Goal: Task Accomplishment & Management: Manage account settings

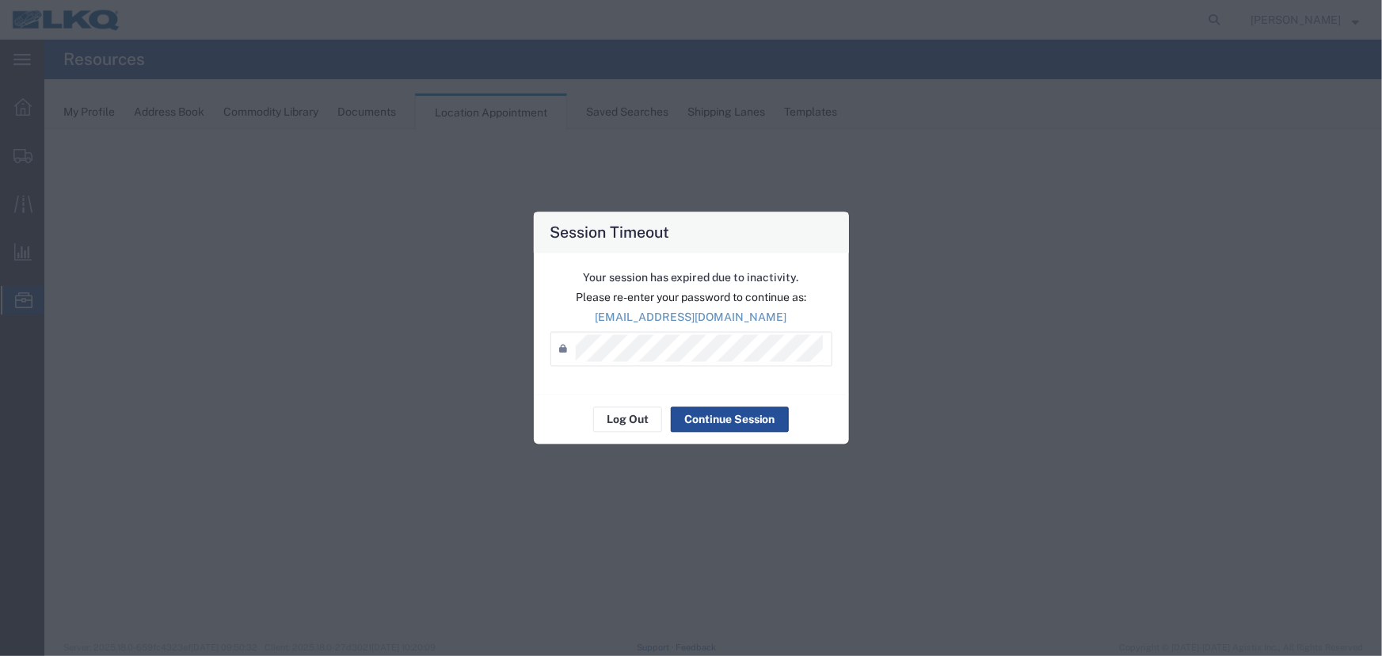
select select "27634"
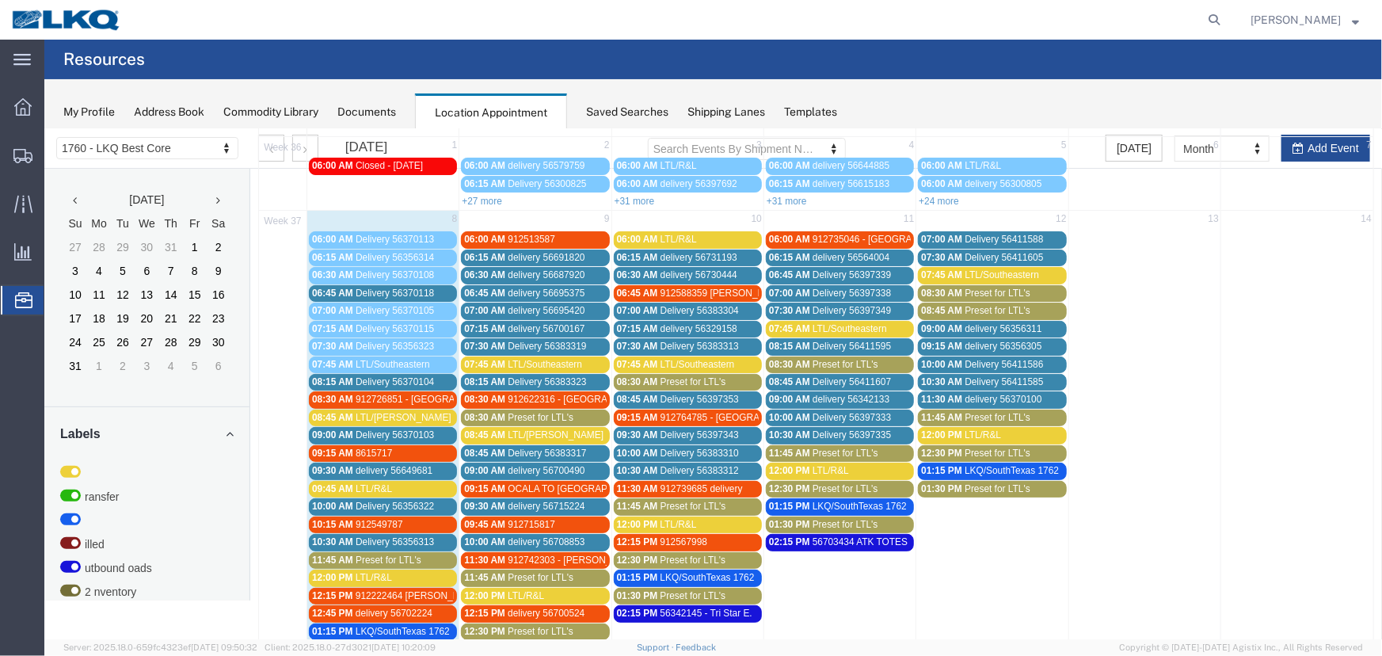
scroll to position [215, 0]
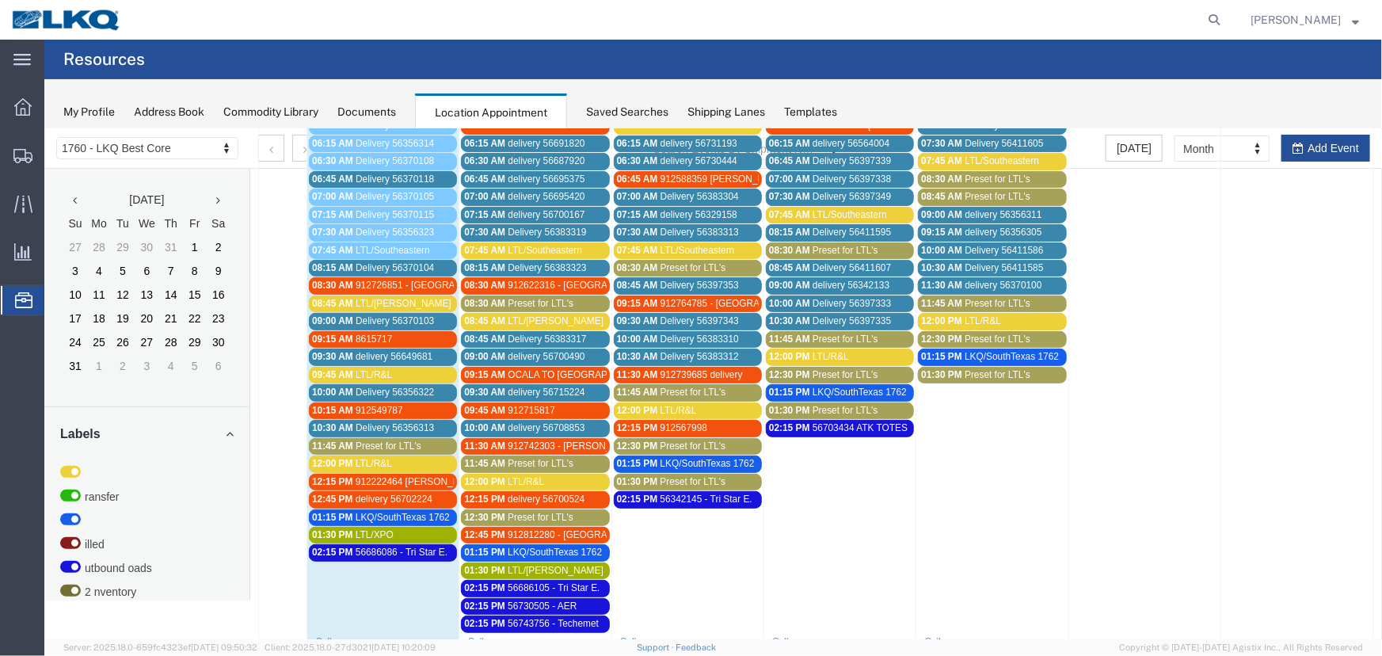
click at [514, 530] on span "912812280 - New Kent,VA" at bounding box center [634, 533] width 254 height 11
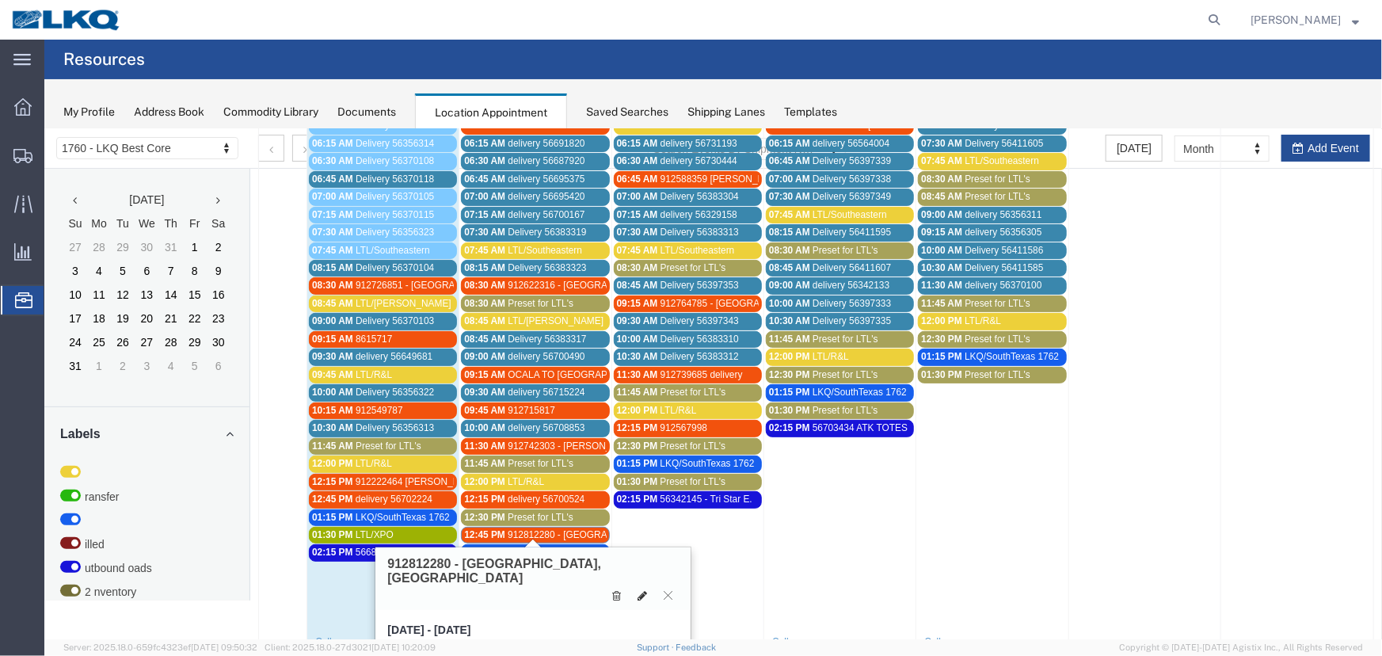
click at [640, 589] on icon at bounding box center [642, 594] width 10 height 11
select select "1"
select select "24"
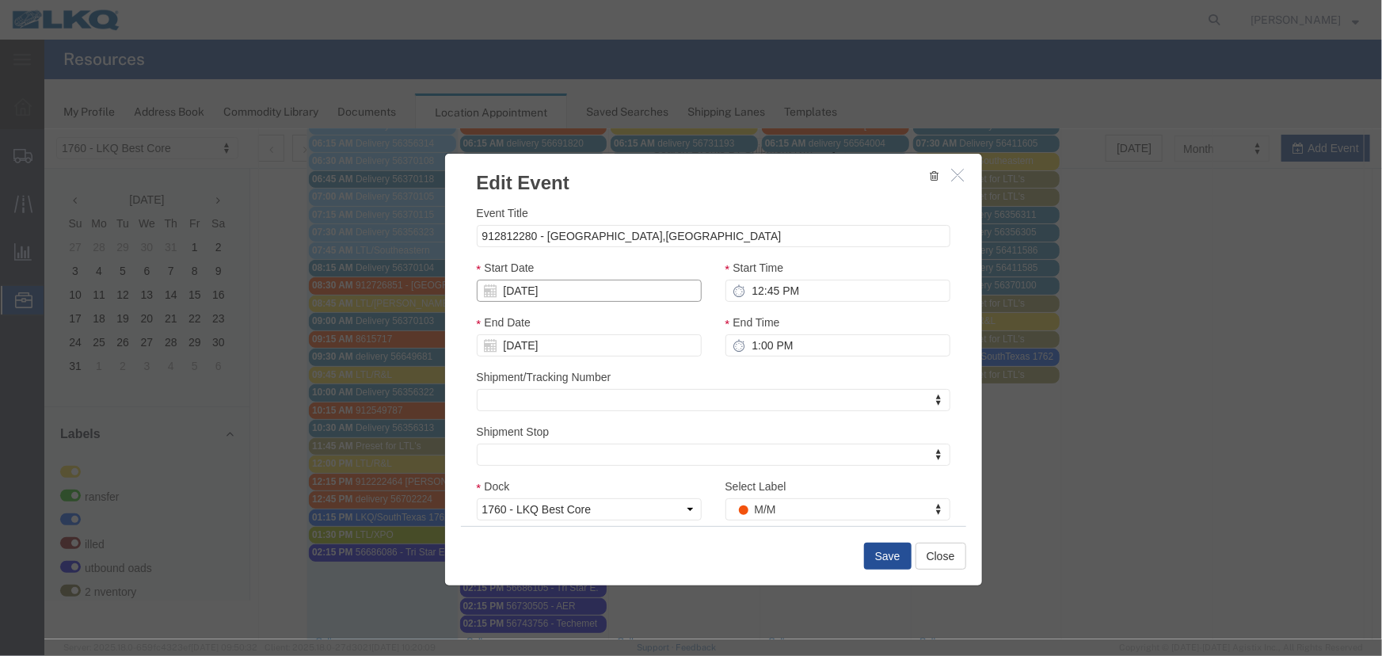
click at [647, 291] on input "[DATE]" at bounding box center [588, 290] width 225 height 22
click at [562, 385] on td "10" at bounding box center [559, 390] width 24 height 24
type input "[DATE]"
click at [870, 554] on button "Save" at bounding box center [887, 555] width 48 height 27
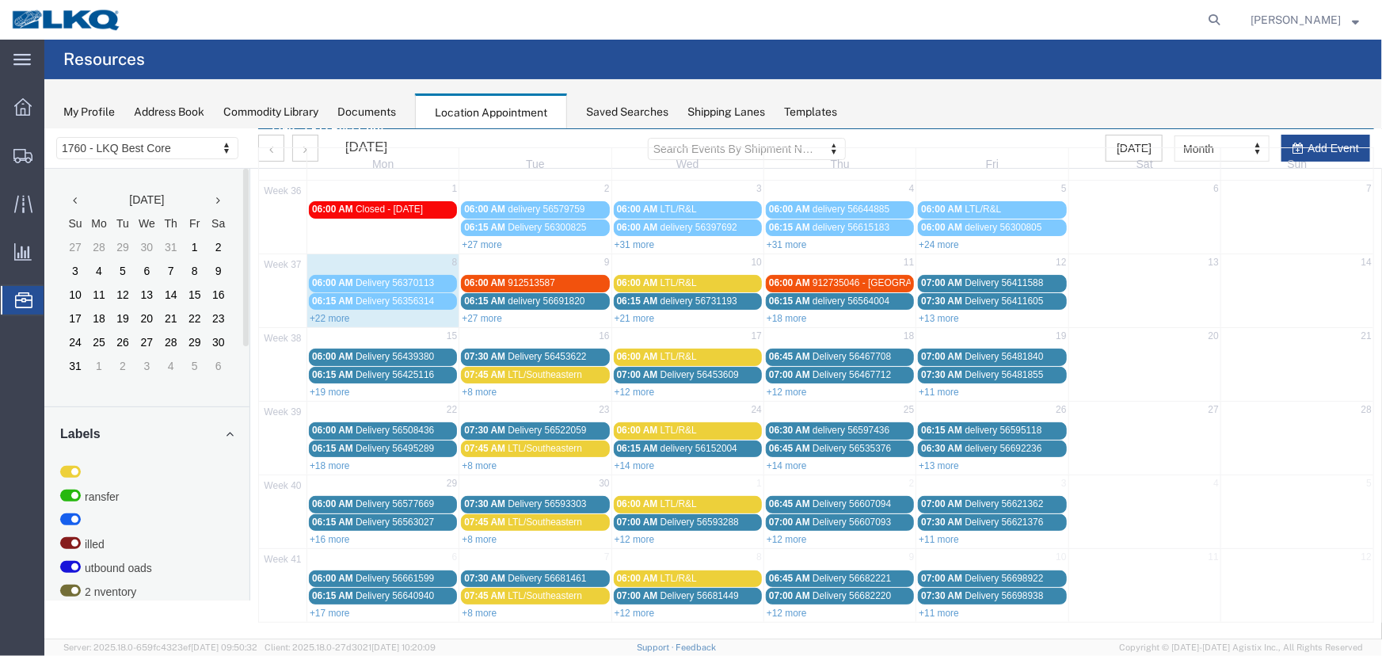
scroll to position [0, 0]
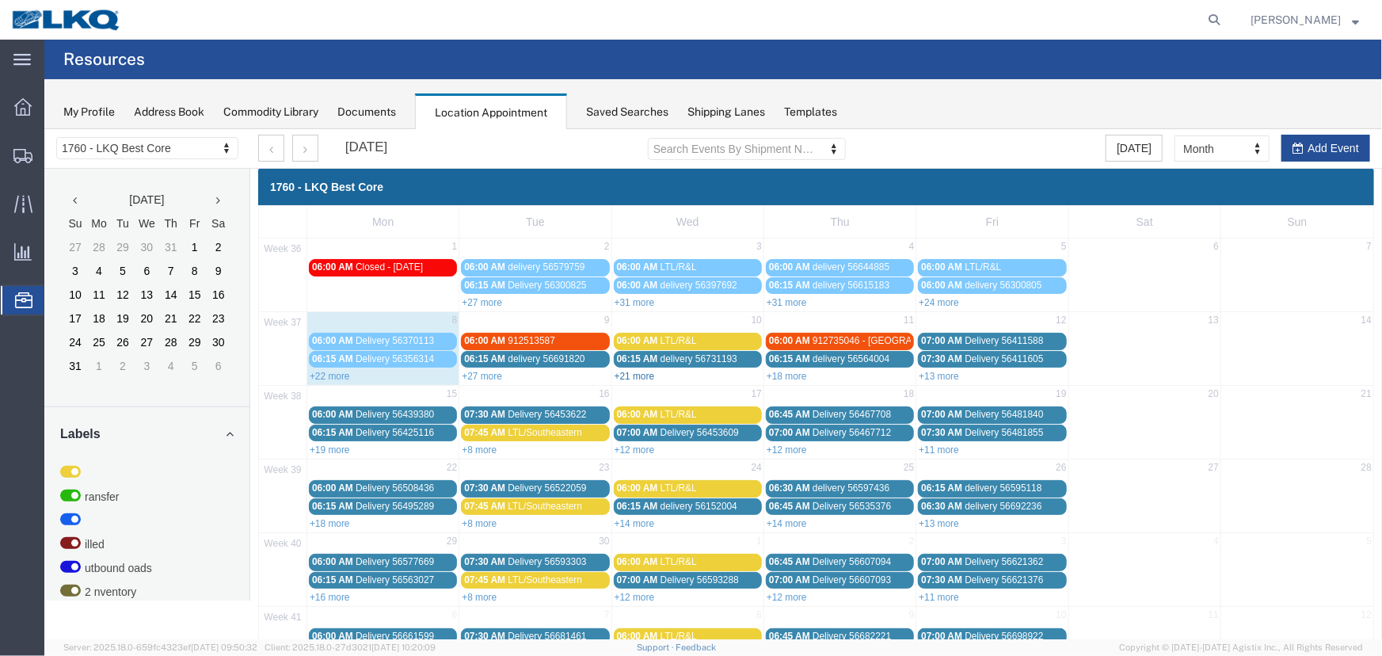
click at [641, 375] on link "+21 more" at bounding box center [634, 375] width 40 height 11
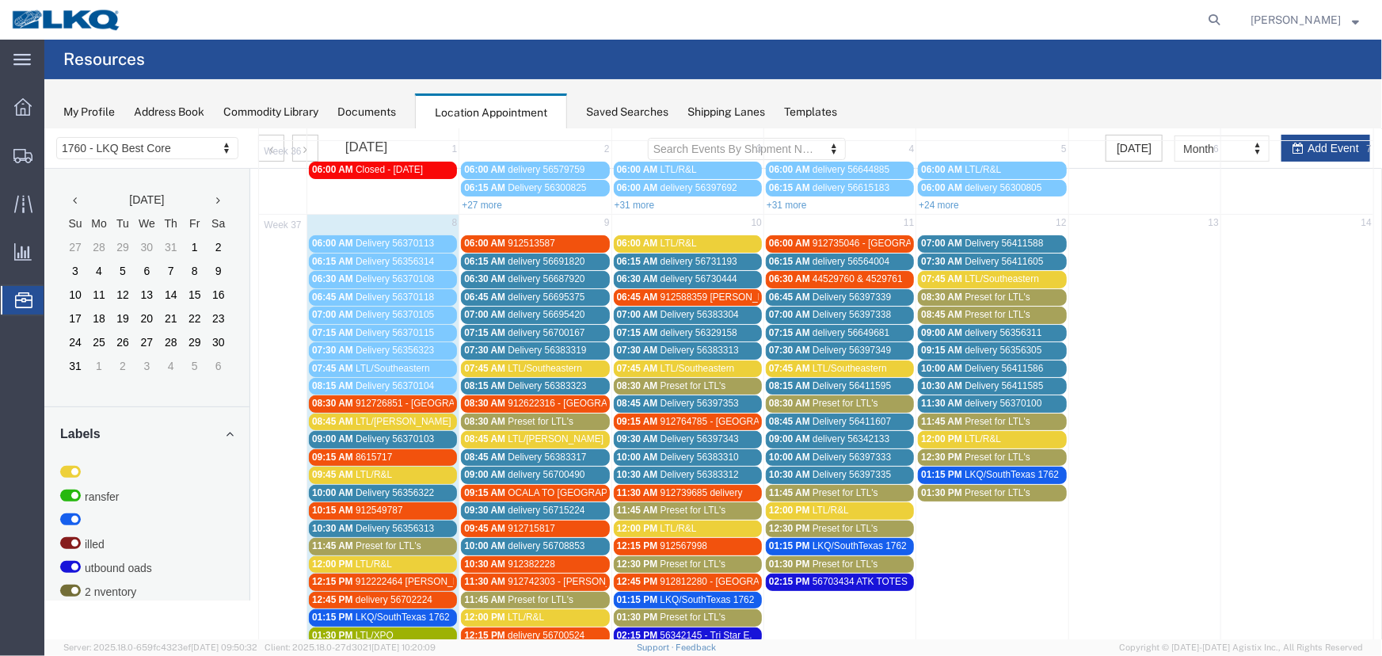
scroll to position [72, 0]
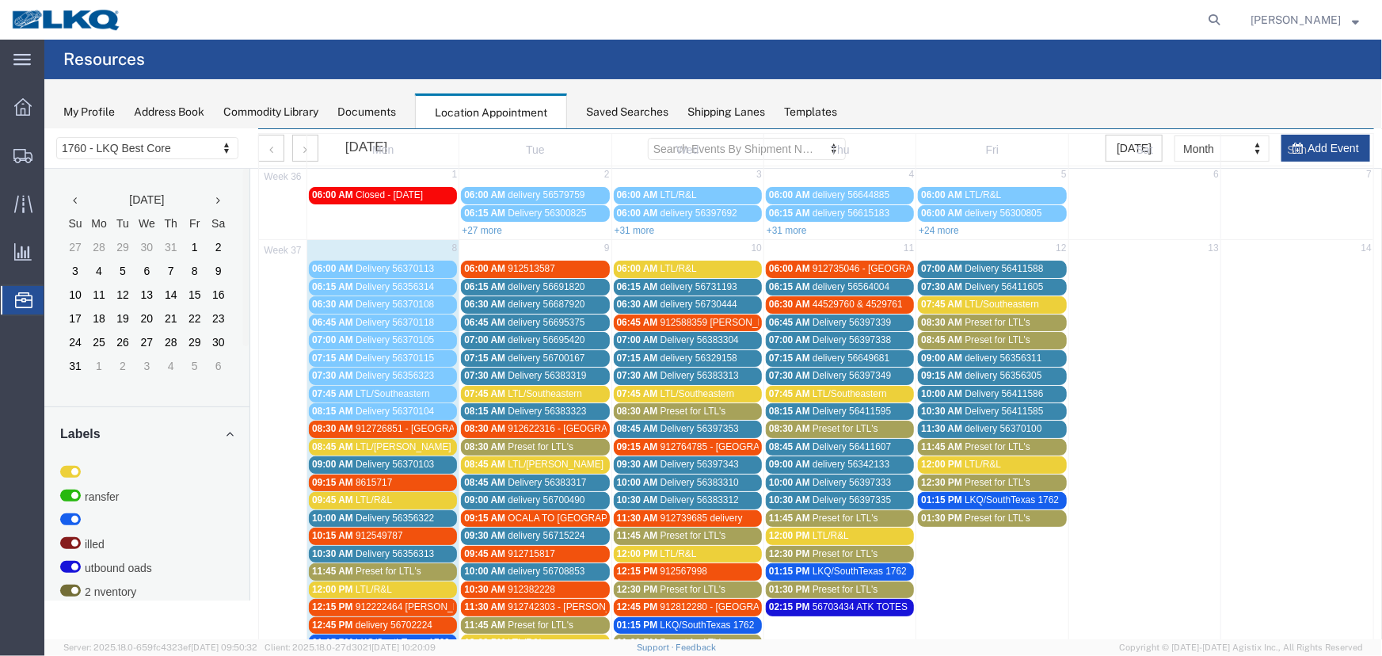
click at [539, 444] on span "Preset for LTL's" at bounding box center [540, 445] width 66 height 11
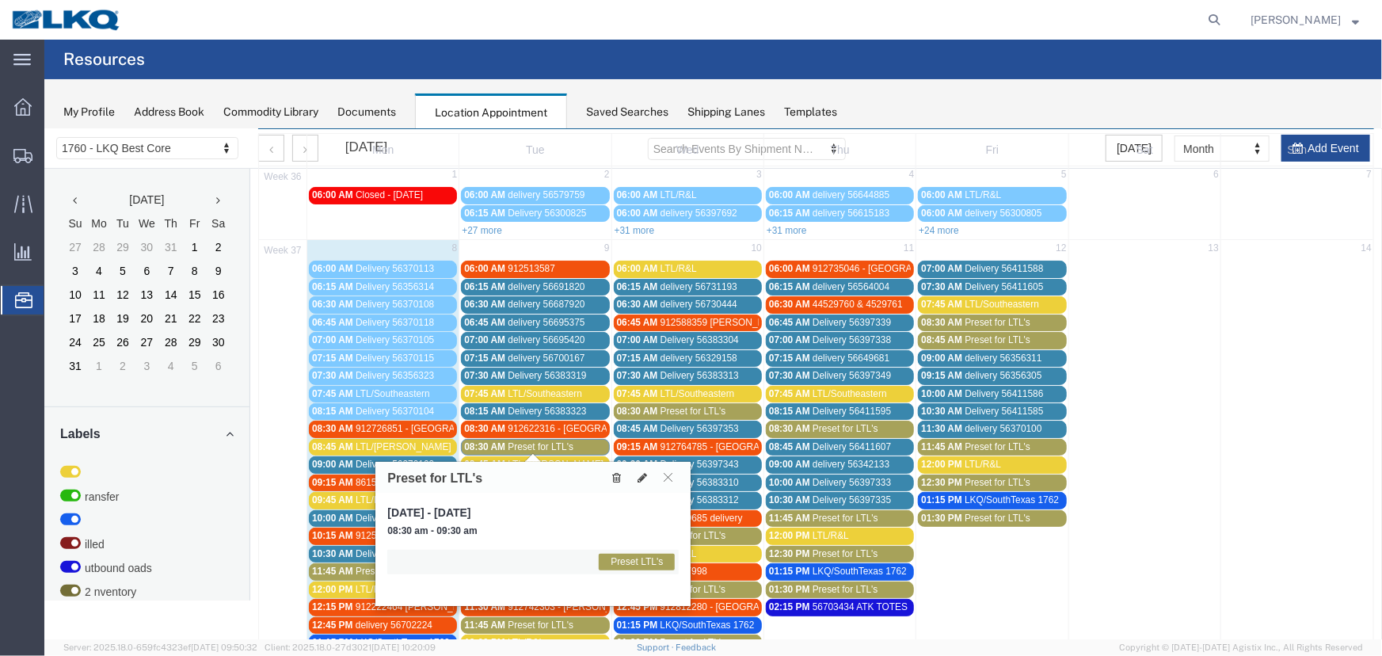
click at [619, 480] on icon at bounding box center [615, 476] width 9 height 11
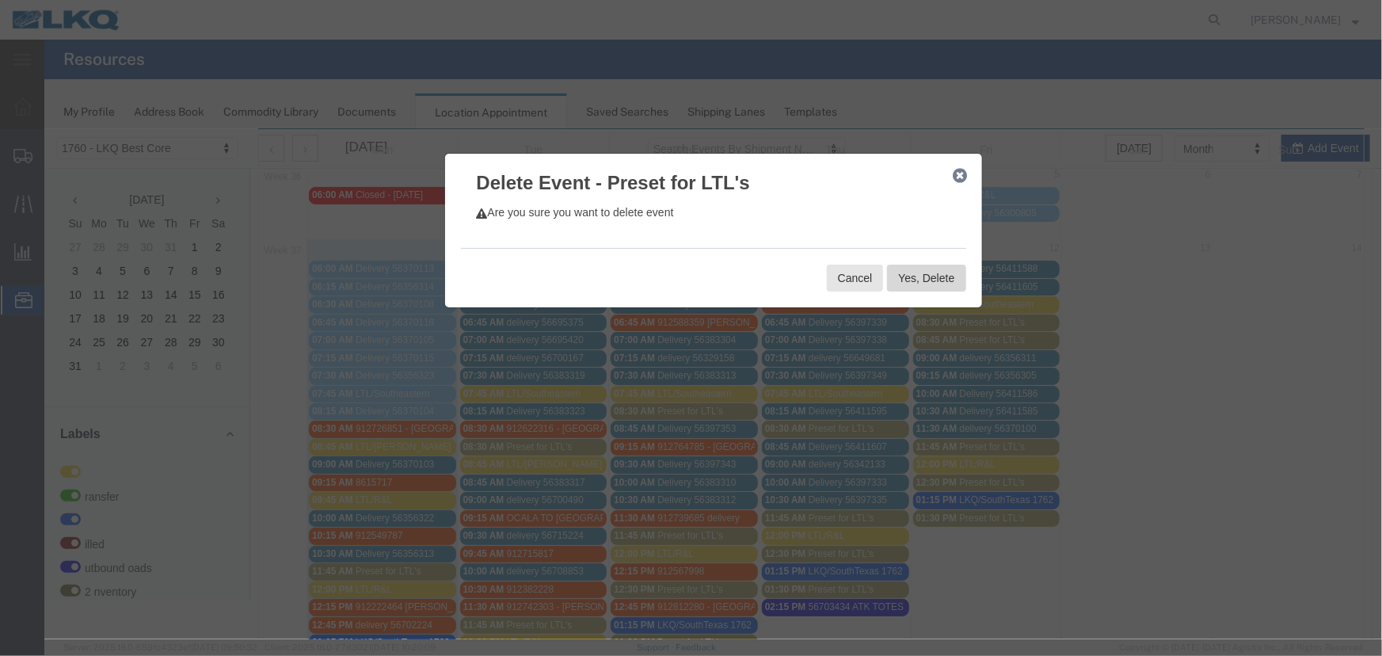
click at [947, 280] on button "Yes, Delete" at bounding box center [925, 277] width 78 height 27
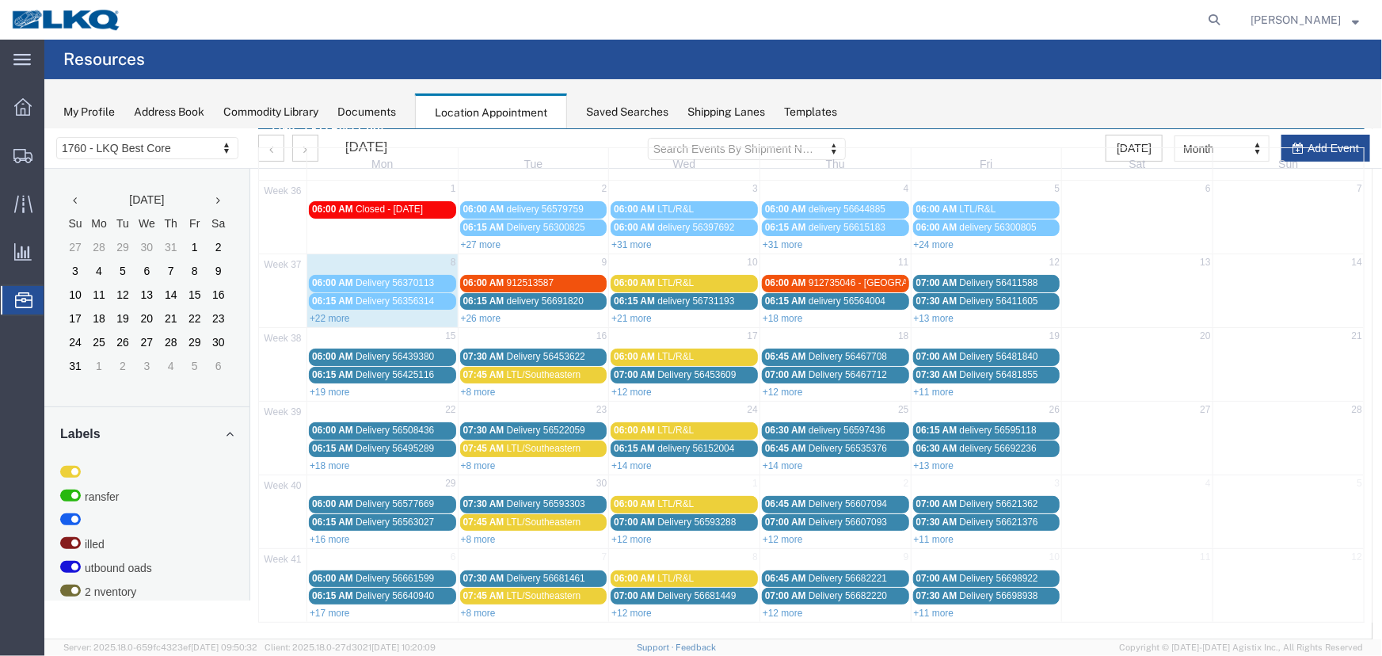
scroll to position [54, 0]
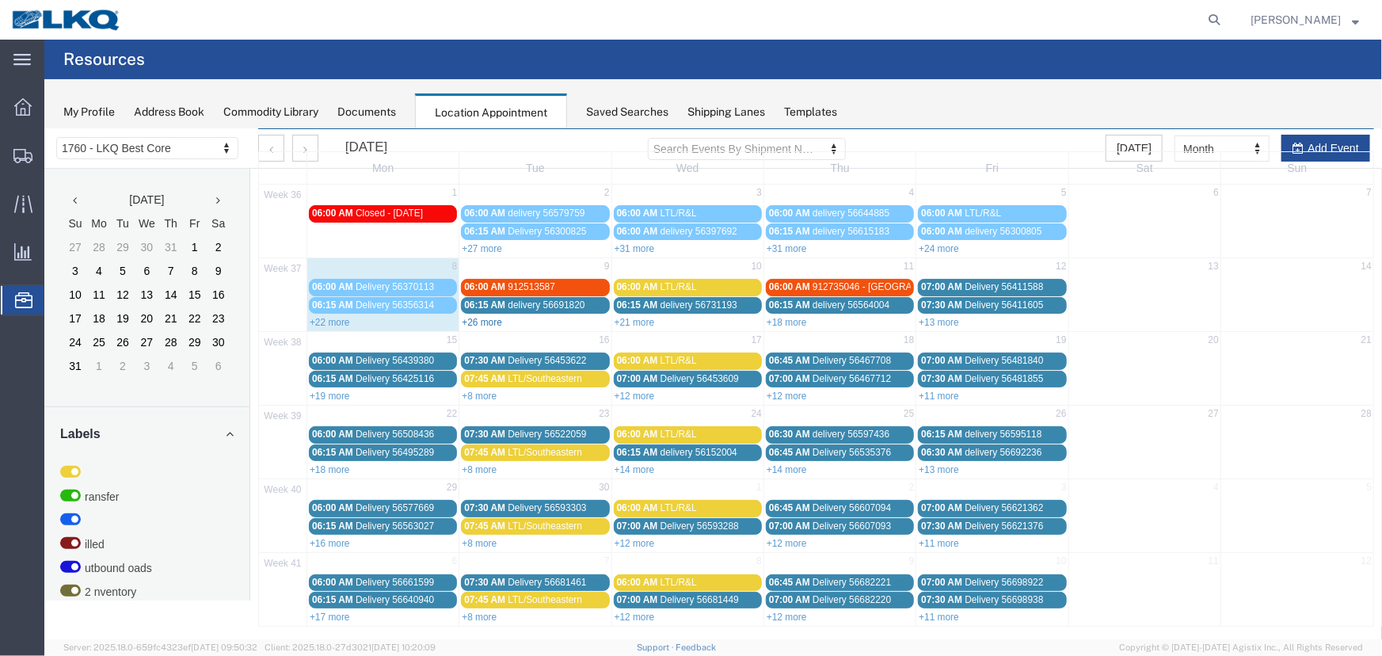
click at [490, 324] on link "+26 more" at bounding box center [481, 321] width 40 height 11
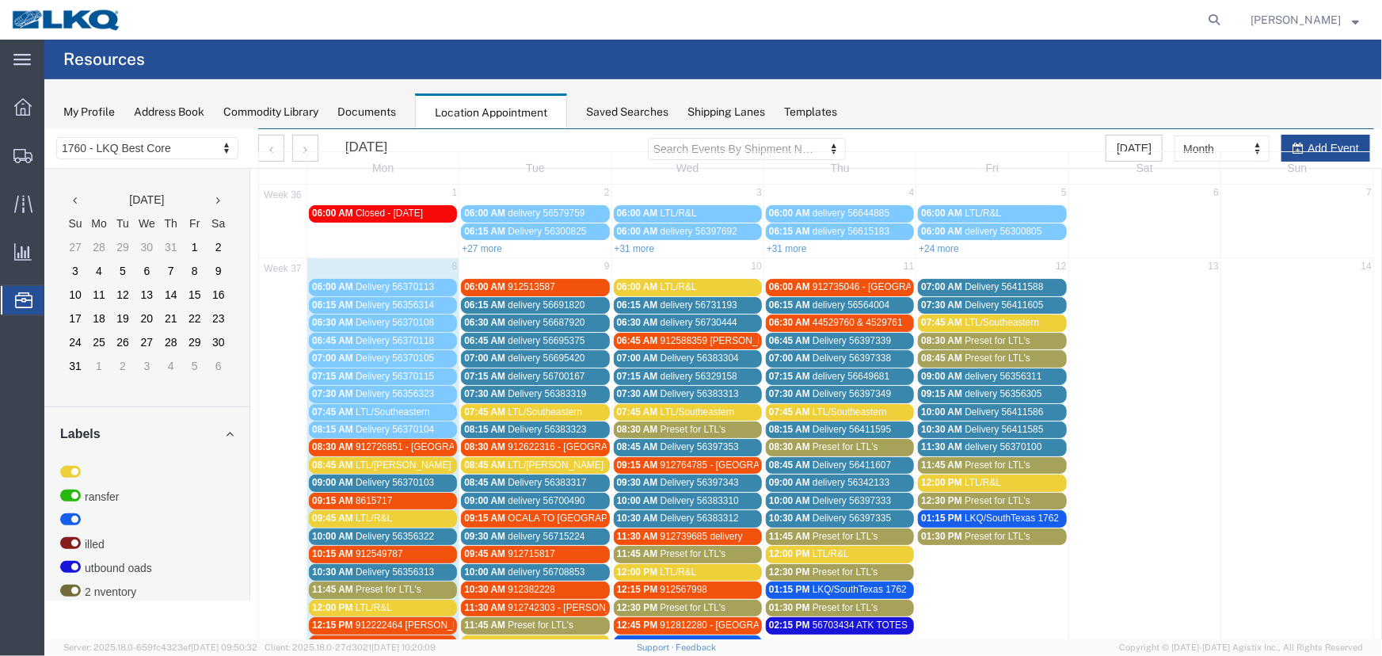
scroll to position [126, 0]
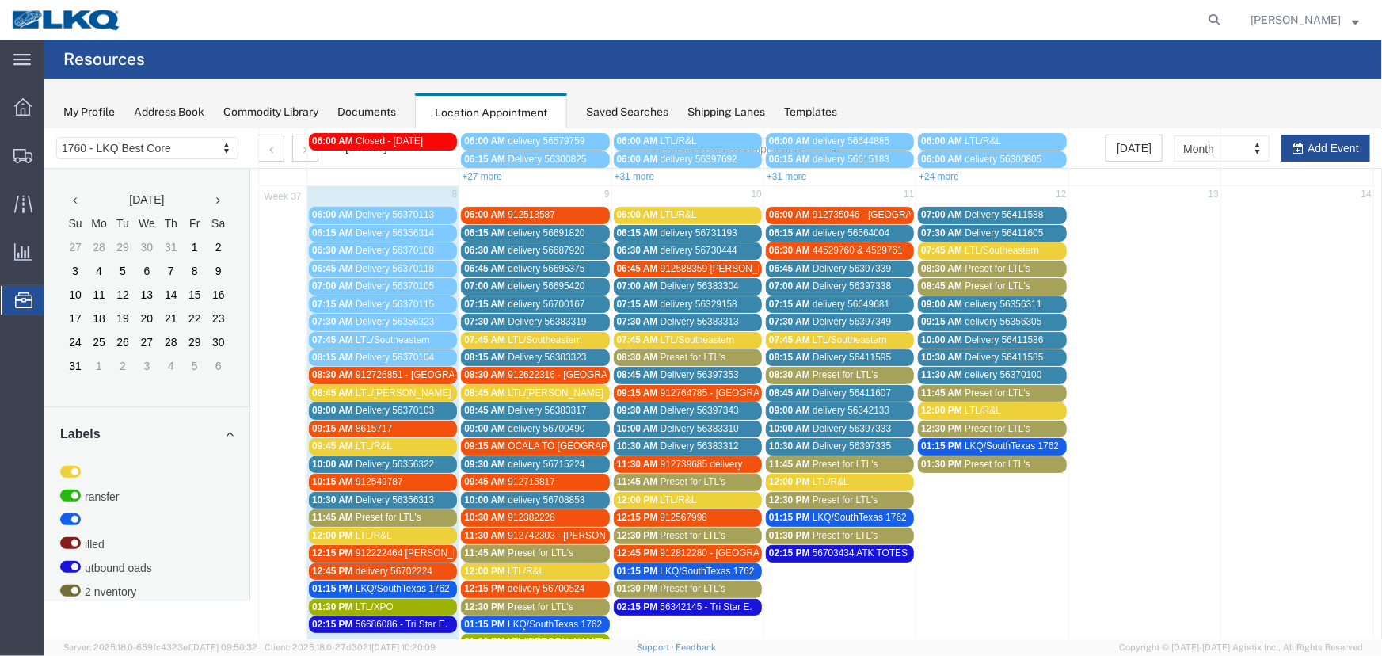
click at [531, 548] on span "Preset for LTL's" at bounding box center [540, 551] width 66 height 11
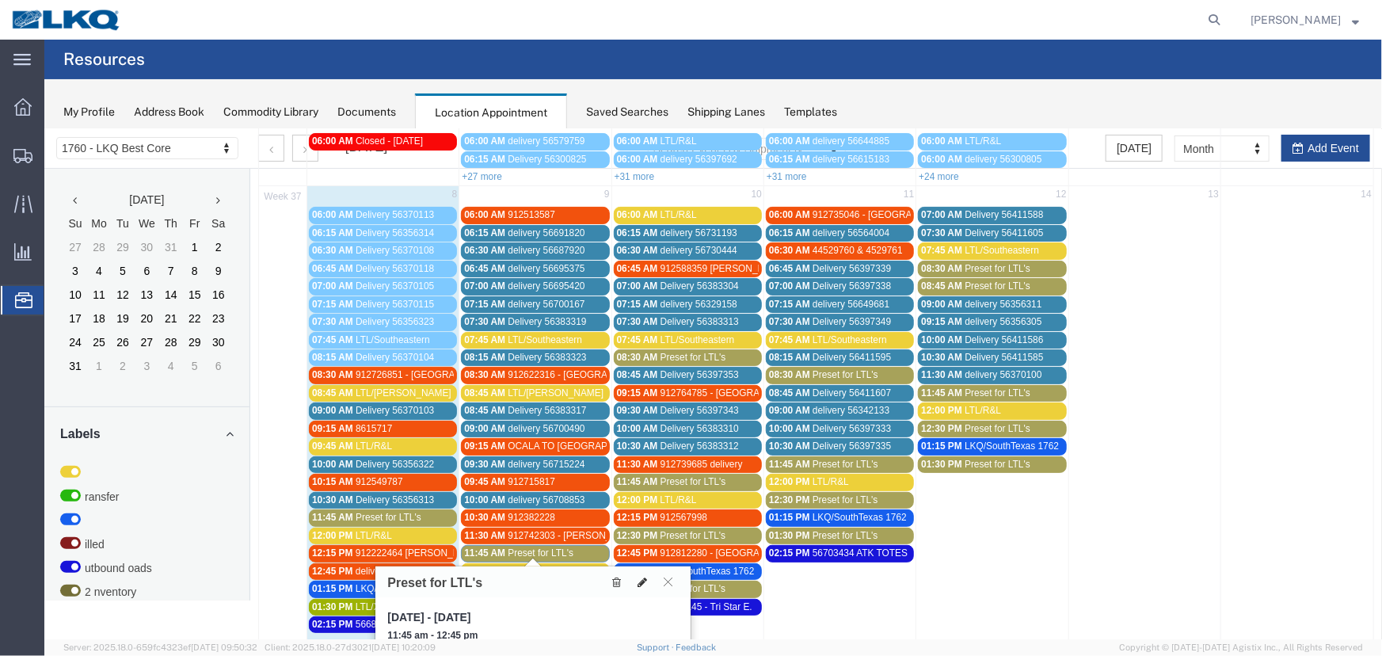
click at [637, 585] on icon at bounding box center [642, 581] width 10 height 11
select select "1"
select select "420"
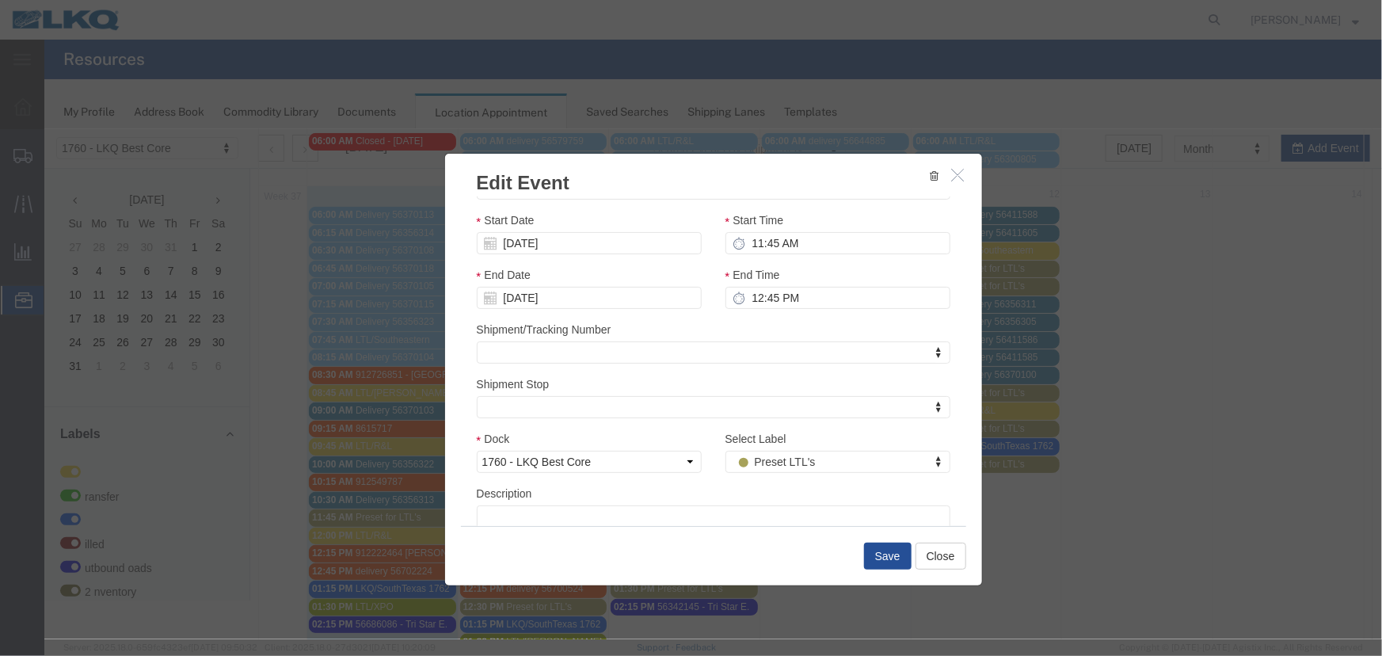
scroll to position [112, 0]
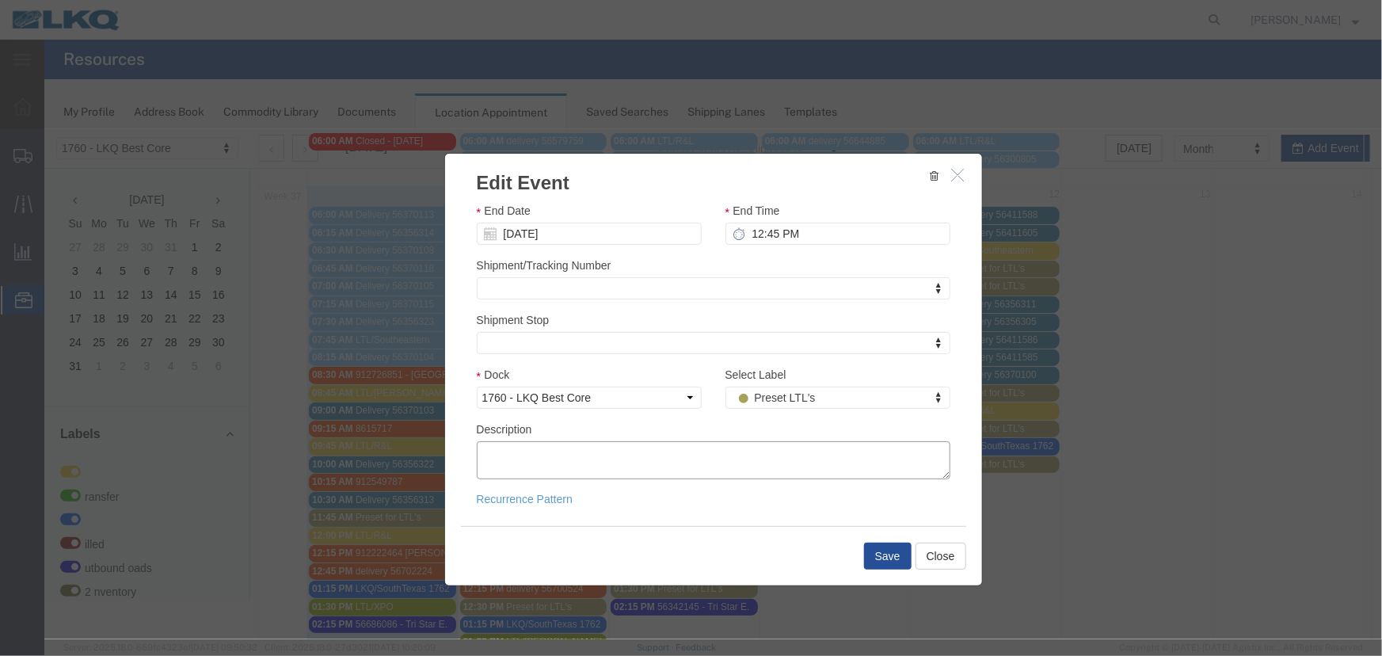
click at [589, 455] on textarea "Description" at bounding box center [713, 459] width 474 height 38
paste textarea "Pro# 290-641396 Po# 912725366 Shipper Autozone 3 plts at 765 lbs"
type textarea "Pro# 290-641396 Po# 912725366 Shipper Autozone 3 plts at 765 lbs"
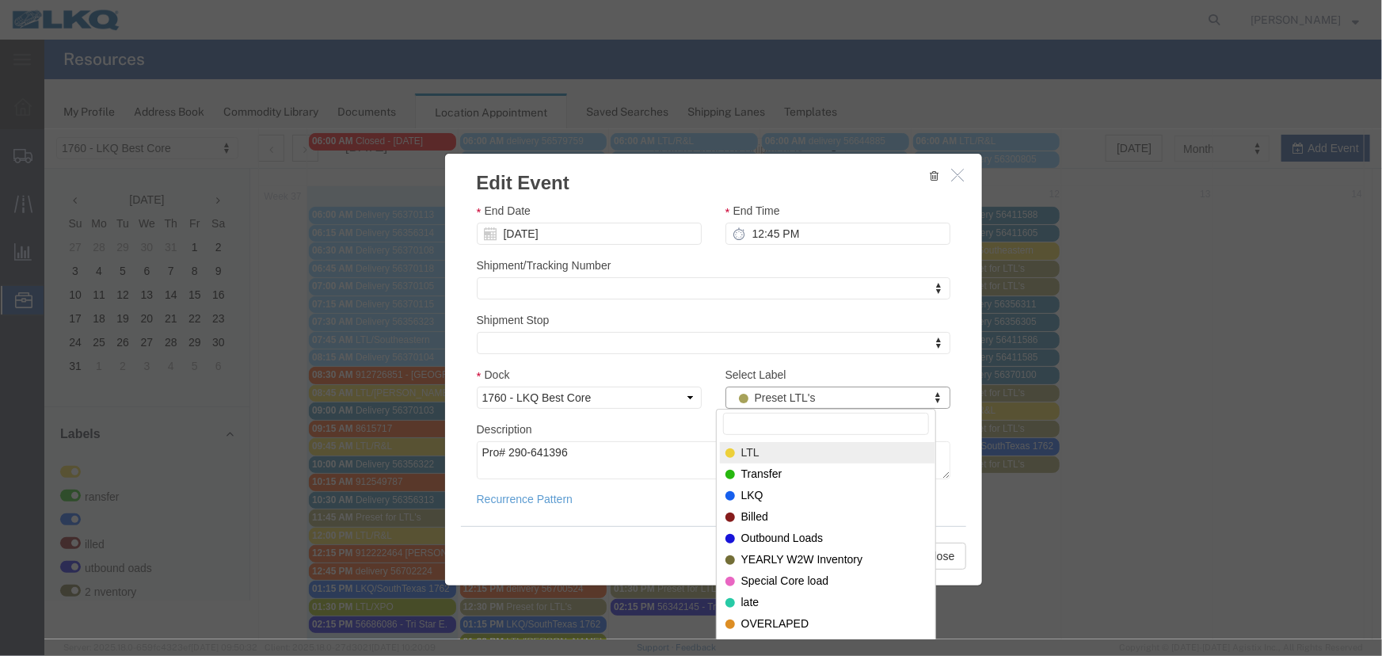
select select "25"
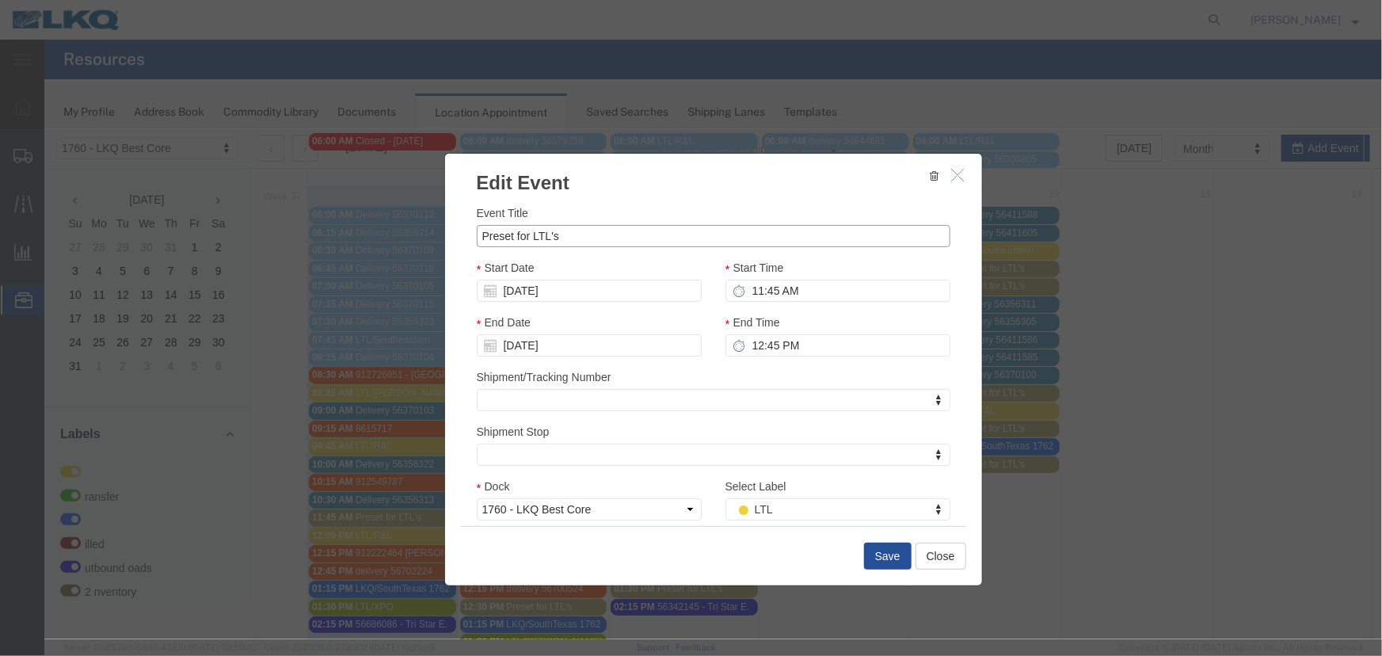
drag, startPoint x: 598, startPoint y: 229, endPoint x: 401, endPoint y: 234, distance: 196.5
click at [402, 234] on div "Edit Event Event Title Preset for LTL's Start Date 09/09/2025 Start Time 11:45 …" at bounding box center [712, 383] width 1337 height 510
type input "LTL/XPO"
click at [760, 520] on div "Select Label LTL Select Label LTL Transfer LKQ Billed Outbound Loads YEARLY W2W…" at bounding box center [837, 504] width 249 height 55
click at [880, 561] on button "Save" at bounding box center [887, 555] width 48 height 27
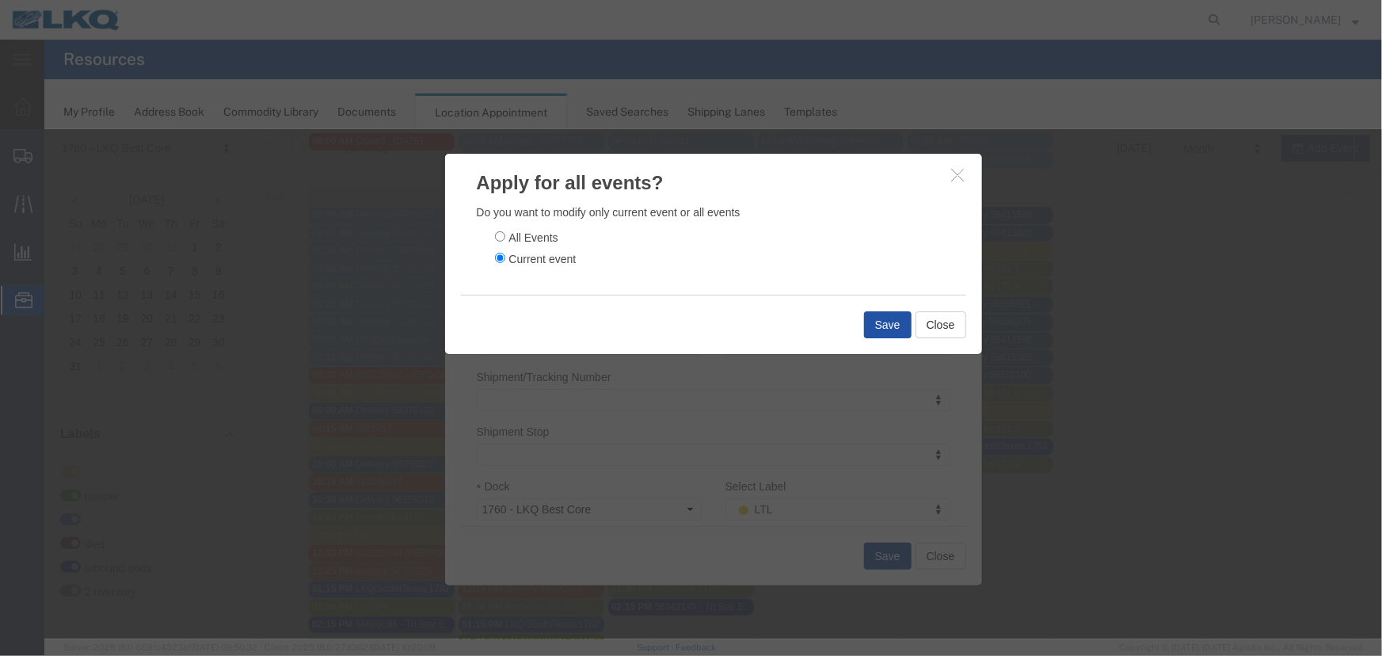
click at [878, 324] on button "Save" at bounding box center [887, 323] width 48 height 27
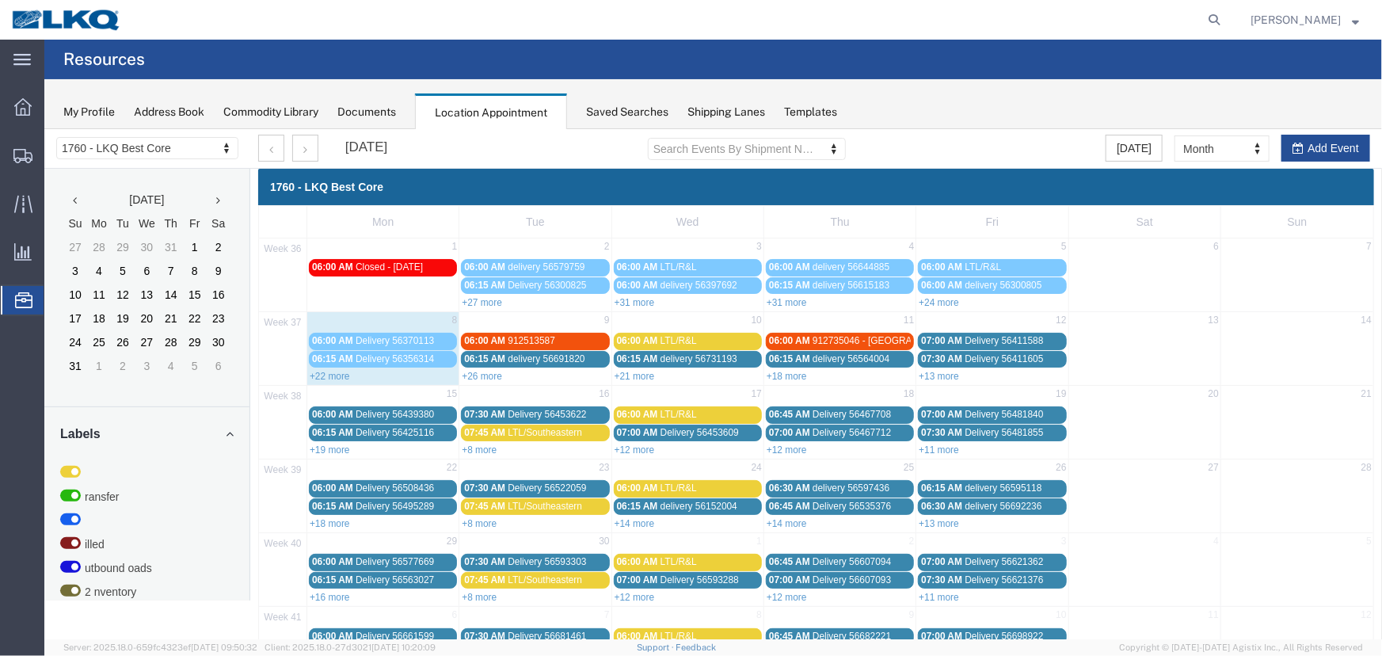
click at [629, 373] on link "+21 more" at bounding box center [634, 375] width 40 height 11
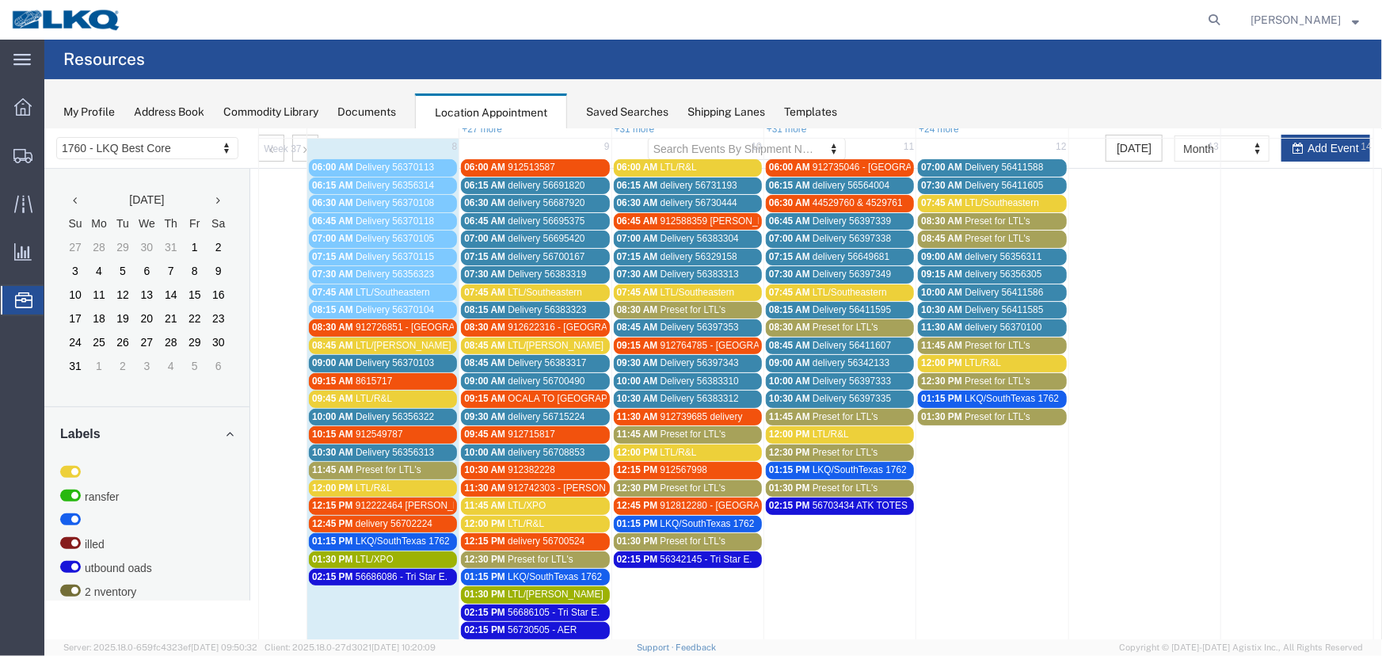
scroll to position [287, 0]
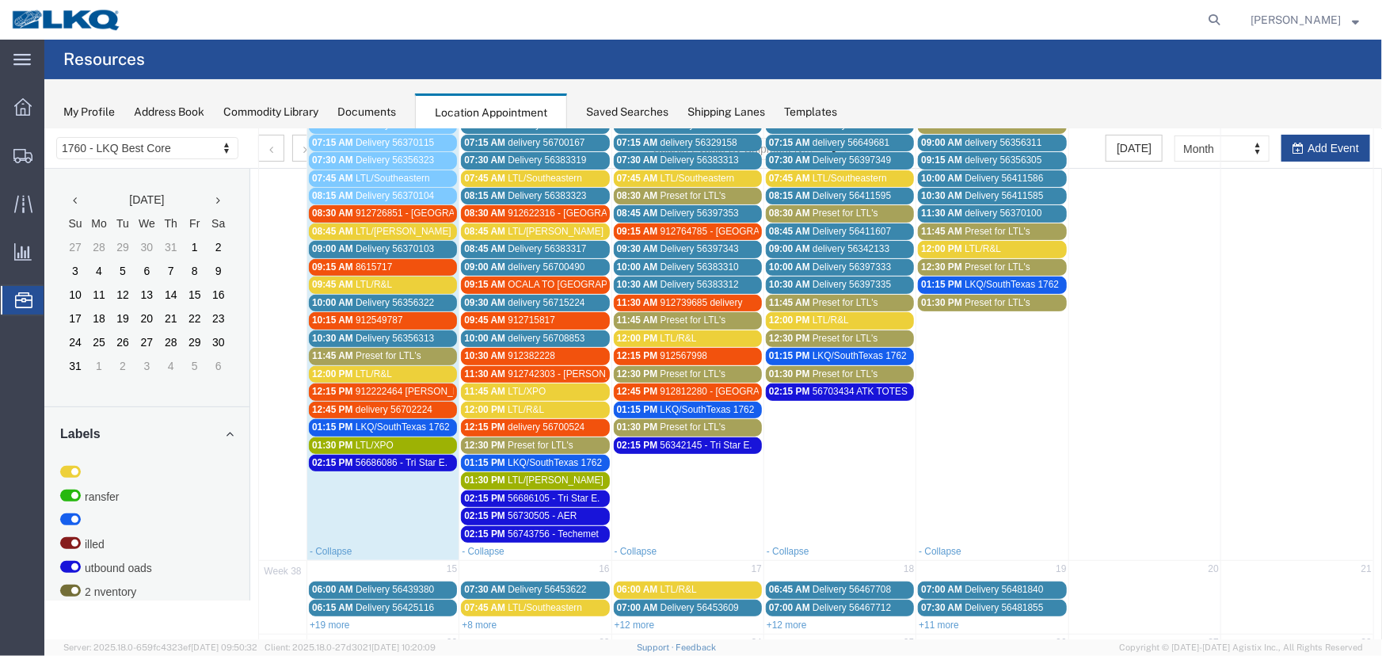
click at [672, 195] on span "Preset for LTL's" at bounding box center [693, 194] width 66 height 11
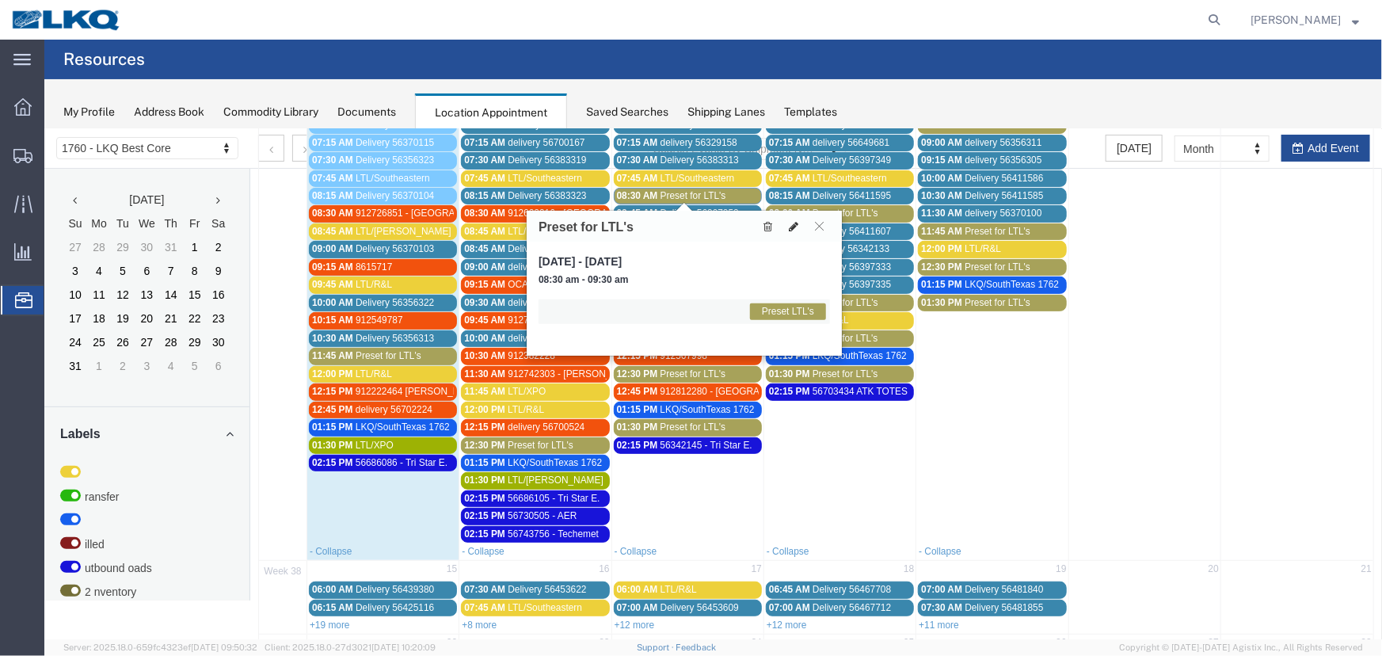
click at [797, 224] on icon at bounding box center [793, 225] width 10 height 11
select select "1"
select select "420"
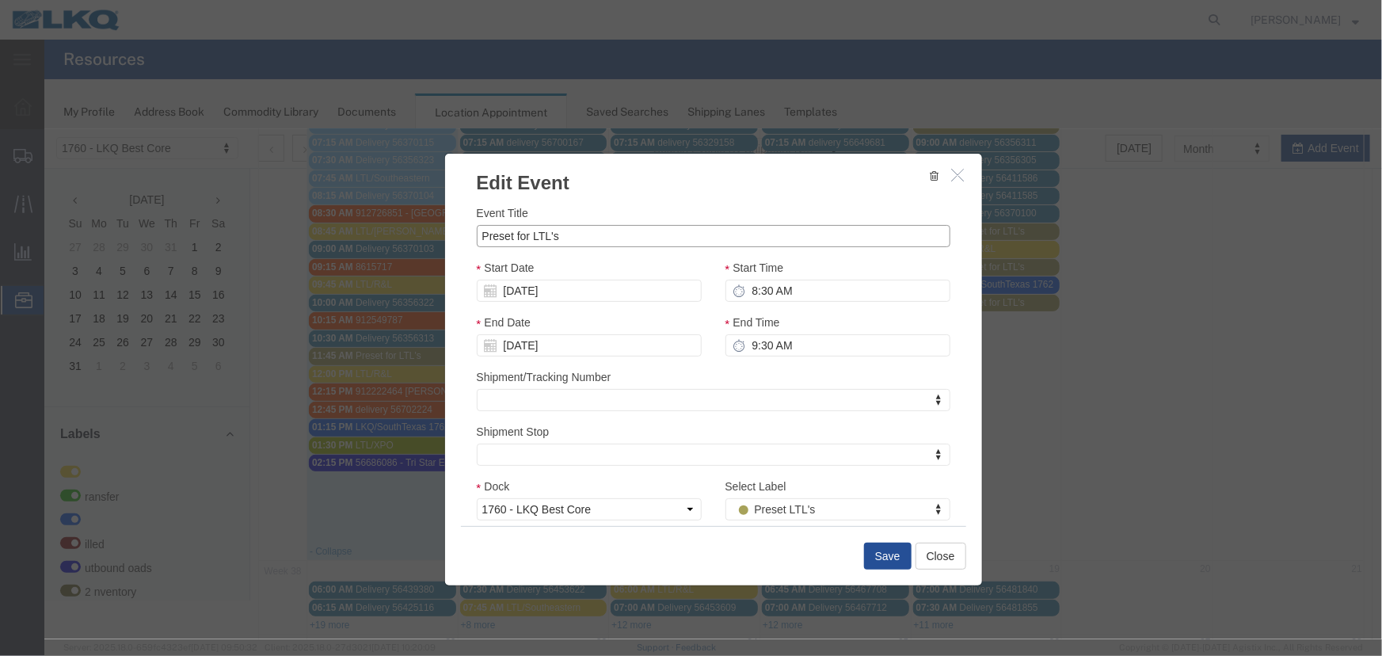
drag, startPoint x: 665, startPoint y: 227, endPoint x: 207, endPoint y: 251, distance: 458.3
click at [207, 251] on div "Edit Event Event Title Preset for LTL's Start Date 09/10/2025 Start Time 8:30 A…" at bounding box center [712, 383] width 1337 height 510
type input "LTL/XPO"
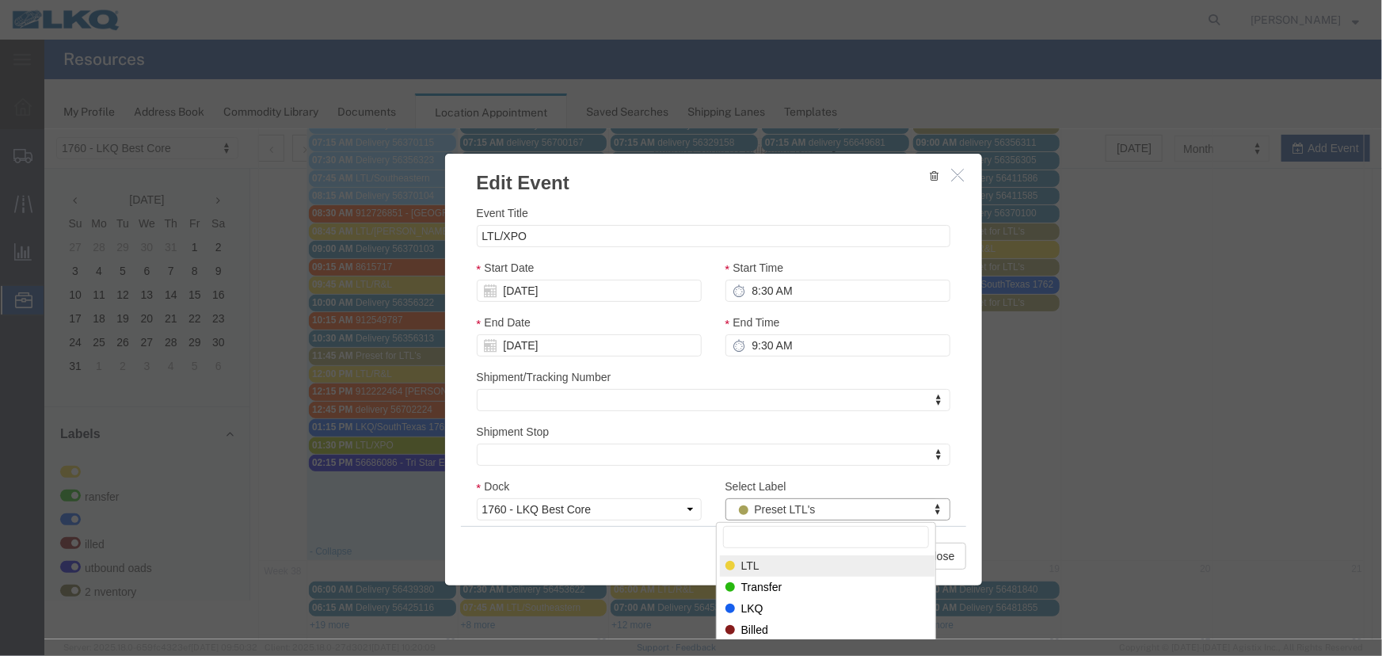
select select "25"
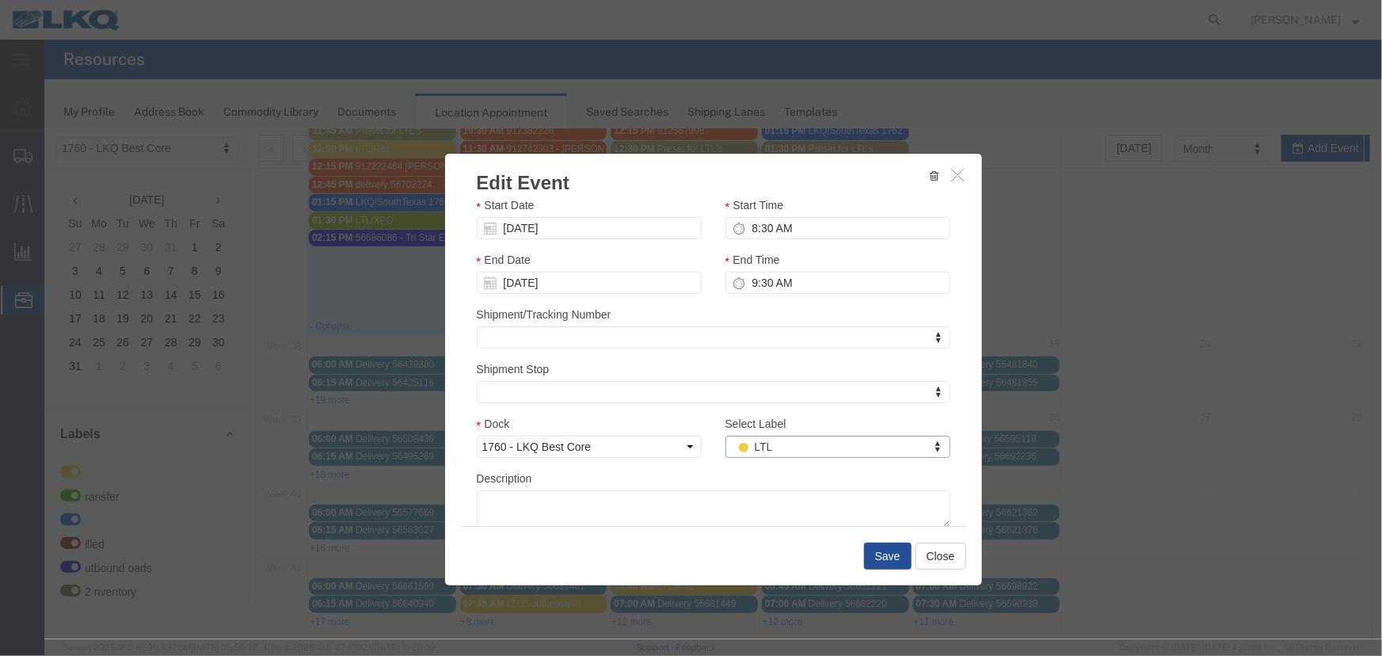
scroll to position [112, 0]
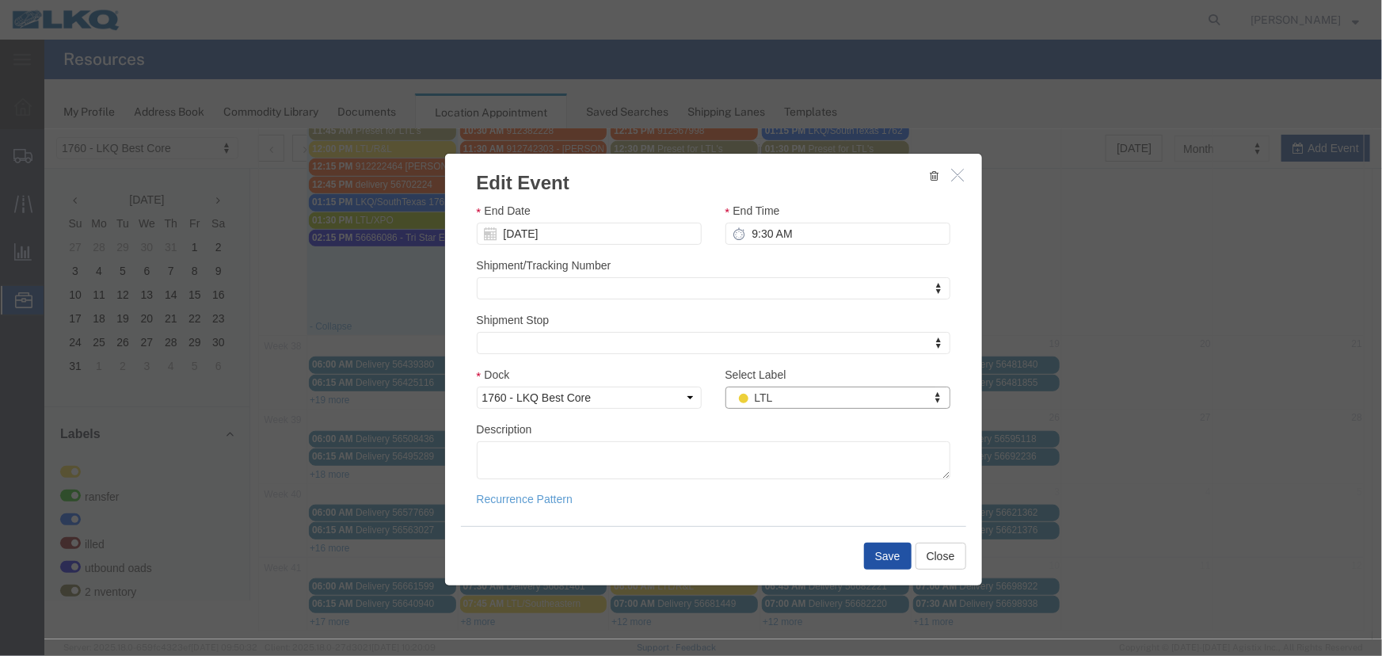
drag, startPoint x: 877, startPoint y: 541, endPoint x: 885, endPoint y: 521, distance: 21.3
click at [877, 542] on button "Save" at bounding box center [887, 555] width 48 height 27
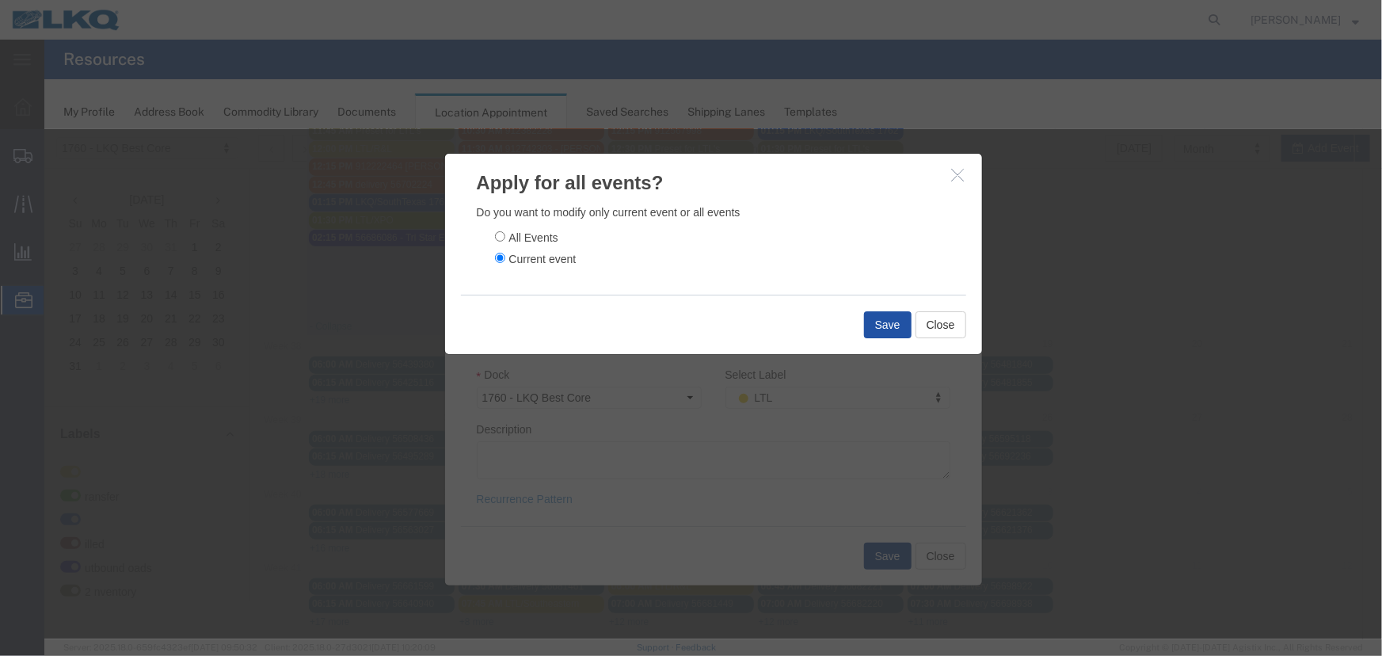
click at [871, 319] on button "Save" at bounding box center [887, 323] width 48 height 27
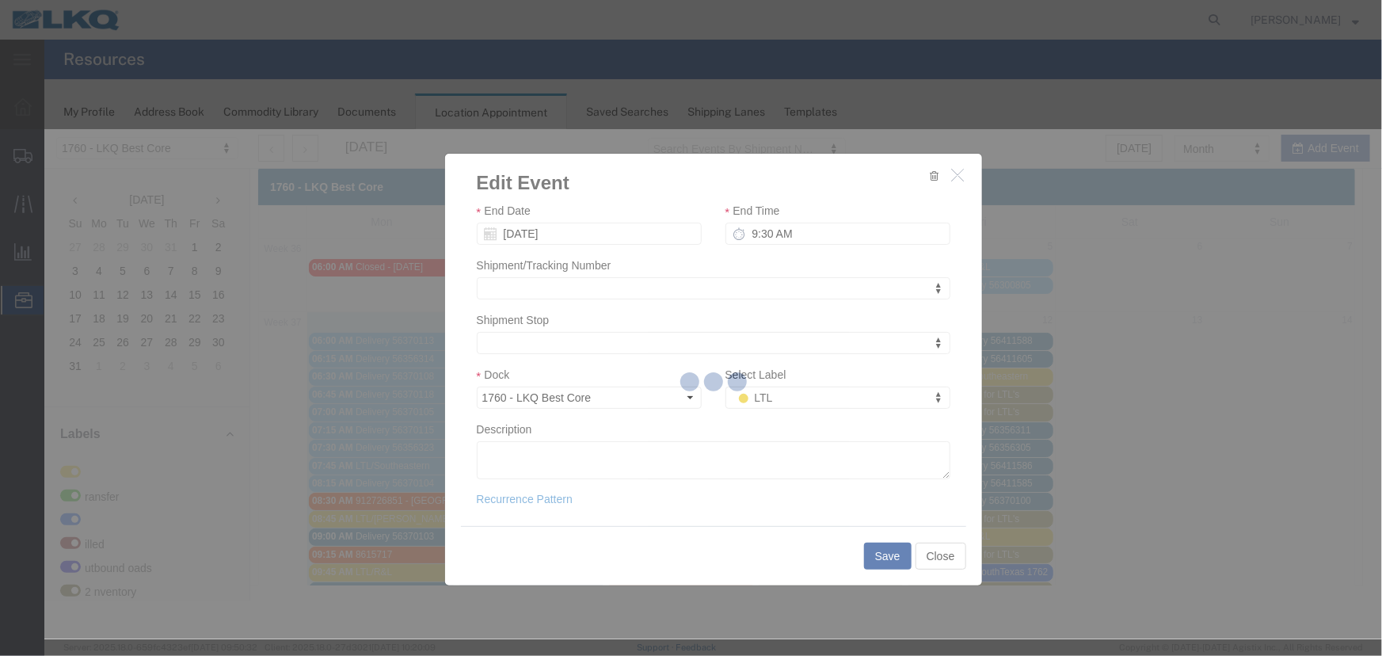
scroll to position [0, 0]
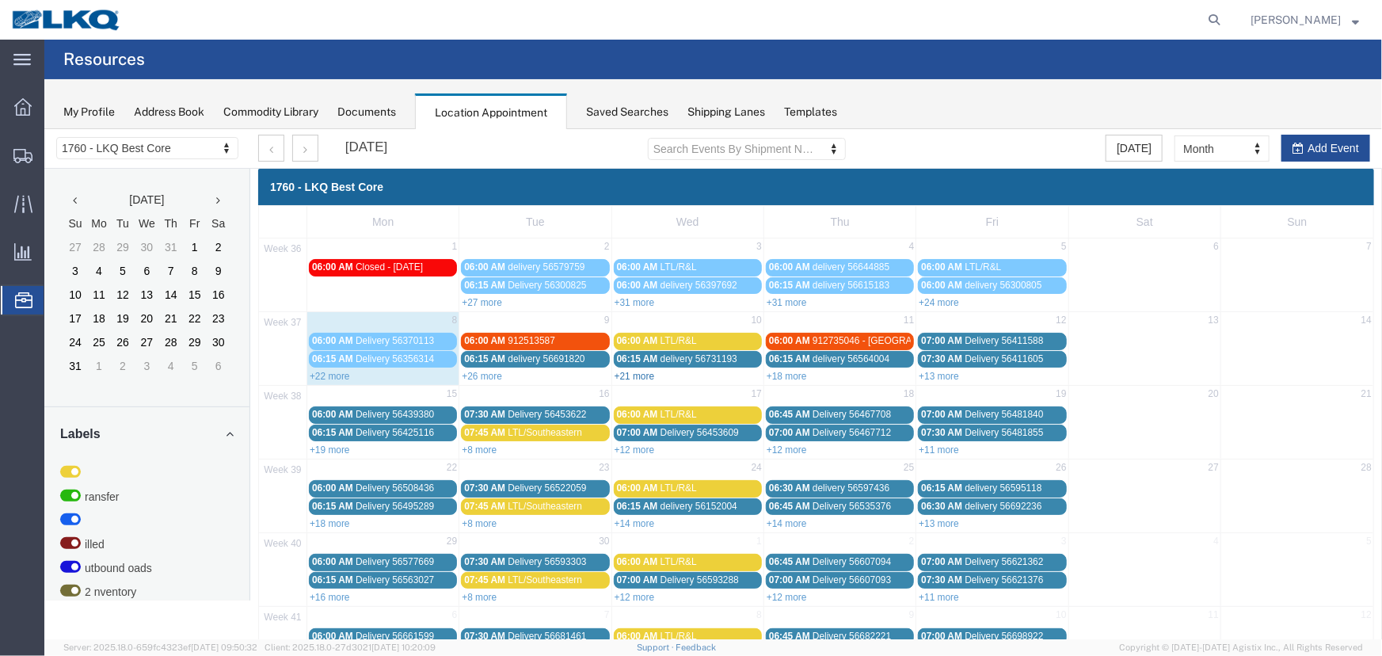
click at [636, 372] on link "+21 more" at bounding box center [634, 375] width 40 height 11
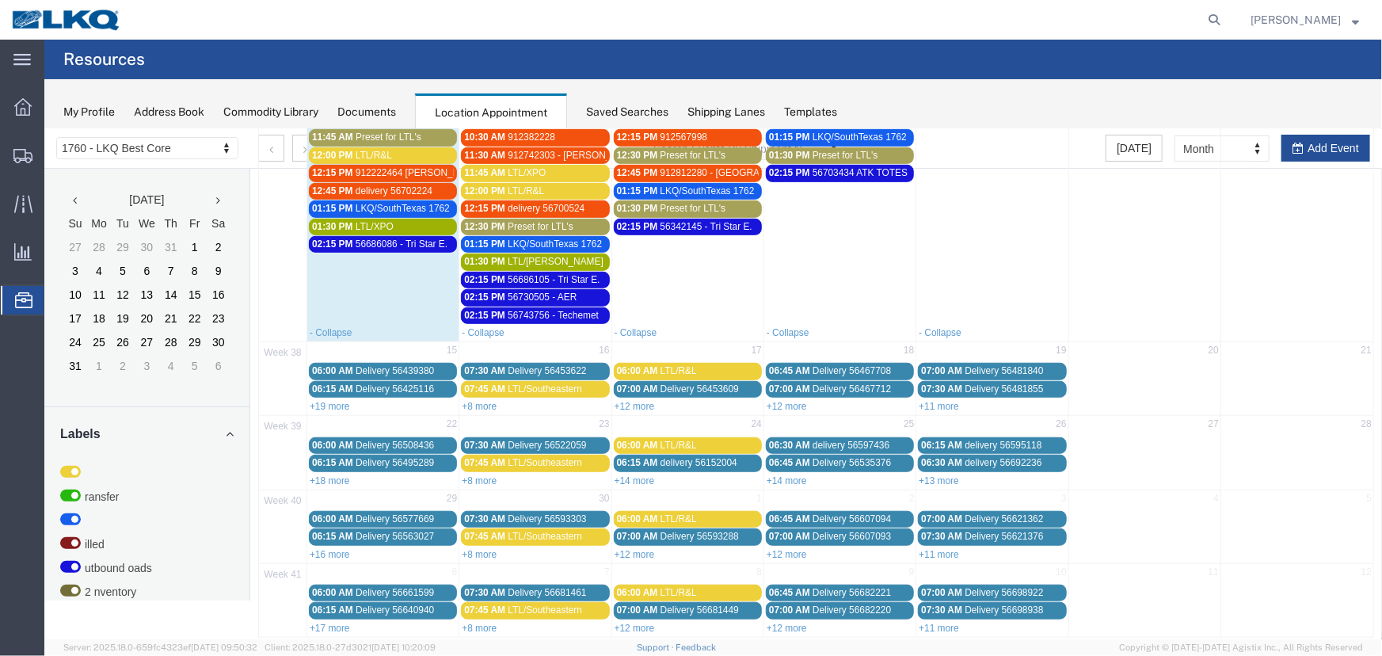
scroll to position [512, 0]
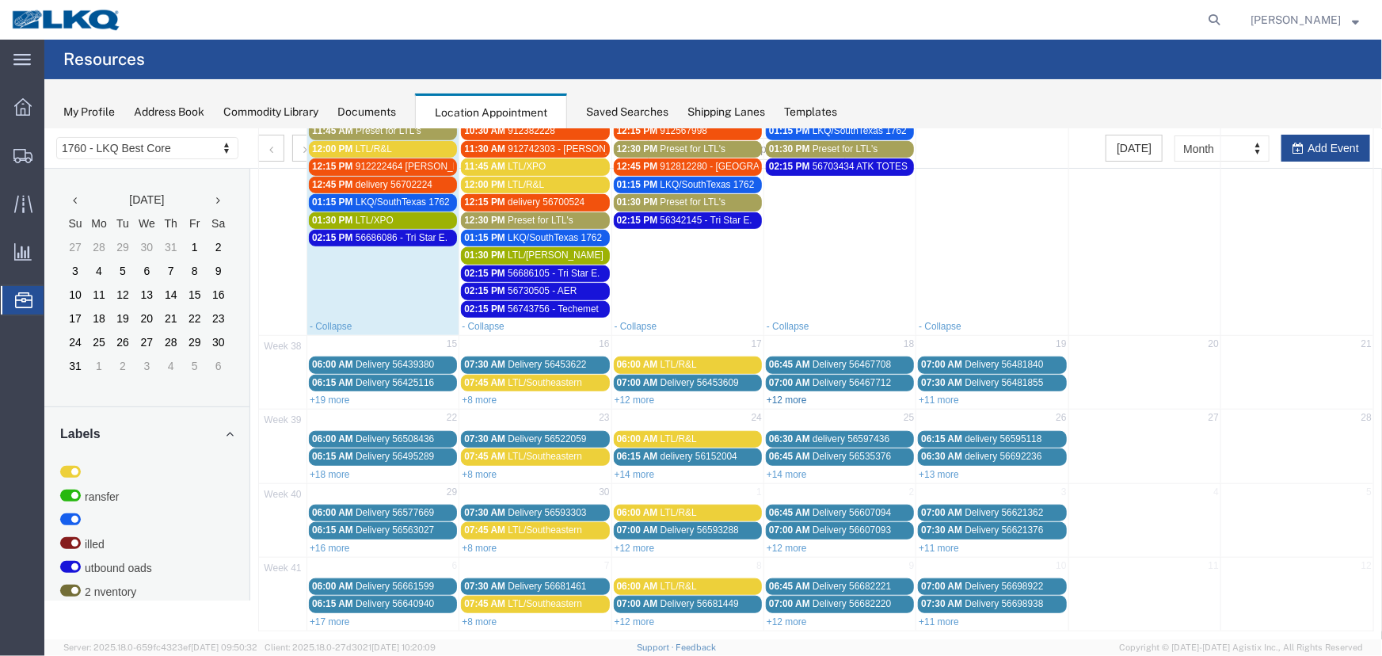
click at [775, 394] on link "+12 more" at bounding box center [786, 399] width 40 height 11
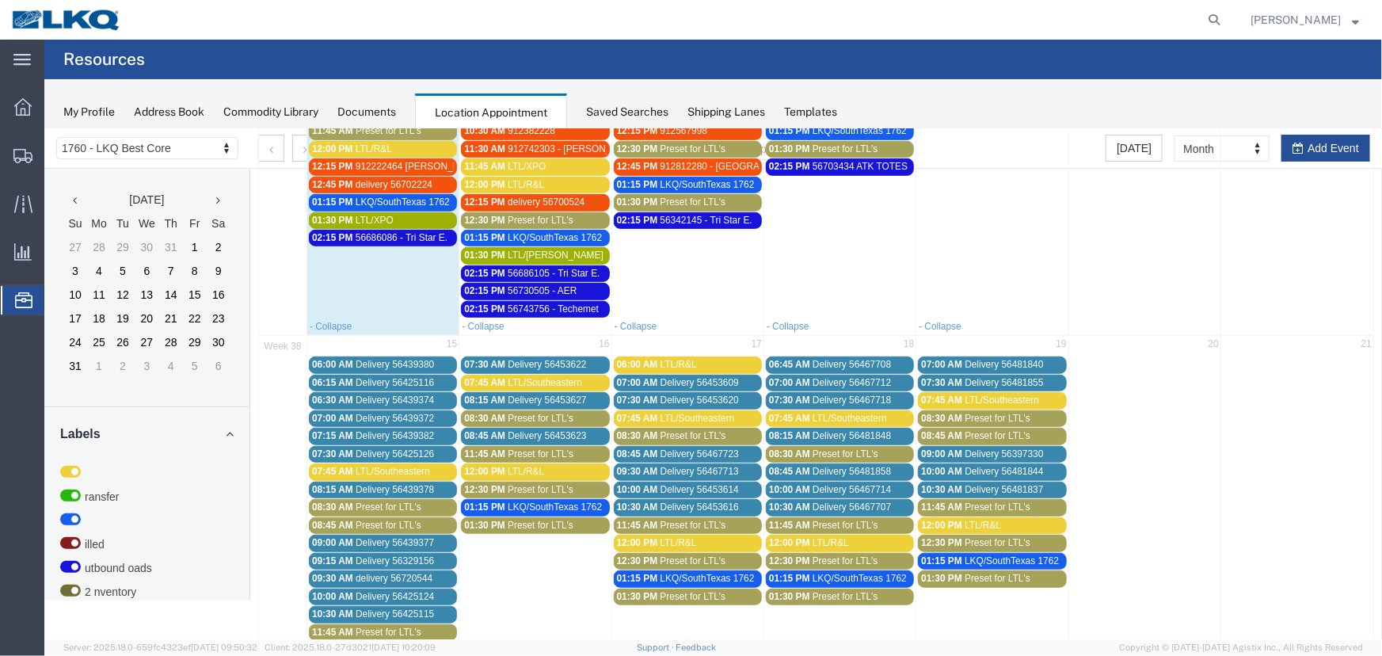
scroll to position [800, 0]
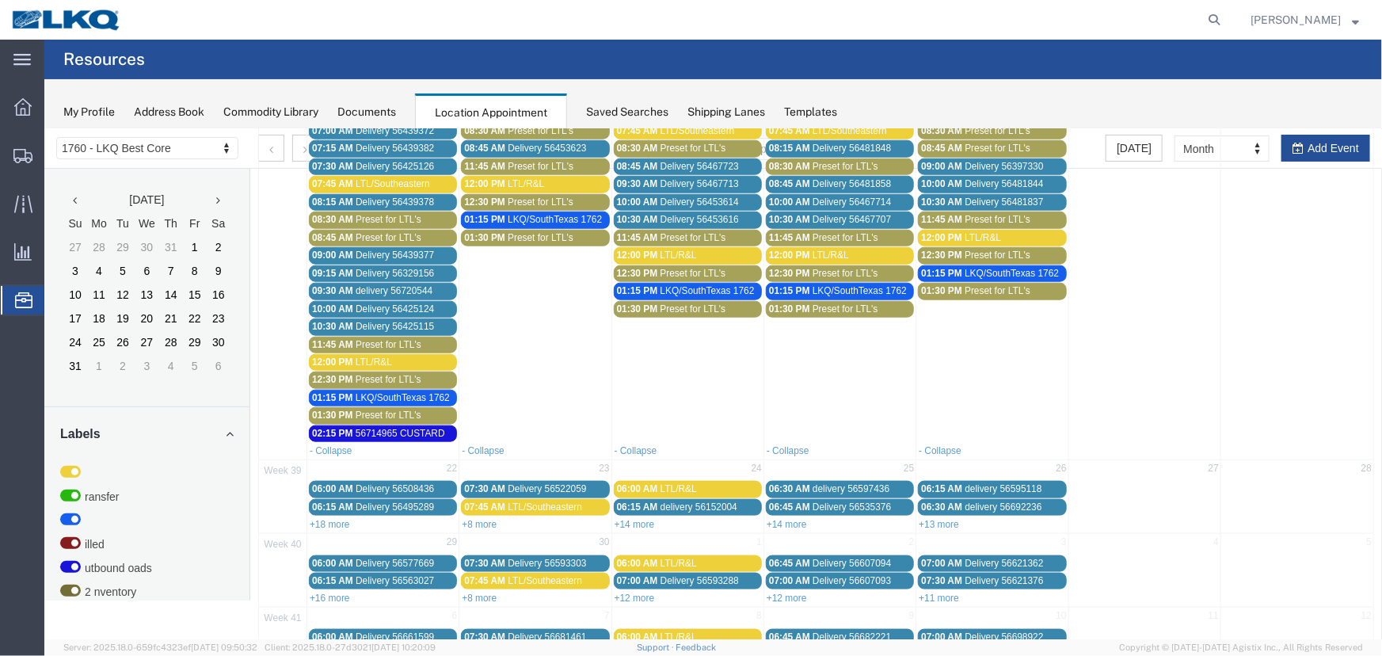
click at [803, 302] on span "01:30 PM" at bounding box center [788, 307] width 41 height 11
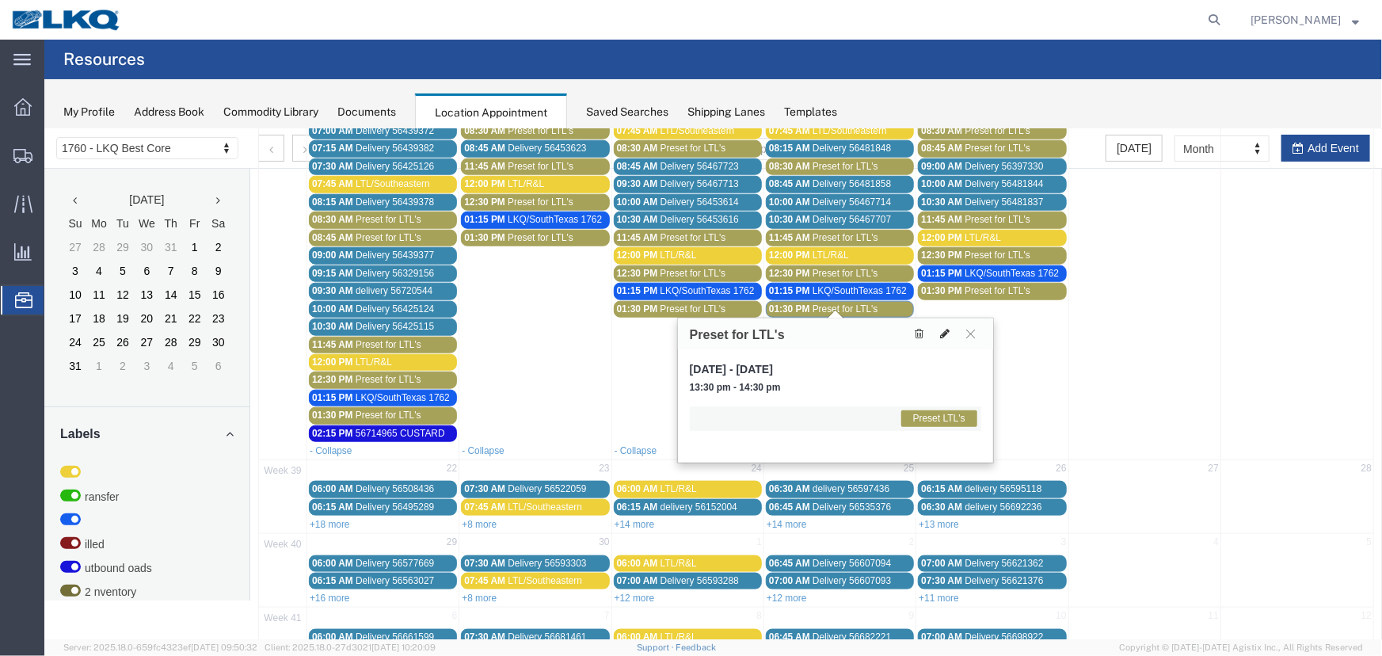
click at [942, 330] on icon at bounding box center [944, 332] width 10 height 11
select select "1"
select select "420"
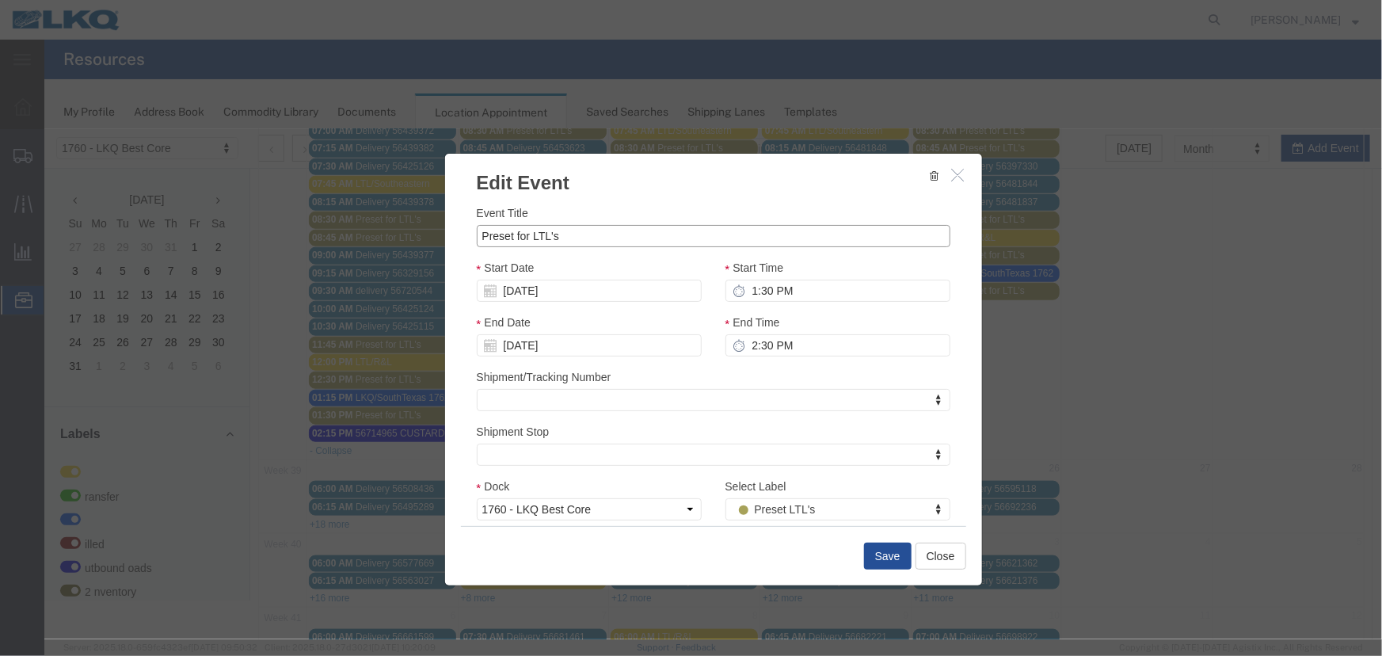
drag, startPoint x: 591, startPoint y: 236, endPoint x: 204, endPoint y: 204, distance: 388.6
click at [226, 204] on div "Edit Event Event Title Preset for LTL's Start Date 09/18/2025 Start Time 1:30 P…" at bounding box center [712, 383] width 1337 height 510
type input "LTL/XPO"
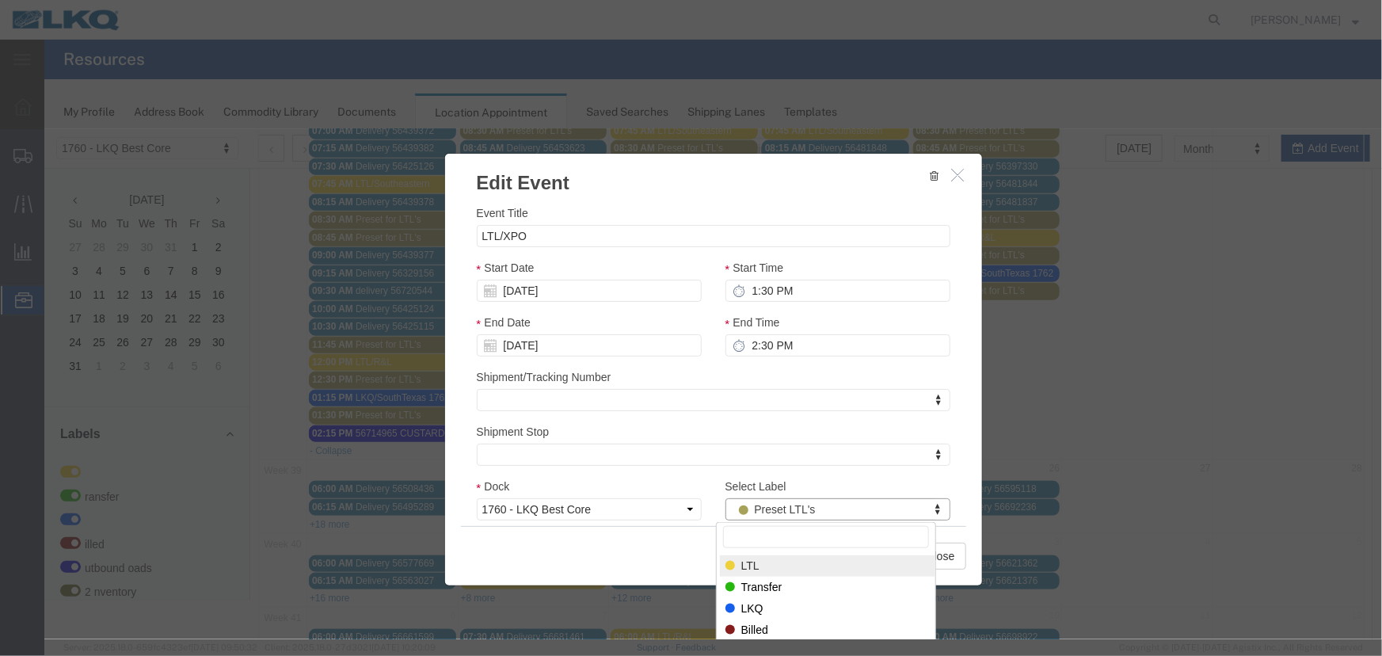
select select "25"
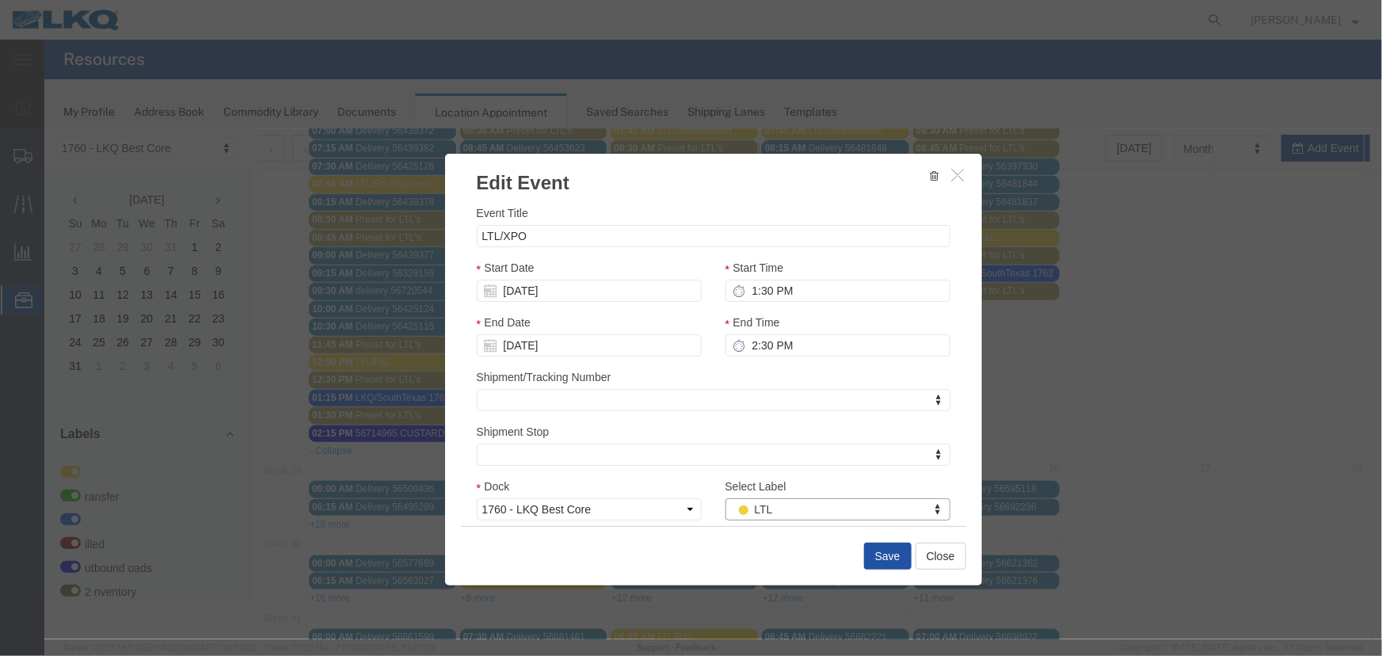
click at [886, 551] on button "Save" at bounding box center [887, 555] width 48 height 27
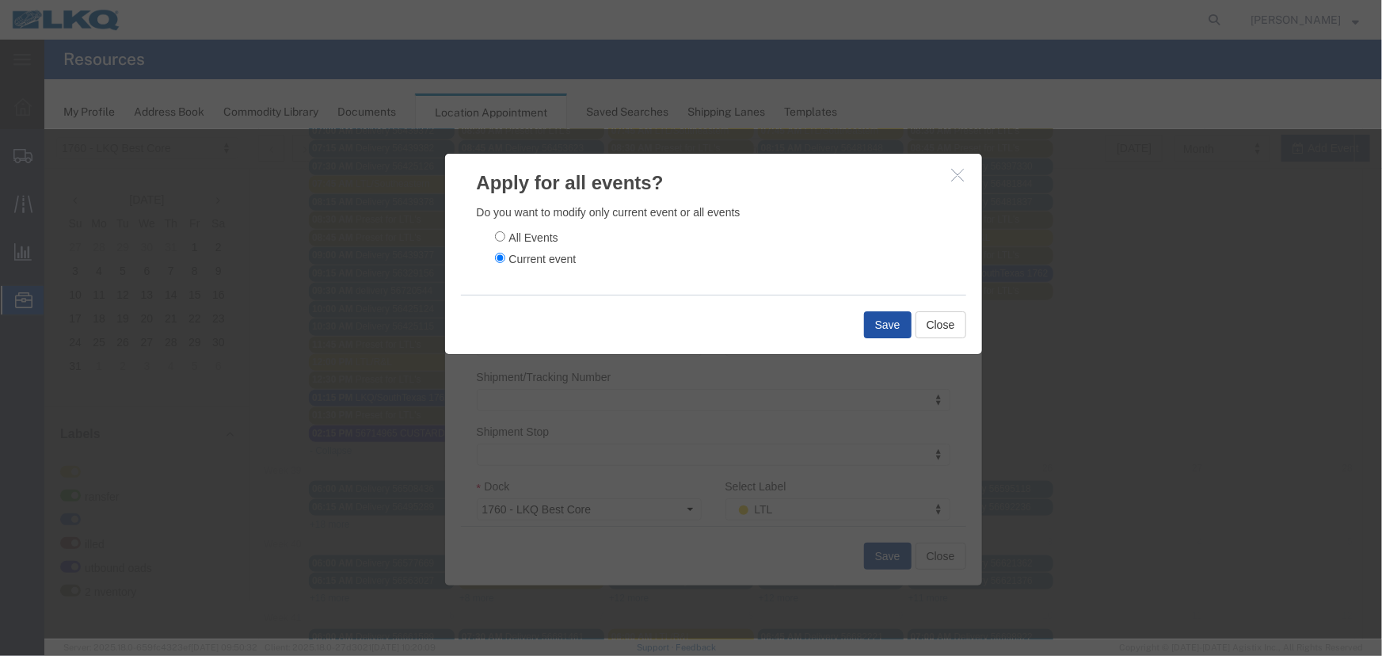
click at [876, 329] on button "Save" at bounding box center [887, 323] width 48 height 27
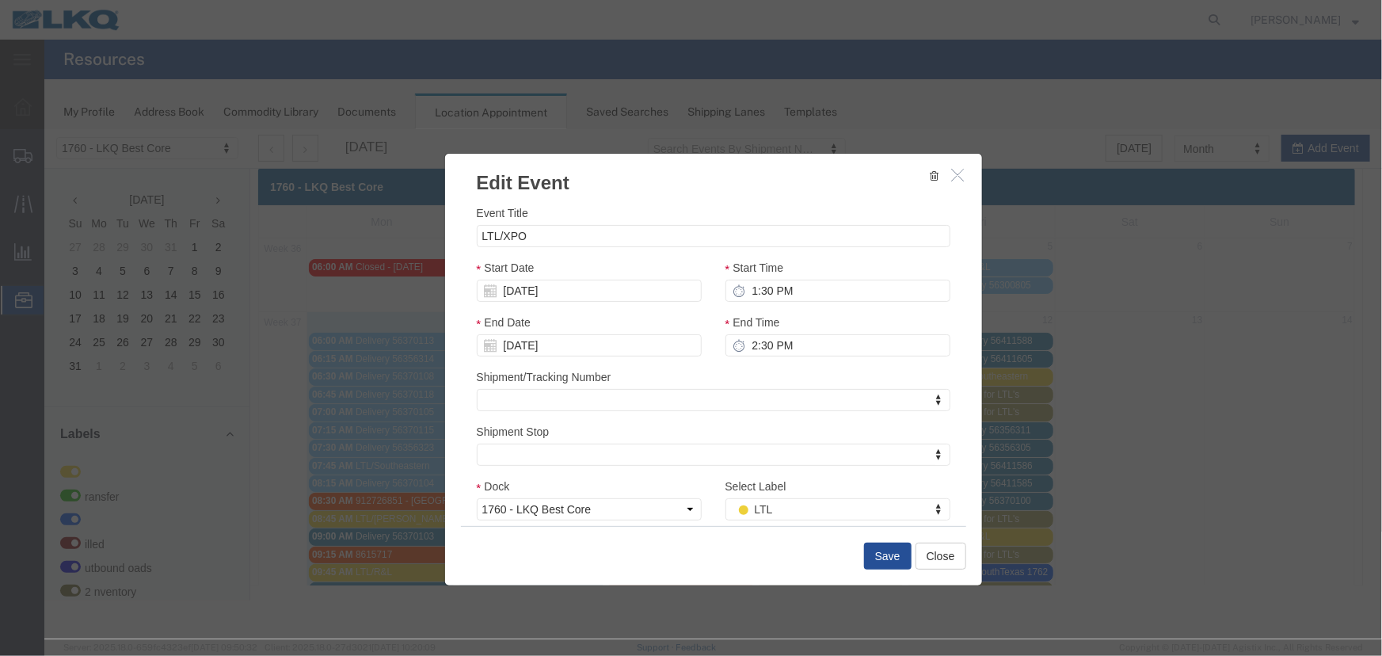
scroll to position [0, 0]
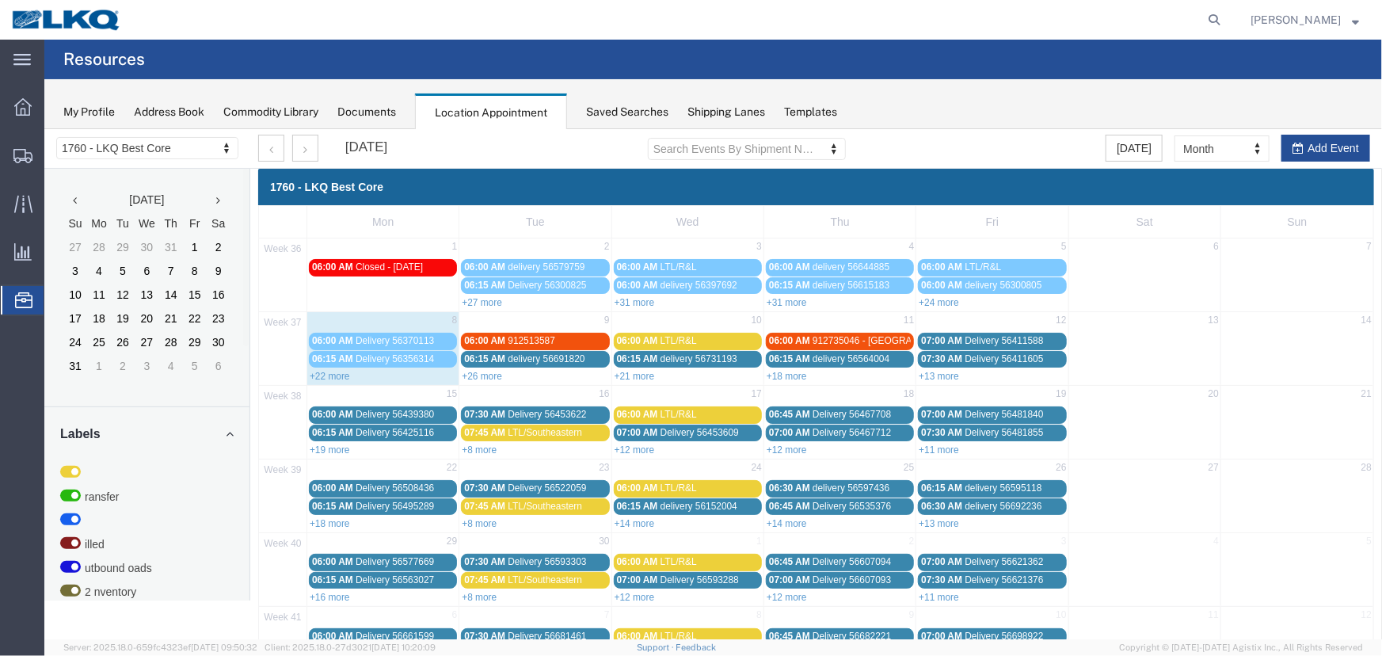
drag, startPoint x: 473, startPoint y: 373, endPoint x: 510, endPoint y: 356, distance: 41.1
click at [473, 373] on link "+26 more" at bounding box center [481, 375] width 40 height 11
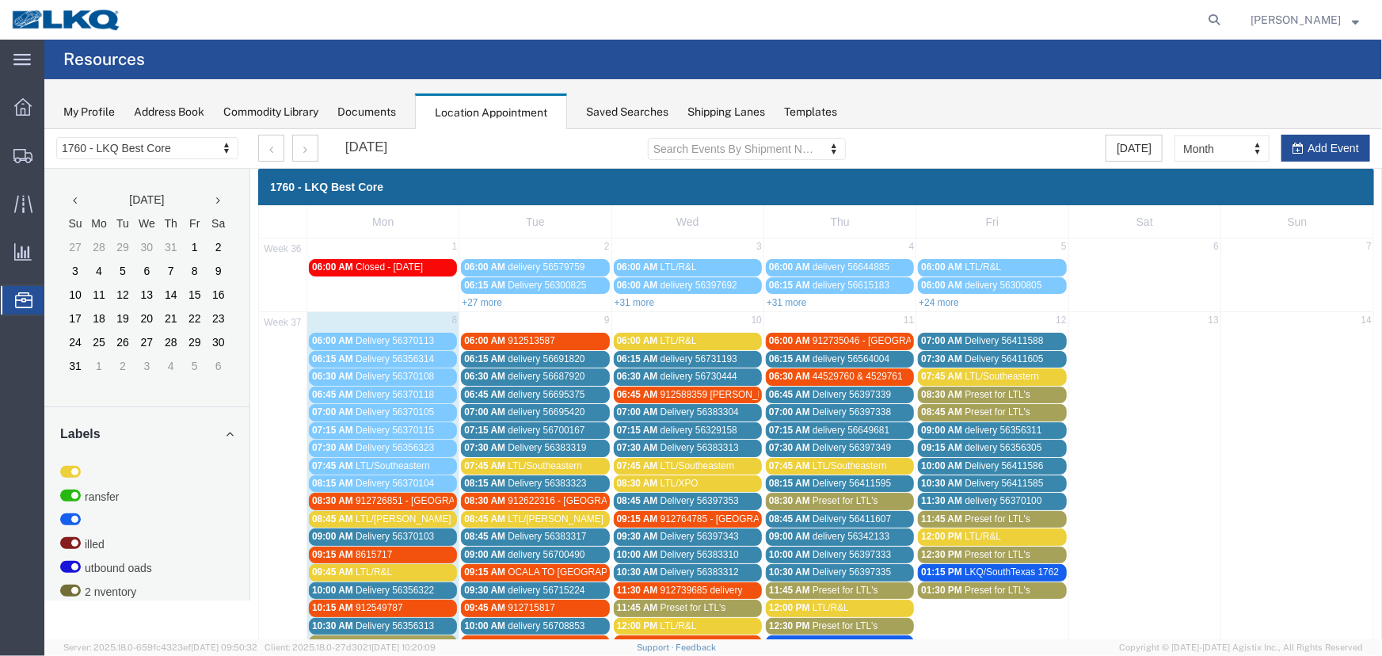
click at [613, 118] on div "Saved Searches" at bounding box center [627, 112] width 82 height 17
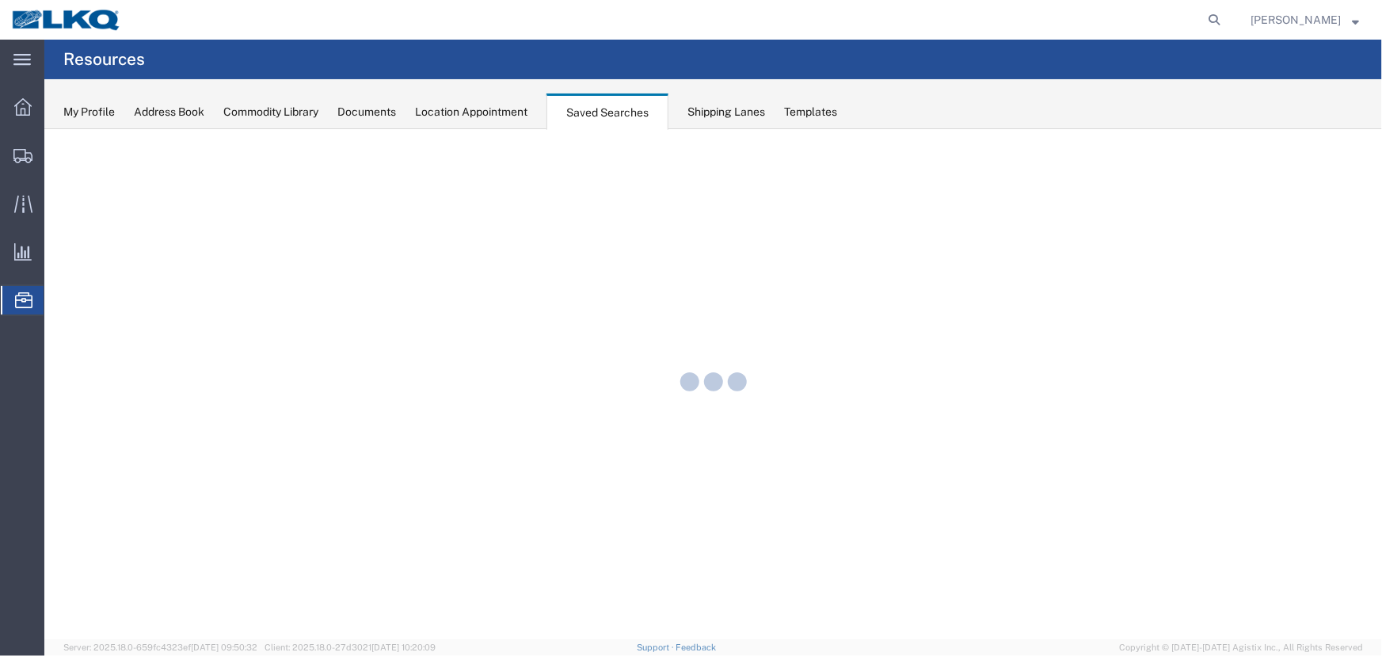
click at [512, 112] on div "Location Appointment" at bounding box center [471, 112] width 112 height 17
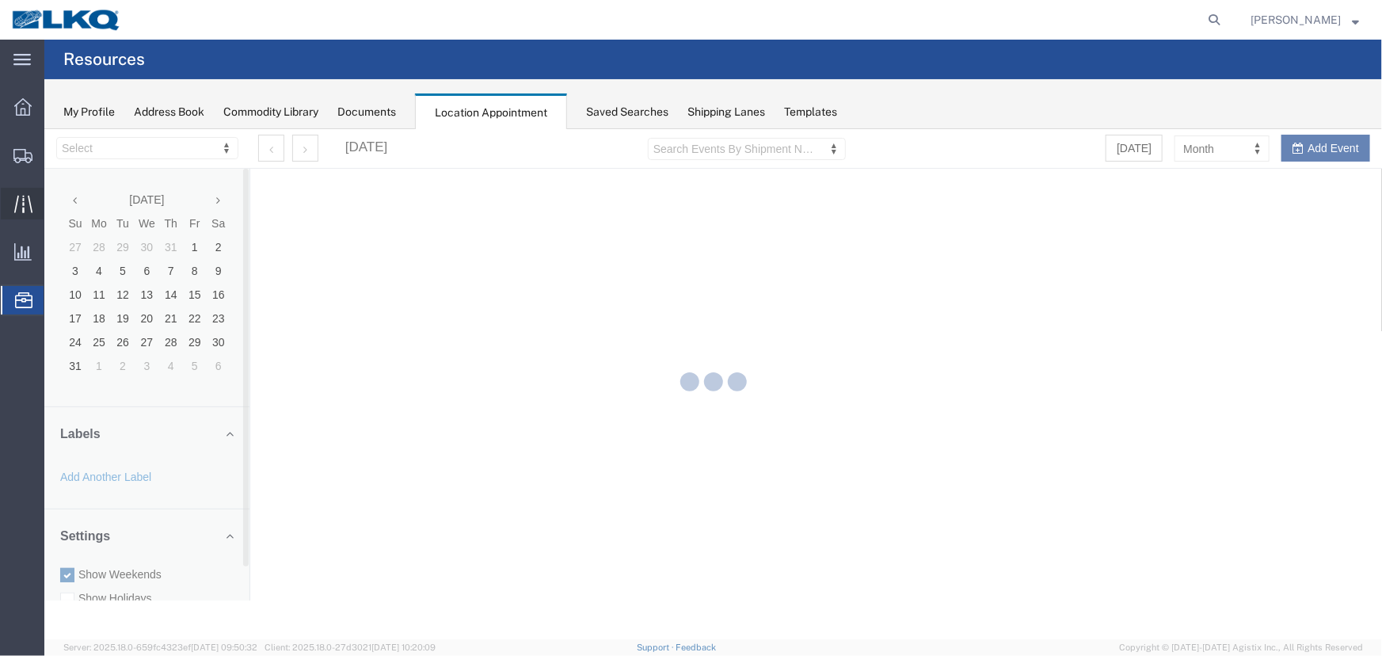
select select "27634"
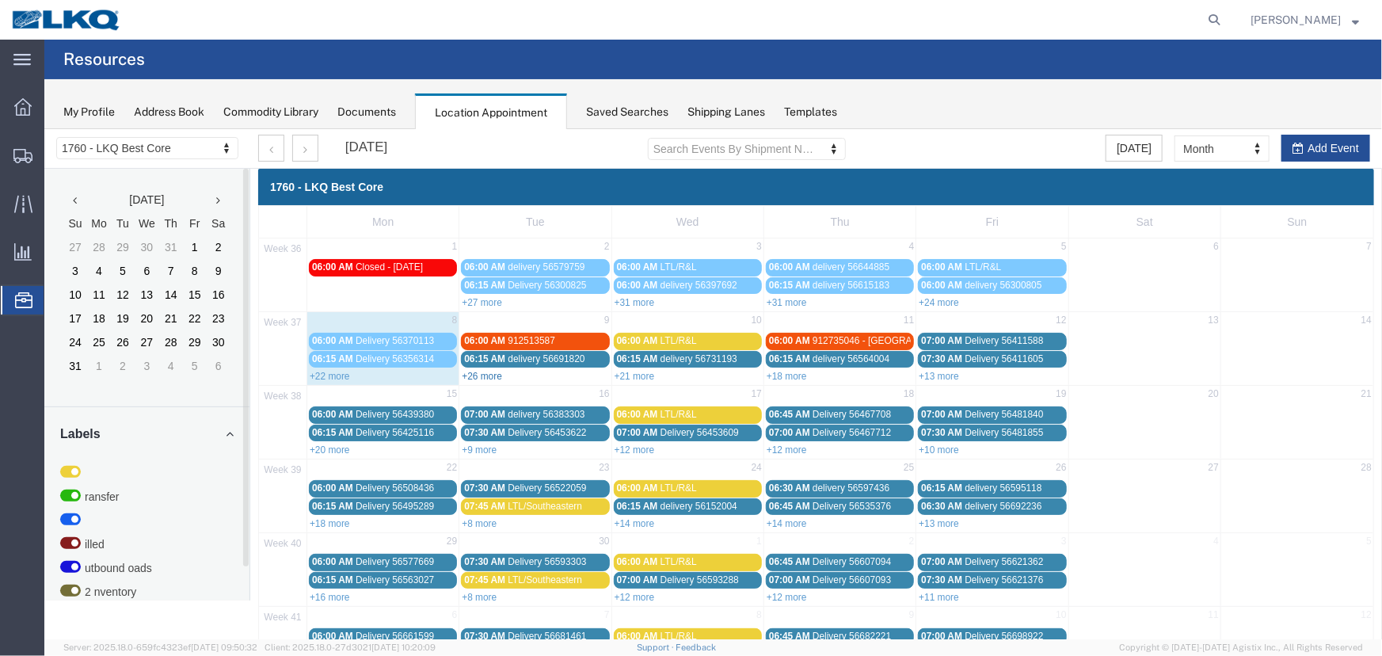
click at [481, 373] on link "+26 more" at bounding box center [481, 375] width 40 height 11
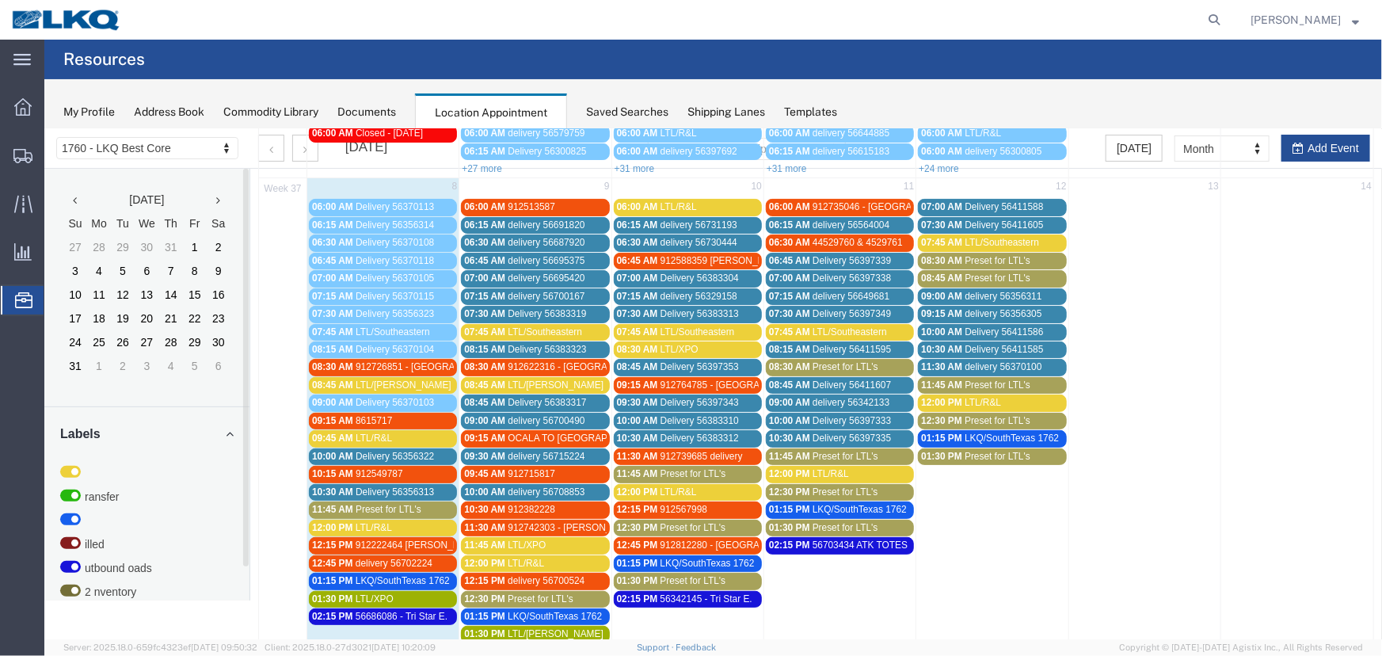
scroll to position [54, 0]
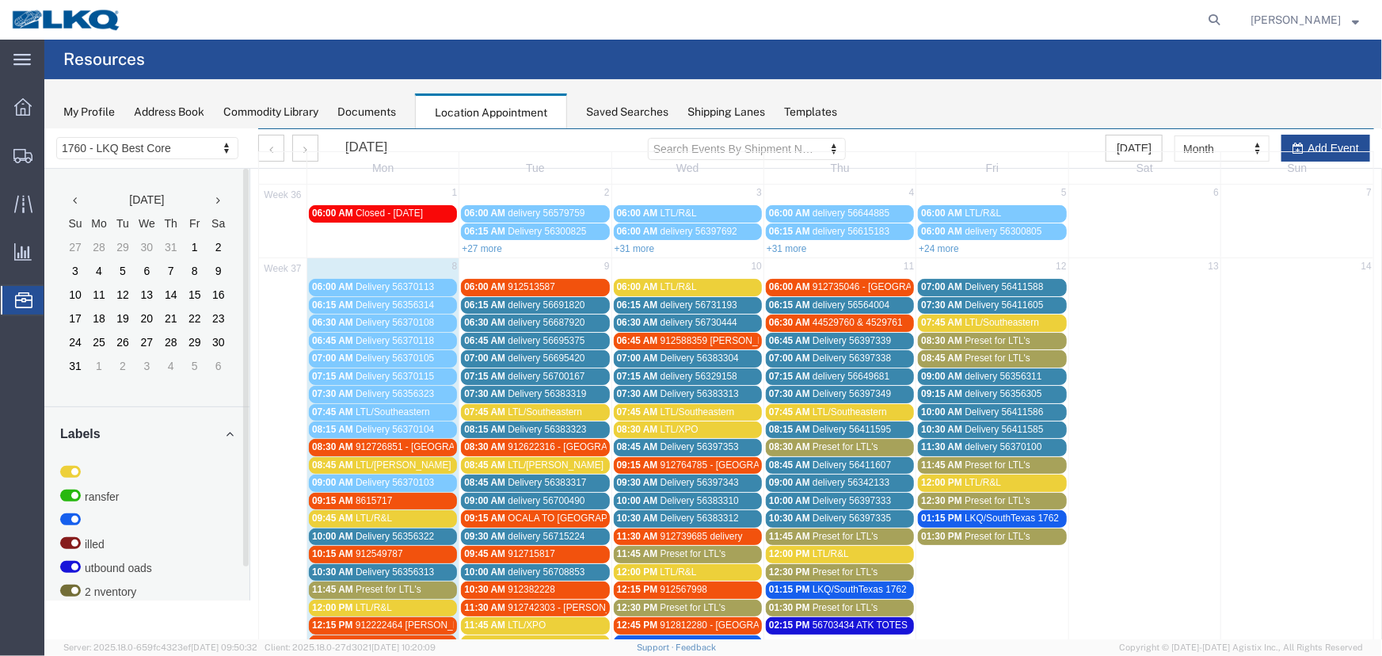
click at [389, 463] on span "LTL/Estes" at bounding box center [403, 463] width 96 height 11
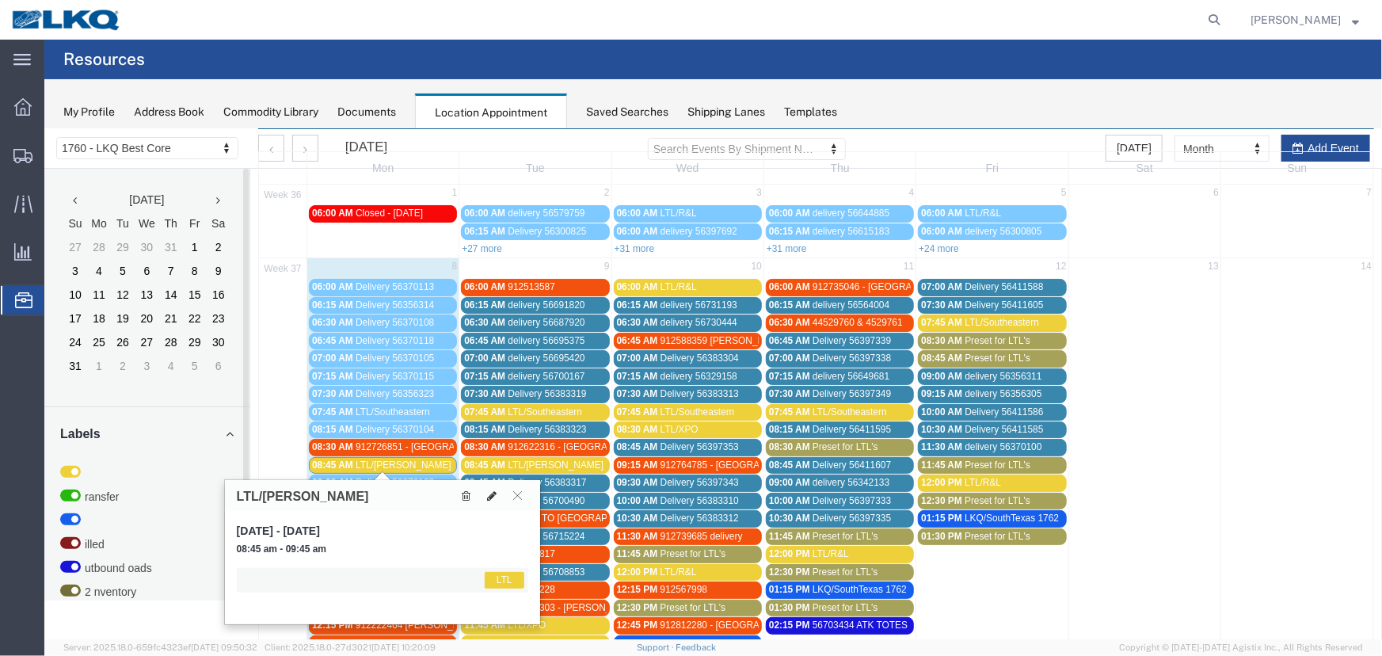
click at [492, 495] on icon at bounding box center [491, 494] width 10 height 11
select select "25"
select select "1"
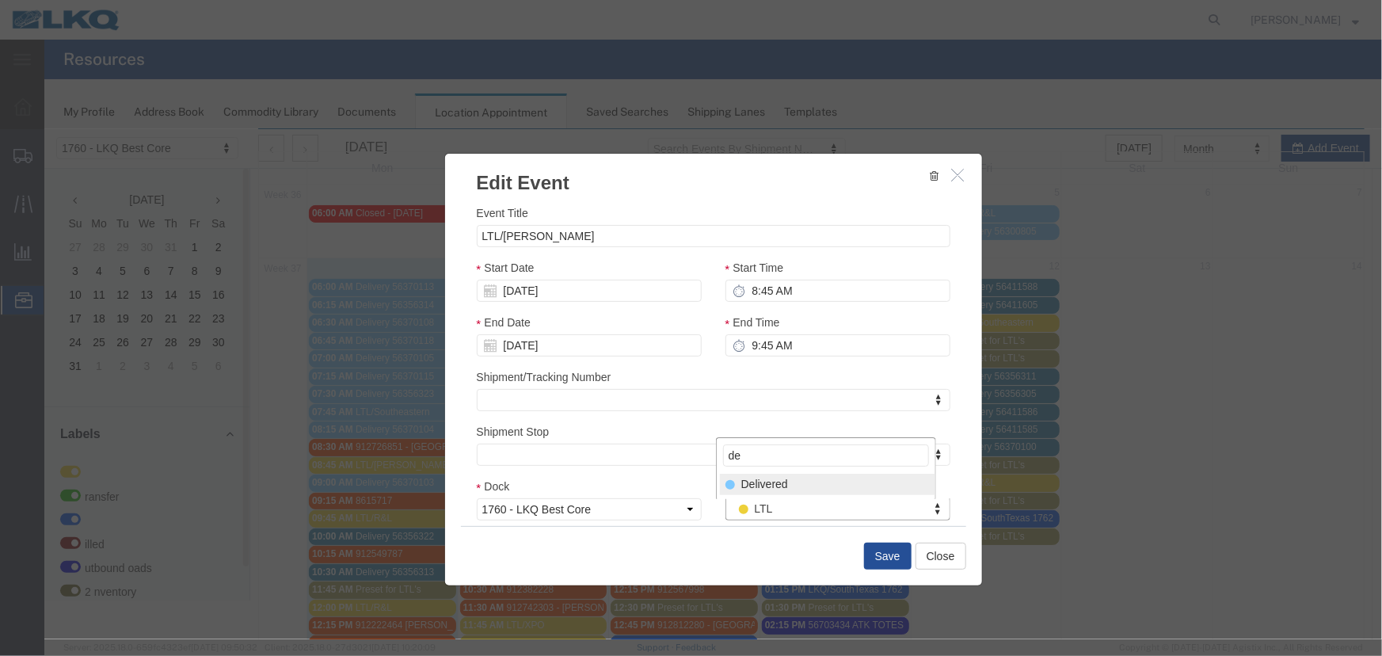
type input "de"
select select "40"
click at [883, 549] on button "Save" at bounding box center [887, 555] width 48 height 27
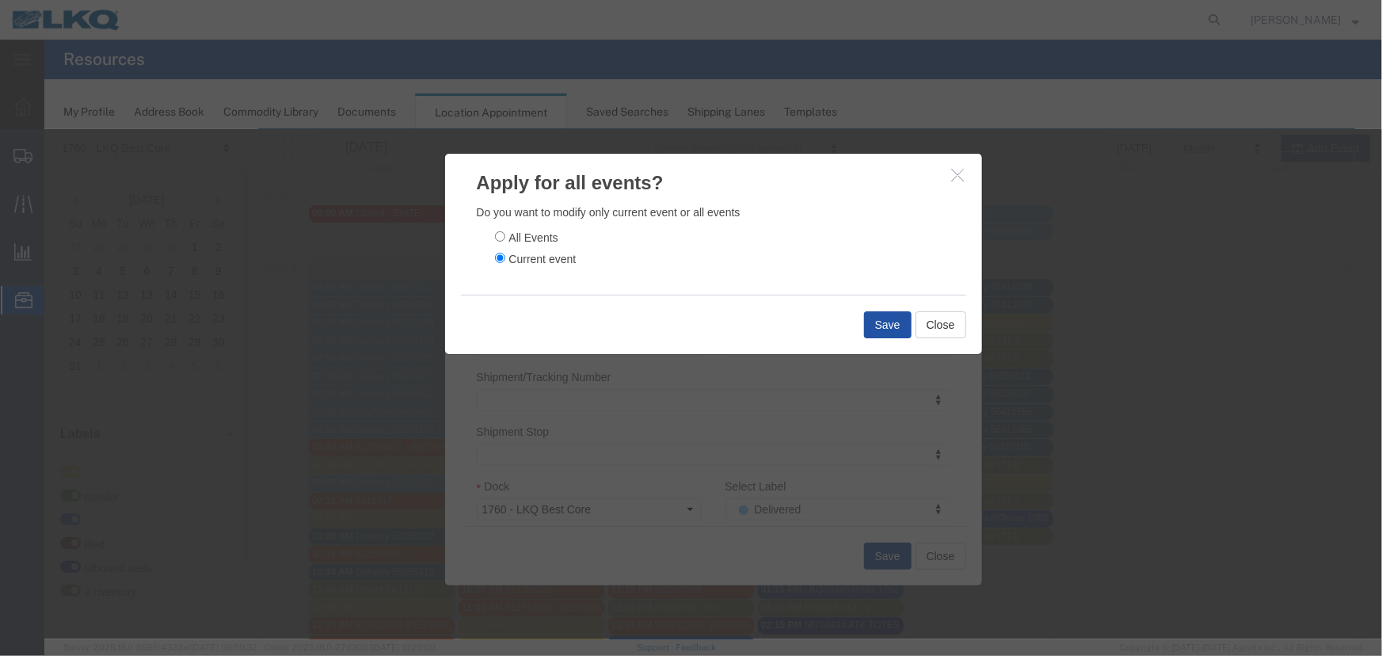
click at [886, 318] on button "Save" at bounding box center [887, 323] width 48 height 27
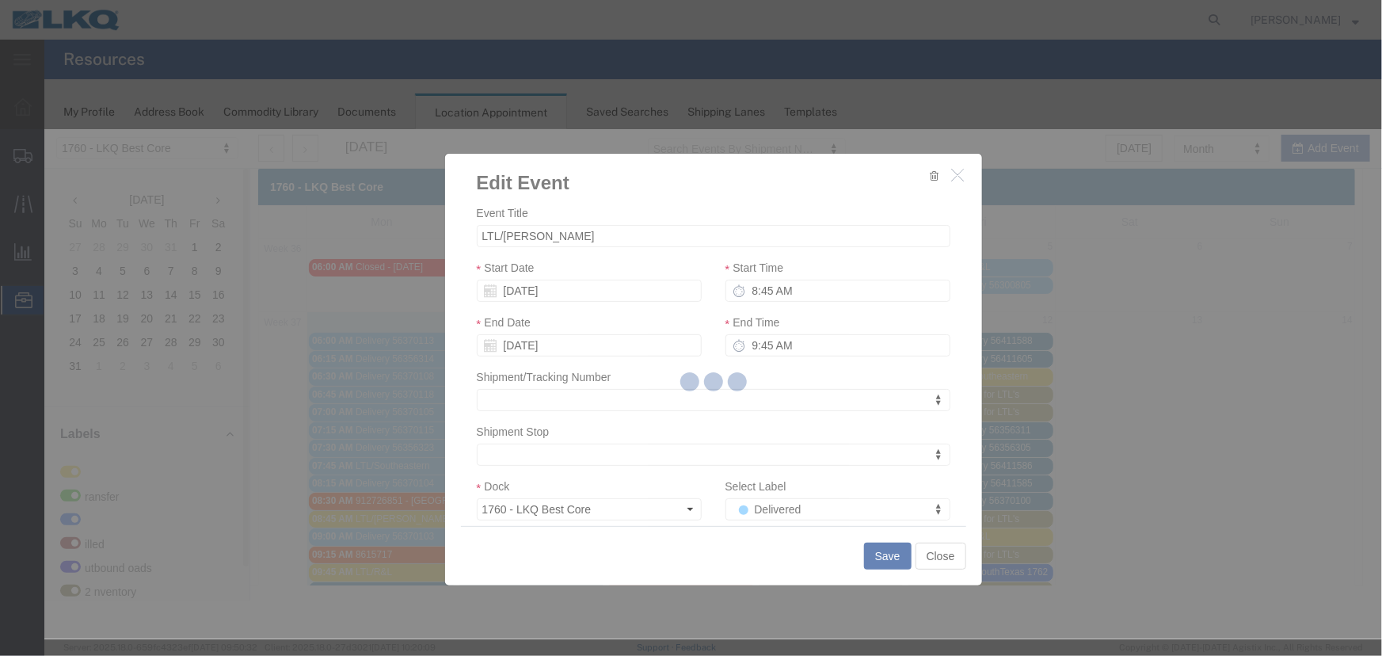
scroll to position [0, 0]
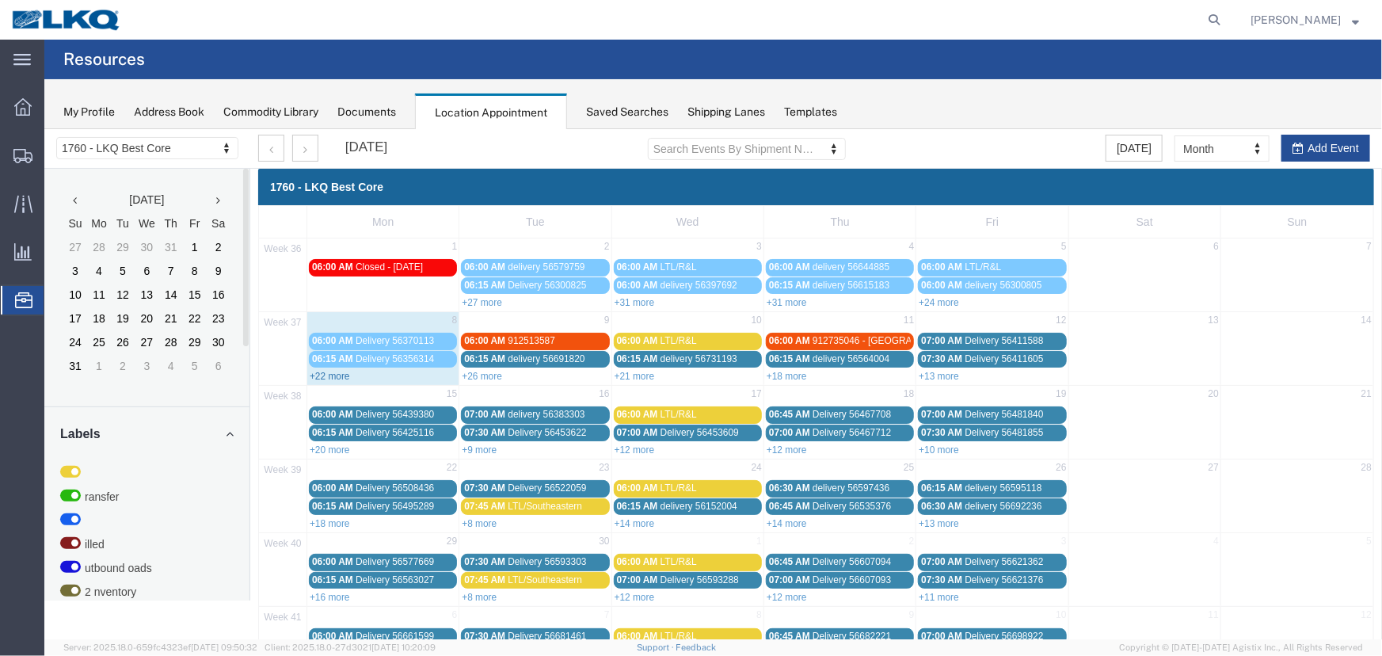
click at [317, 375] on link "+22 more" at bounding box center [329, 375] width 40 height 11
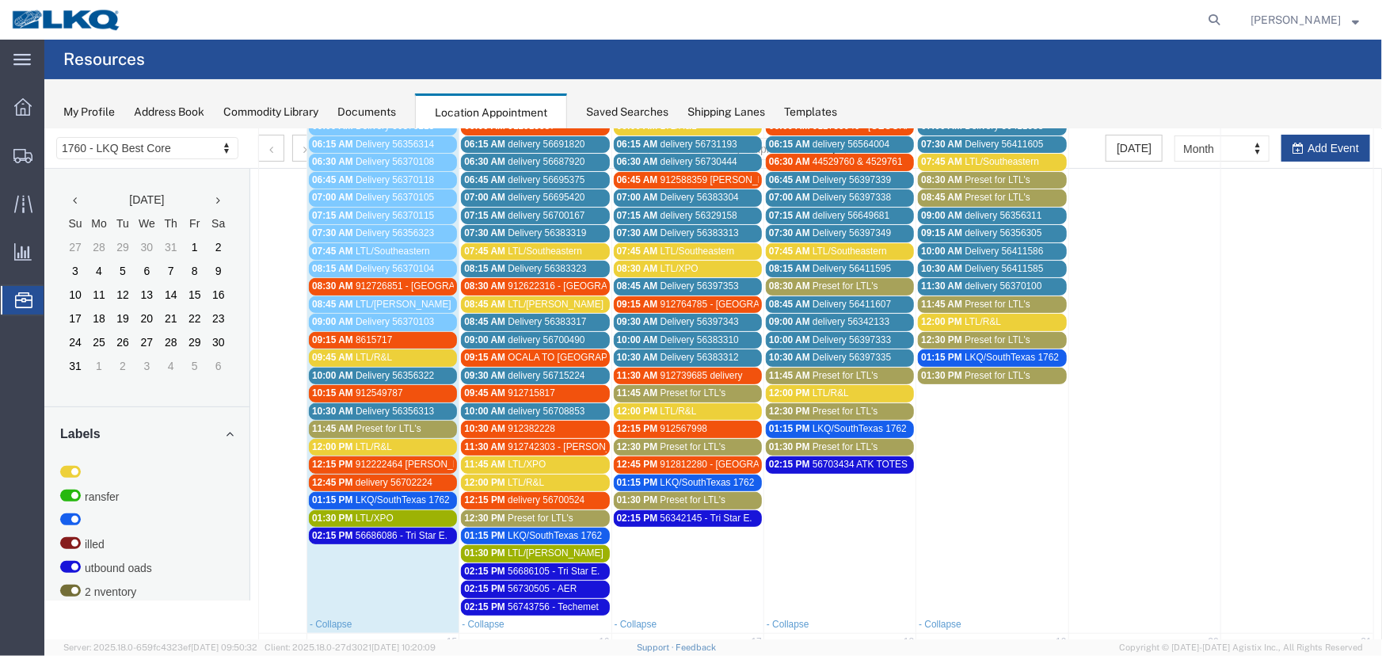
scroll to position [215, 0]
click at [395, 353] on div "09:45 AM LTL/R&L" at bounding box center [382, 356] width 142 height 12
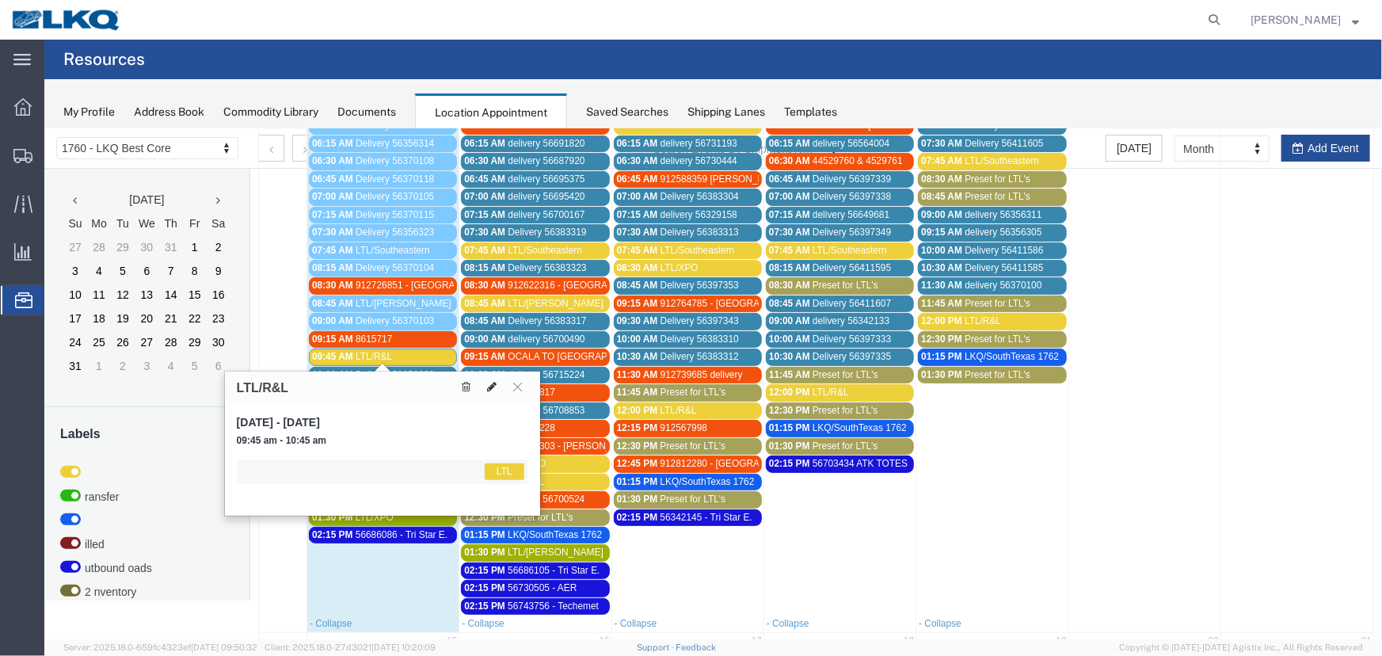
click at [483, 386] on button at bounding box center [491, 386] width 22 height 17
select select "1"
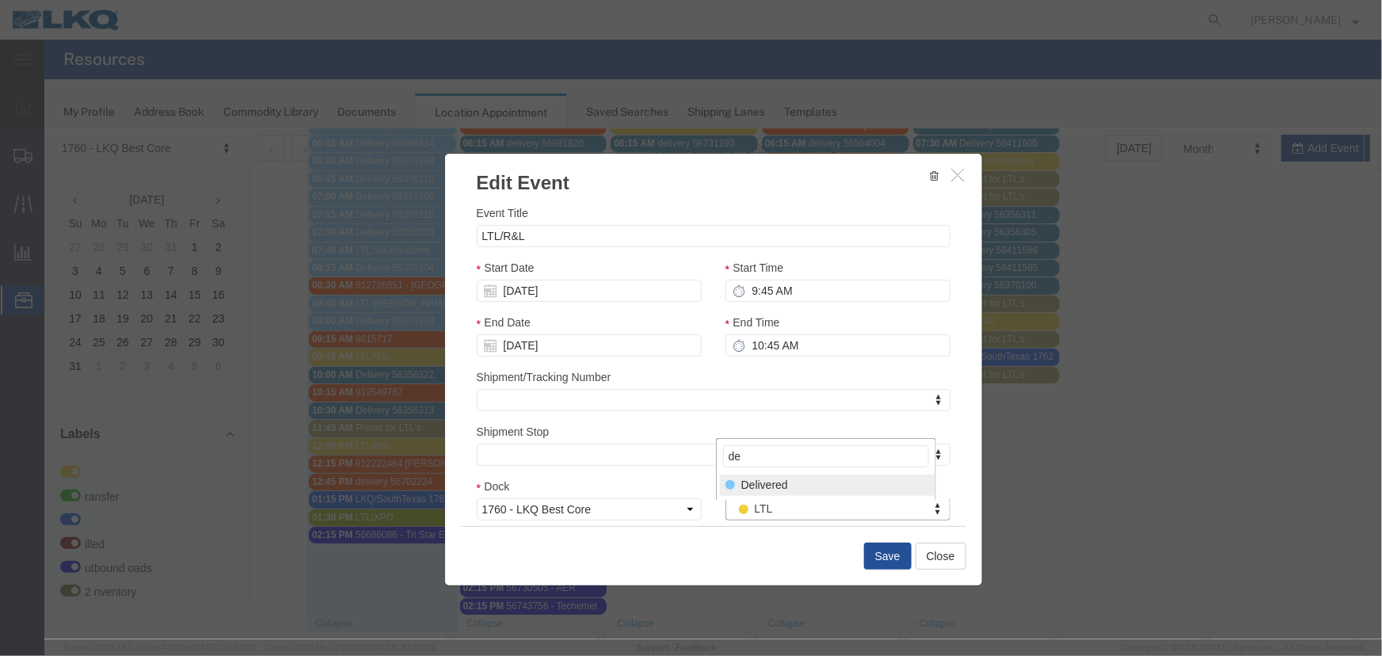
type input "de"
select select "40"
click at [883, 556] on button "Save" at bounding box center [887, 555] width 48 height 27
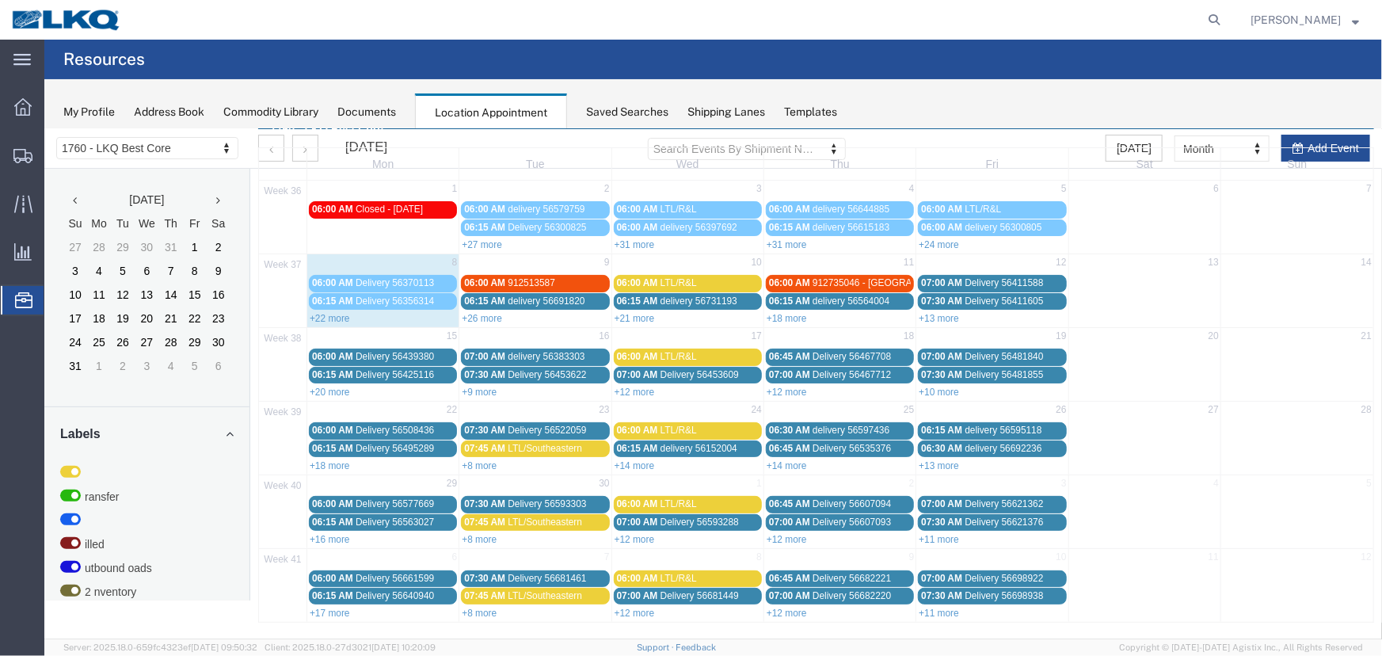
scroll to position [0, 0]
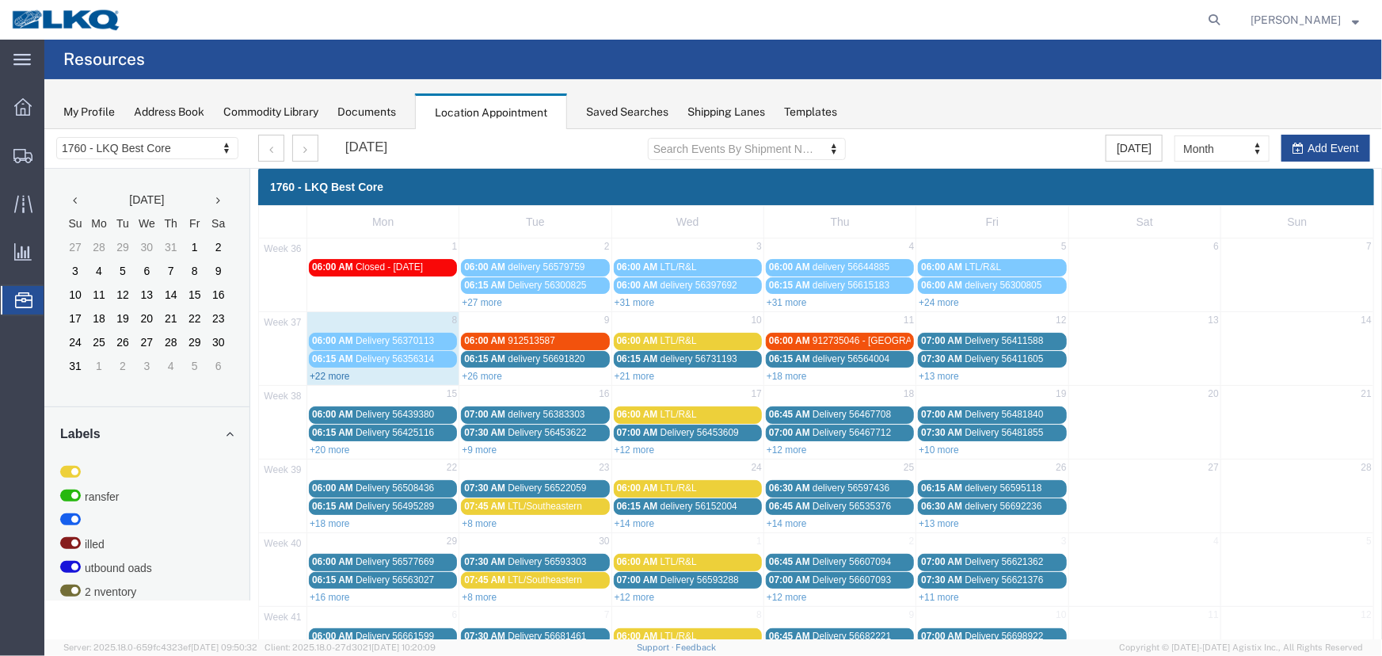
click at [324, 375] on link "+22 more" at bounding box center [329, 375] width 40 height 11
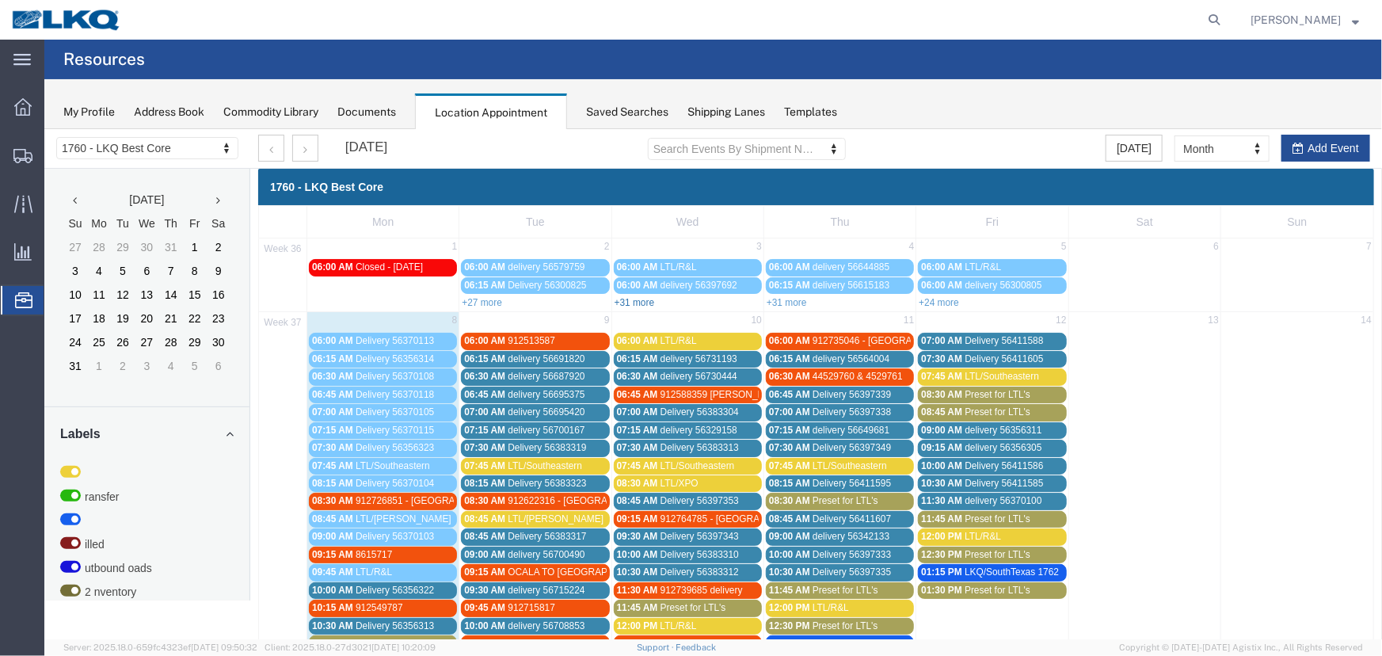
click at [636, 300] on link "+31 more" at bounding box center [634, 301] width 40 height 11
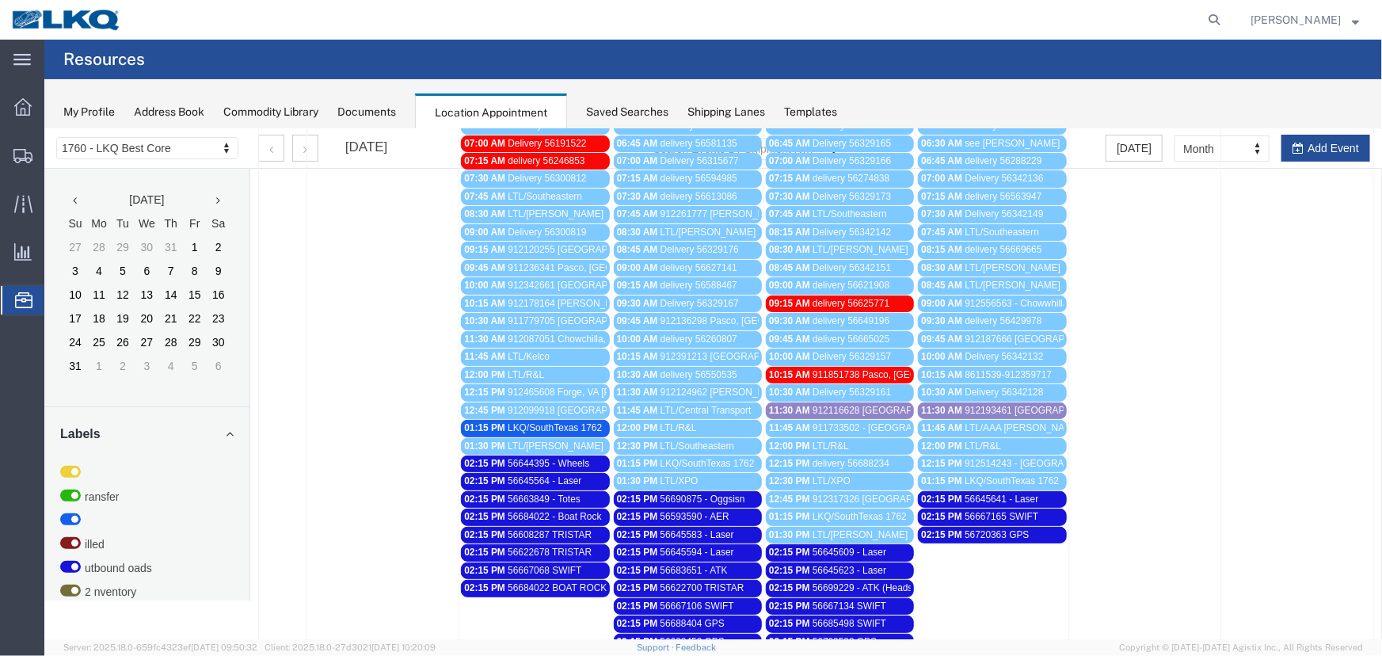
scroll to position [215, 0]
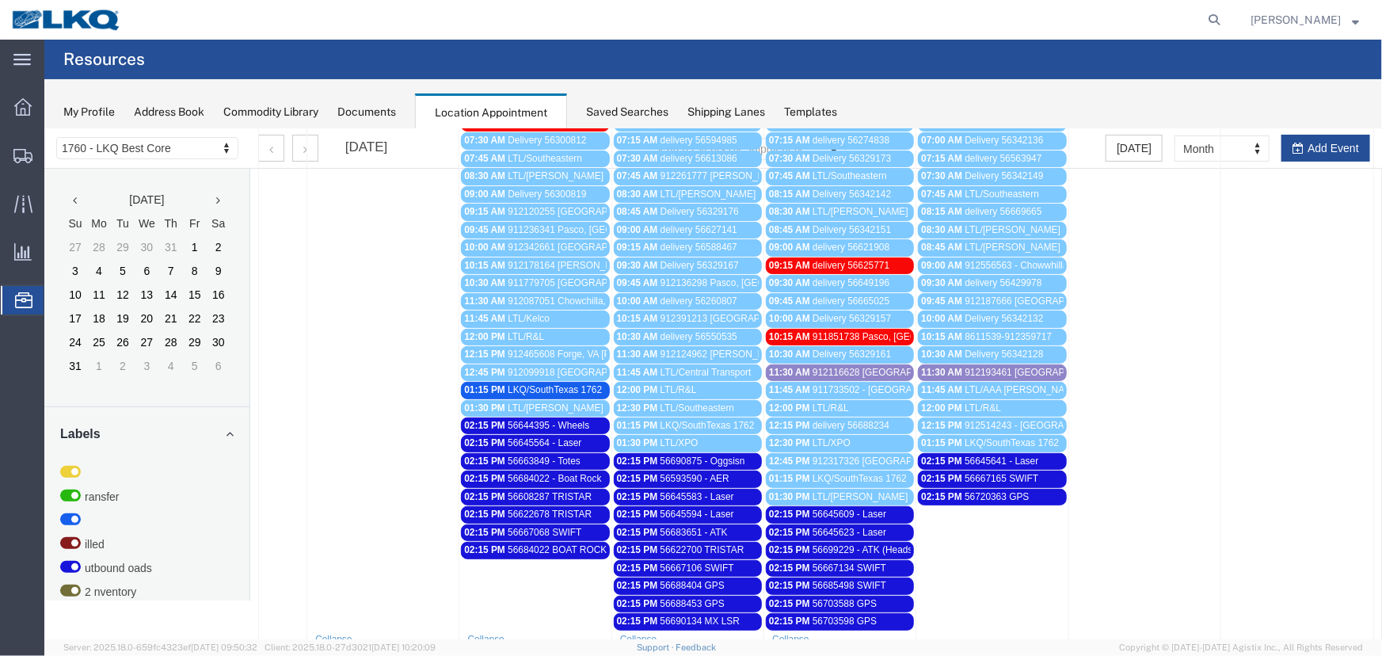
click at [875, 545] on span "56699229 - ATK (Heads)" at bounding box center [864, 548] width 104 height 11
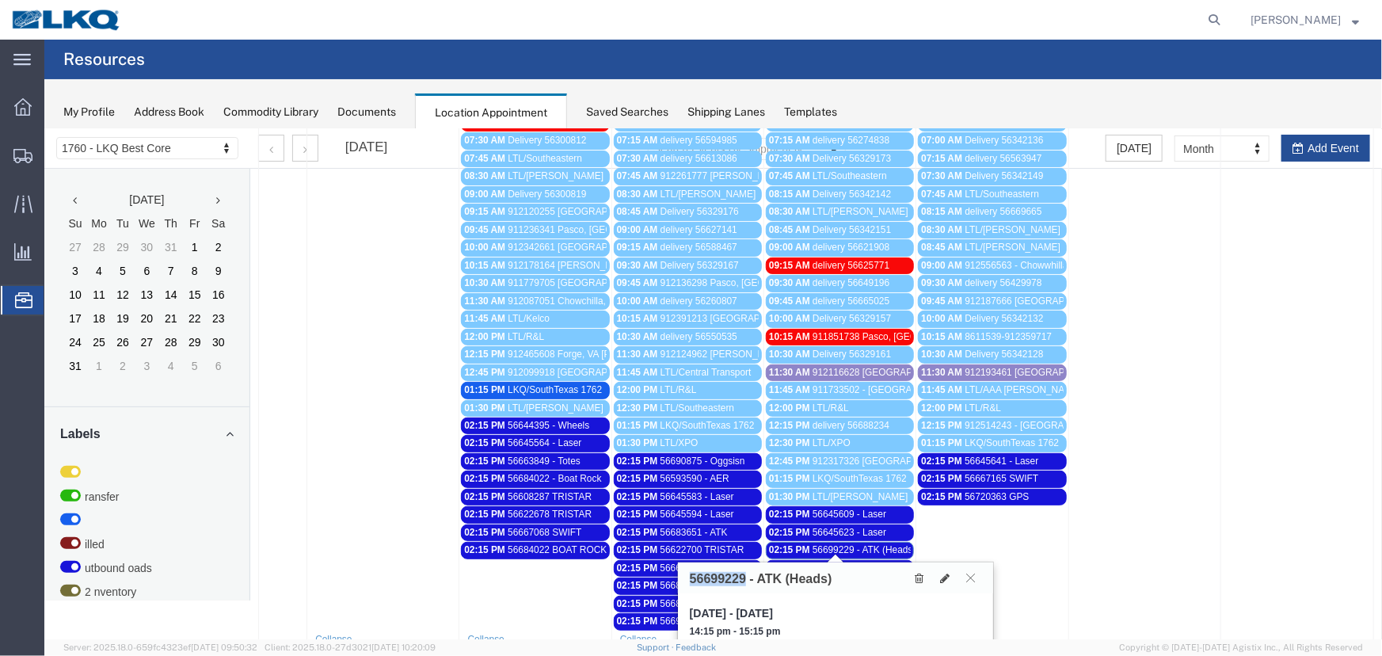
drag, startPoint x: 744, startPoint y: 569, endPoint x: 689, endPoint y: 571, distance: 54.7
click at [689, 571] on h3 "56699229 - ATK (Heads)" at bounding box center [760, 578] width 143 height 14
copy h3 "56699229"
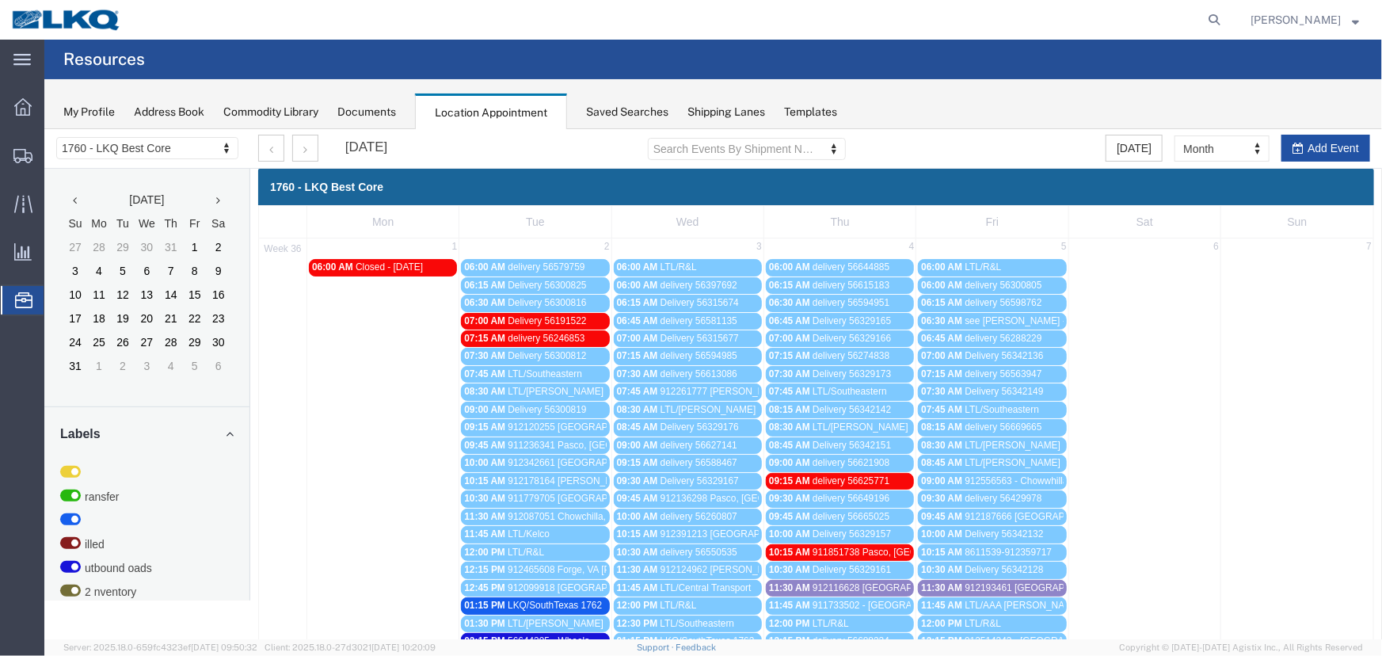
click at [1326, 146] on button "Add Event" at bounding box center [1324, 147] width 89 height 27
select select
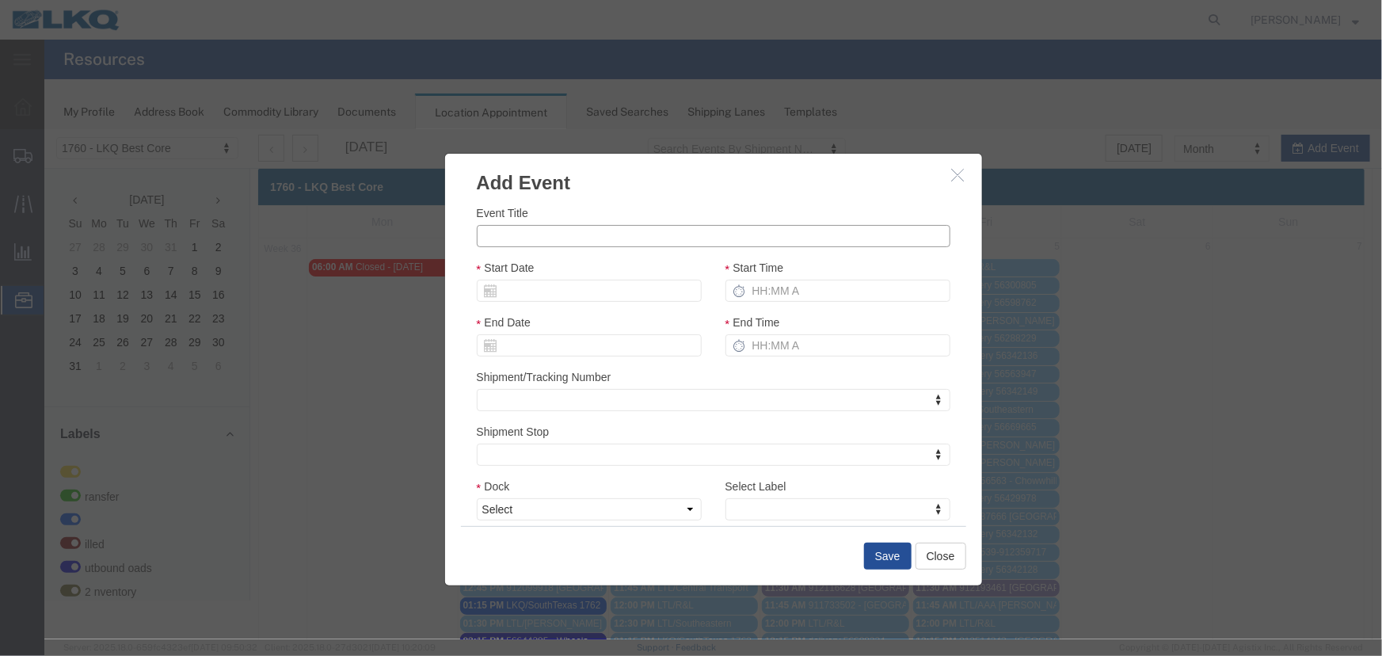
click at [595, 230] on input "Event Title" at bounding box center [713, 235] width 474 height 22
paste input "56744946"
type input "56744946 - ATK"
click at [625, 300] on body "Location Scheduling 1760 - LKQ Best Core 1633 - Atlanta - Knopf Core 1634 - Atl…" at bounding box center [712, 356] width 1337 height 456
click at [535, 389] on td "9" at bounding box center [535, 389] width 24 height 24
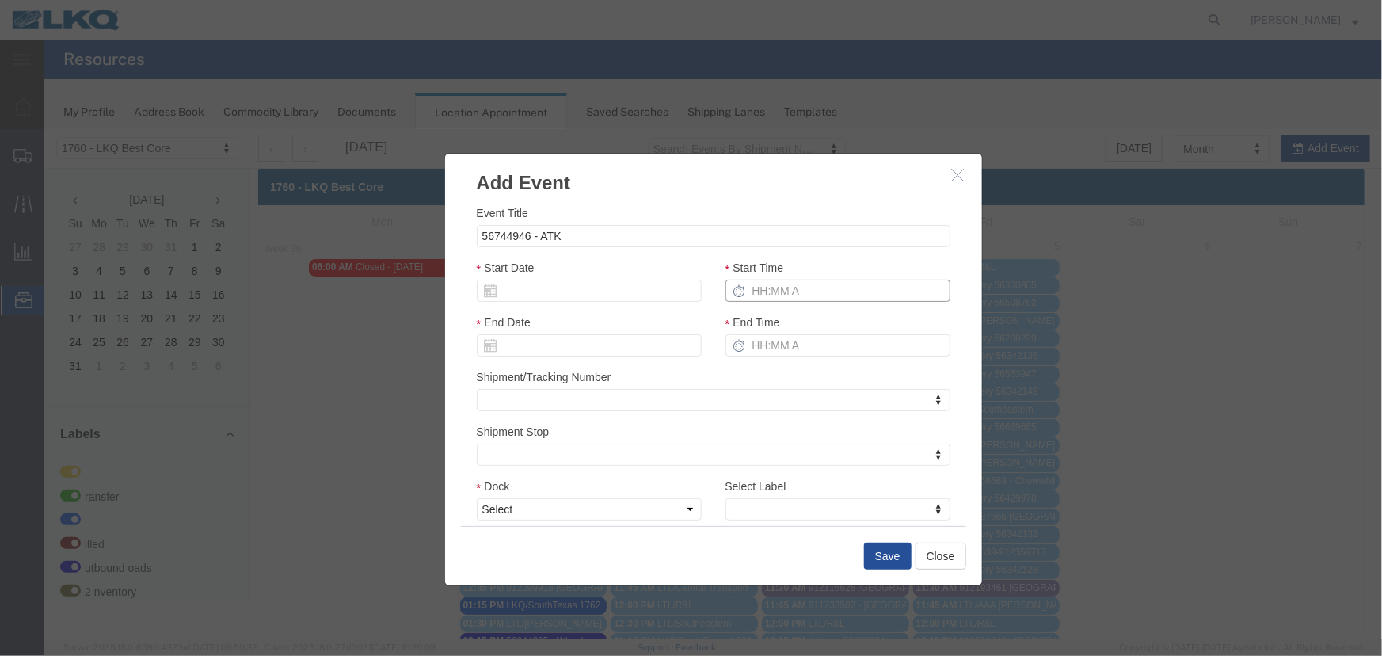
click at [758, 286] on input "Start Time" at bounding box center [837, 290] width 225 height 22
type input "215p"
click at [638, 509] on select "Select 1760 - LKQ Best Core 1760 - Outbound Loads" at bounding box center [588, 508] width 225 height 22
select select "1"
click at [476, 497] on select "Select 1760 - LKQ Best Core 1760 - Outbound Loads" at bounding box center [588, 508] width 225 height 22
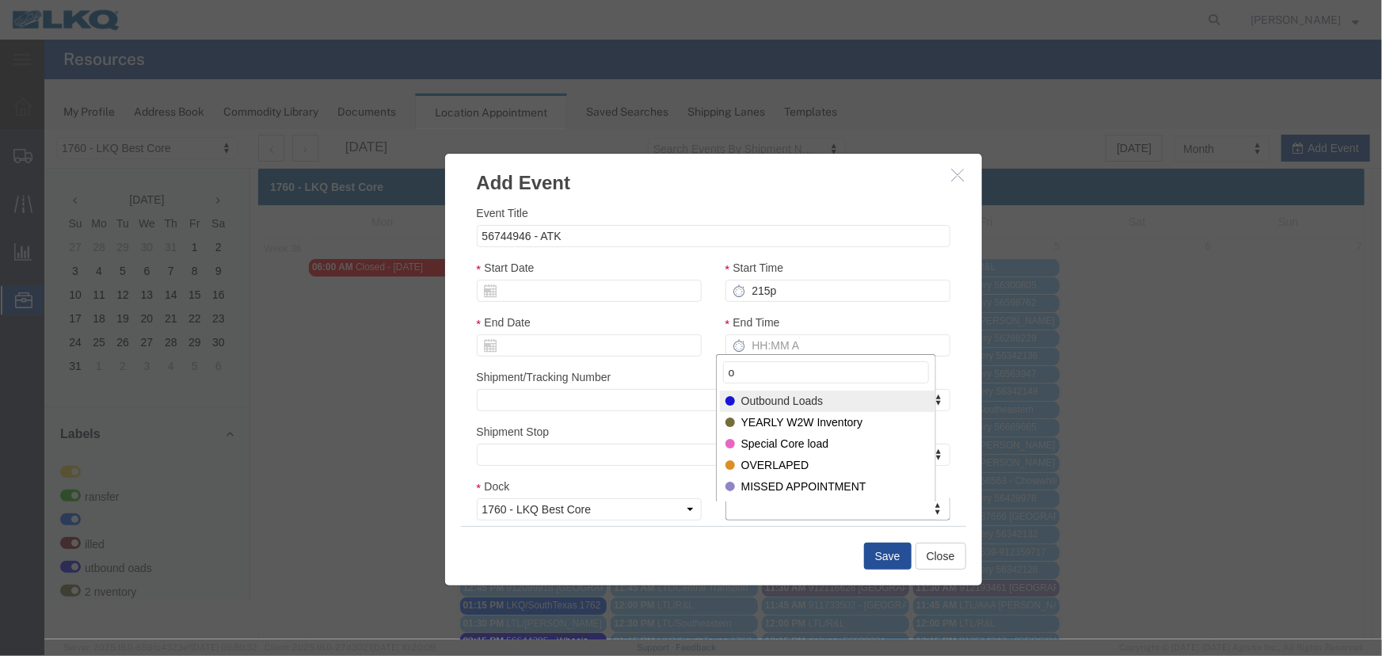
type input "o"
select select "80"
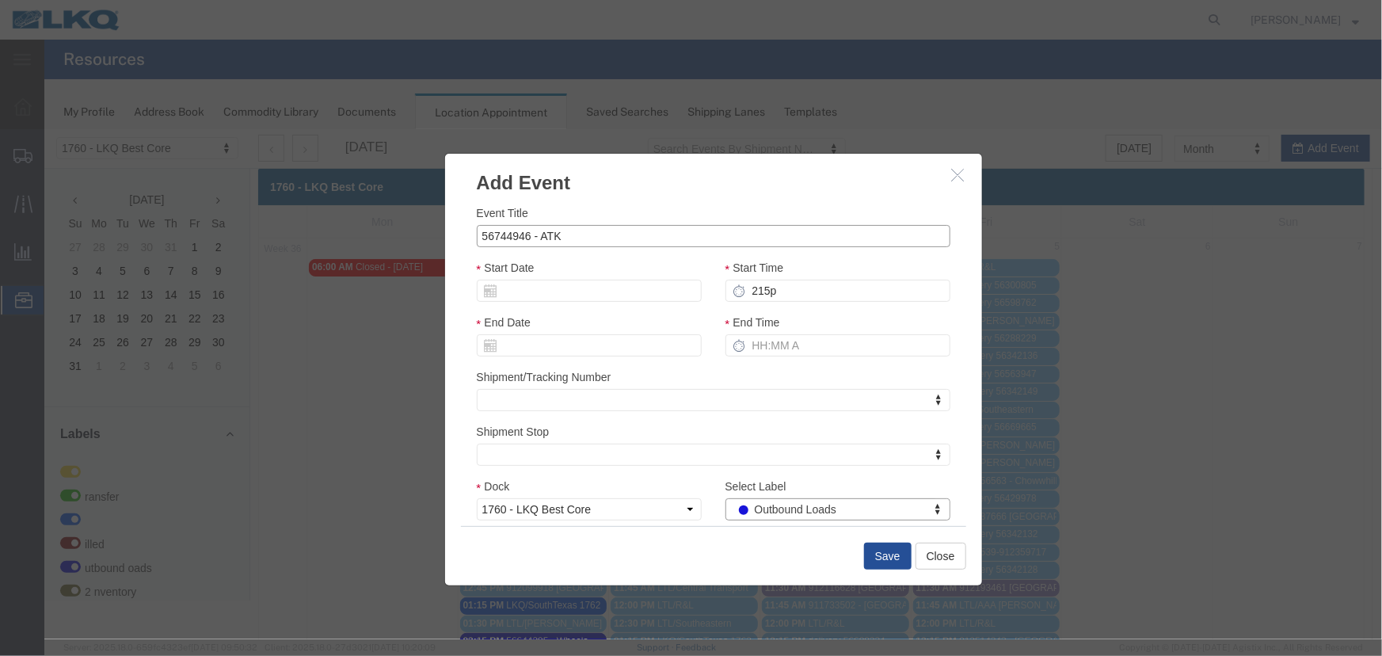
click at [651, 245] on input "56744946 - ATK" at bounding box center [713, 235] width 474 height 22
type input "56744946 - ATK (front dock)"
click at [863, 550] on button "Save" at bounding box center [887, 555] width 48 height 27
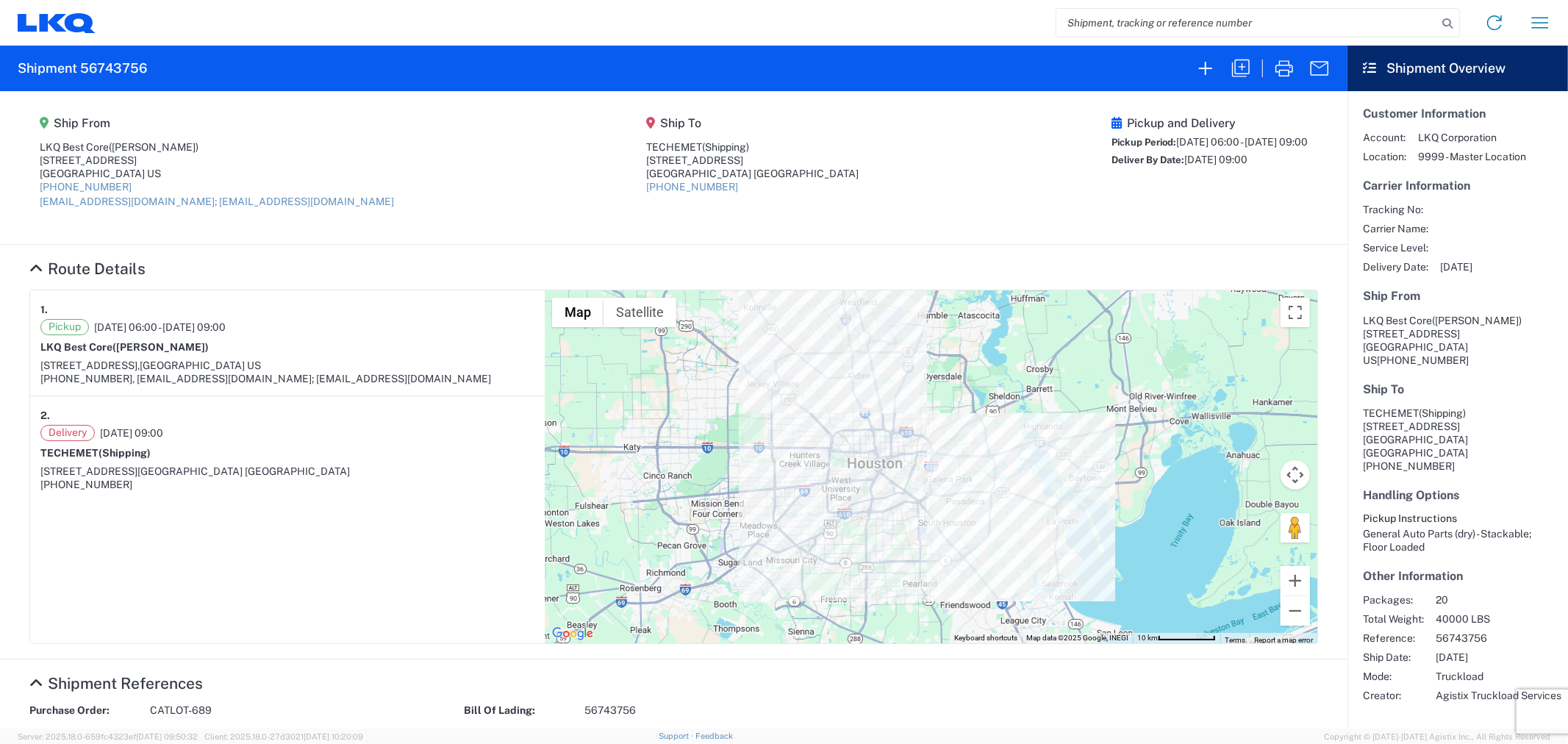
click at [1255, 20] on input "search" at bounding box center [1247, 23] width 381 height 28
paste input "56699229"
type input "56699229"
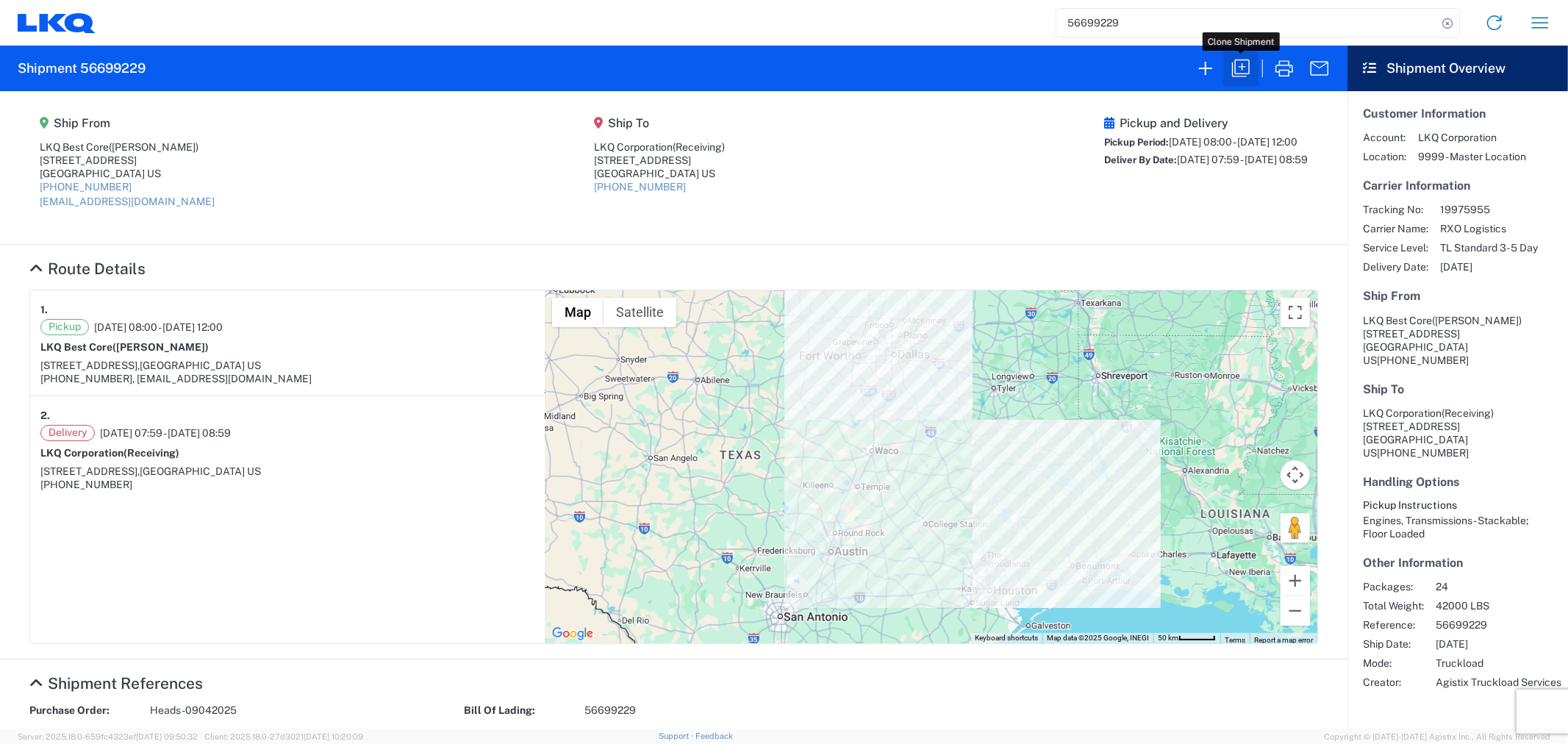
click at [1247, 65] on icon "button" at bounding box center [1240, 68] width 23 height 23
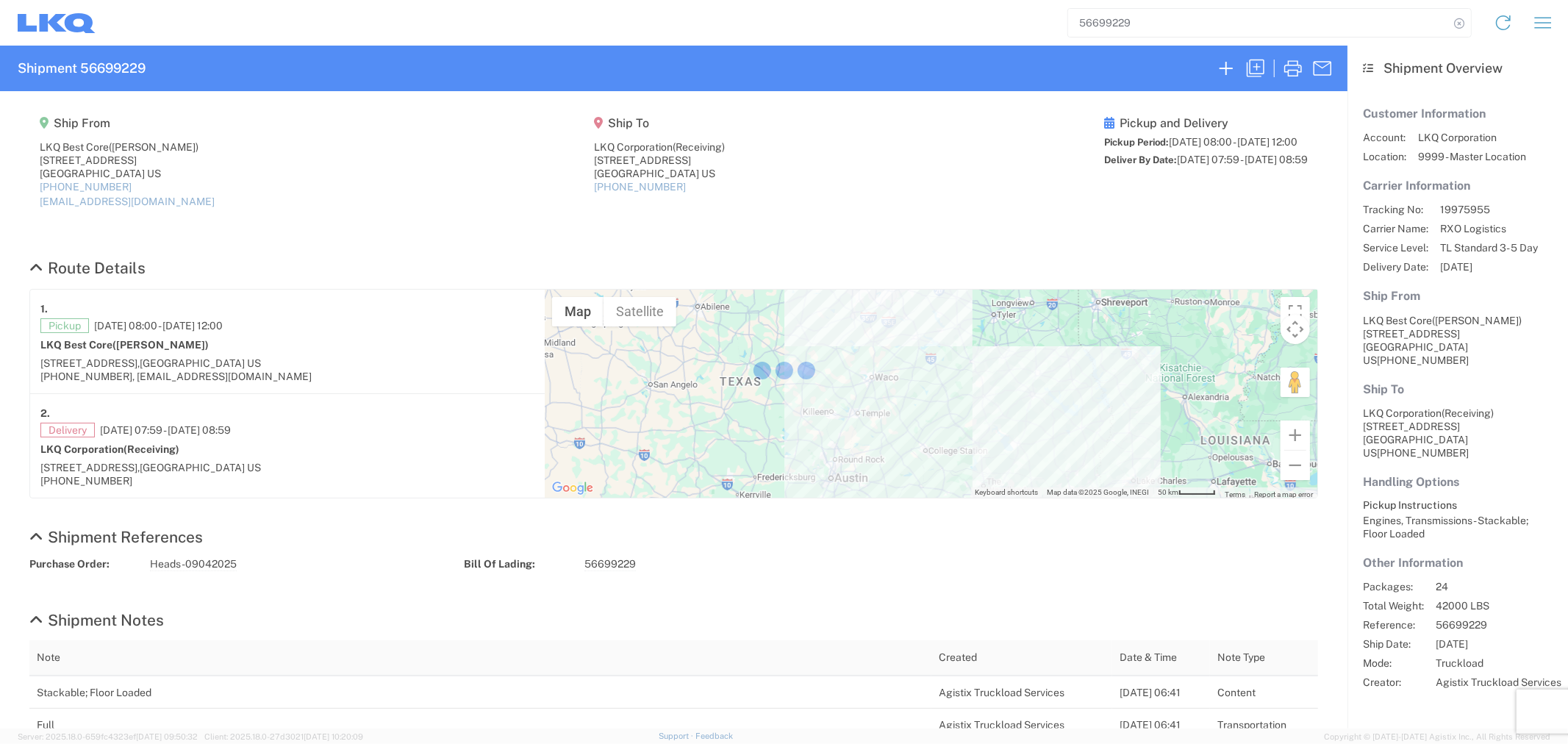
select select "STDV"
select select "FULL"
select select "US"
select select "LBS"
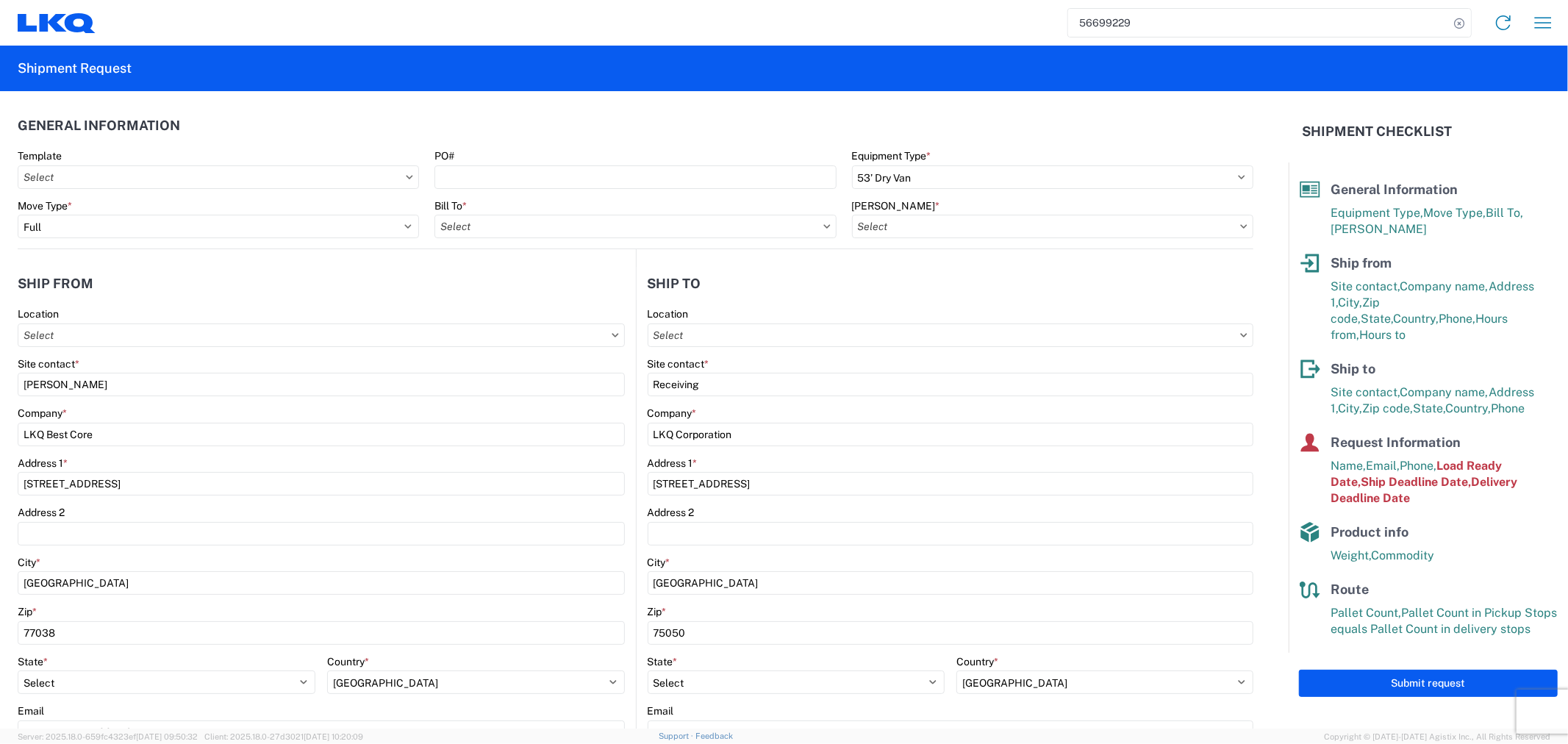
type input "1760 - LKQ Best Core"
type input "1882 - North American ATK Corporation"
type input "1760-1300-50180-0000 - 1760 Freight In - Cores"
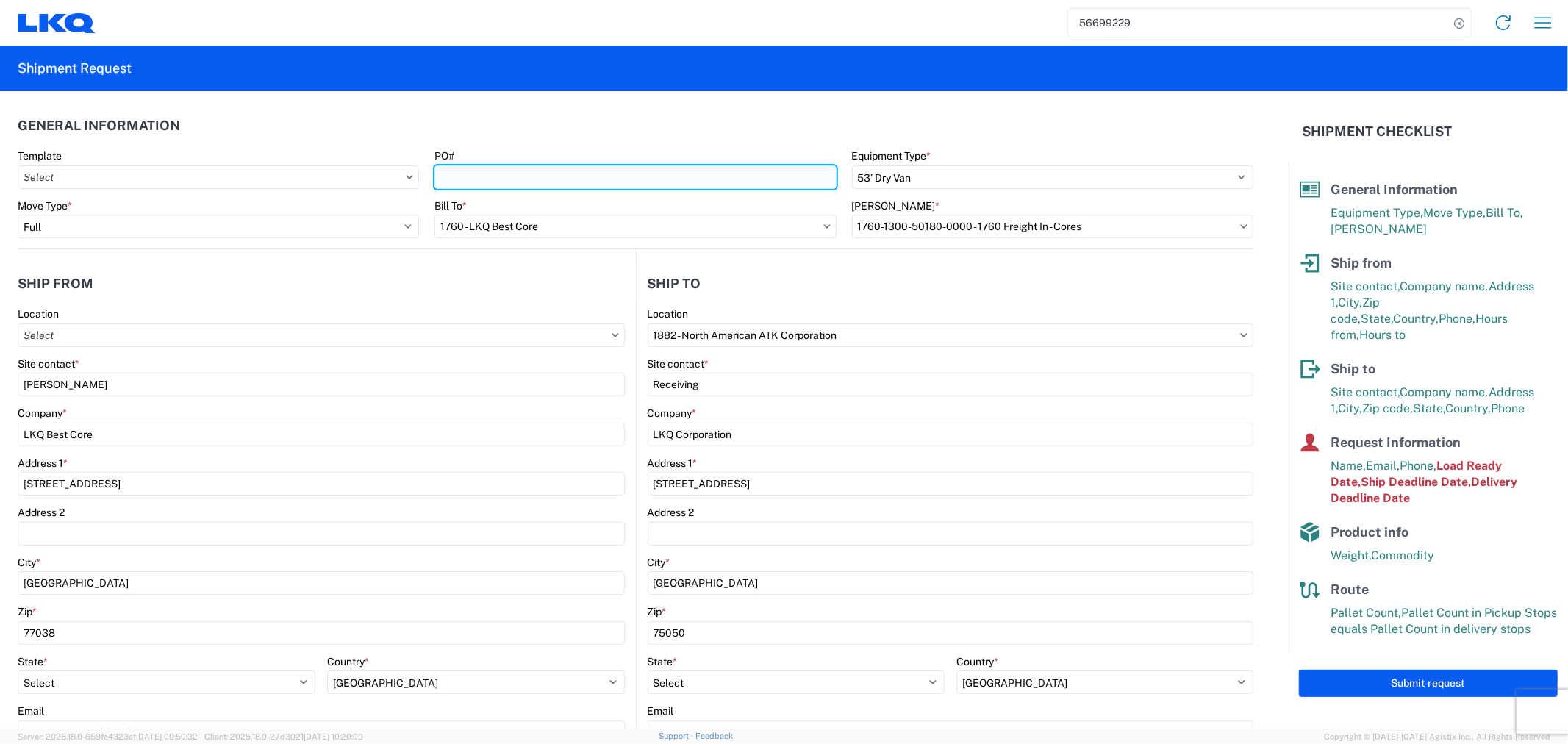
click at [466, 181] on input "PO#" at bounding box center [635, 176] width 401 height 23
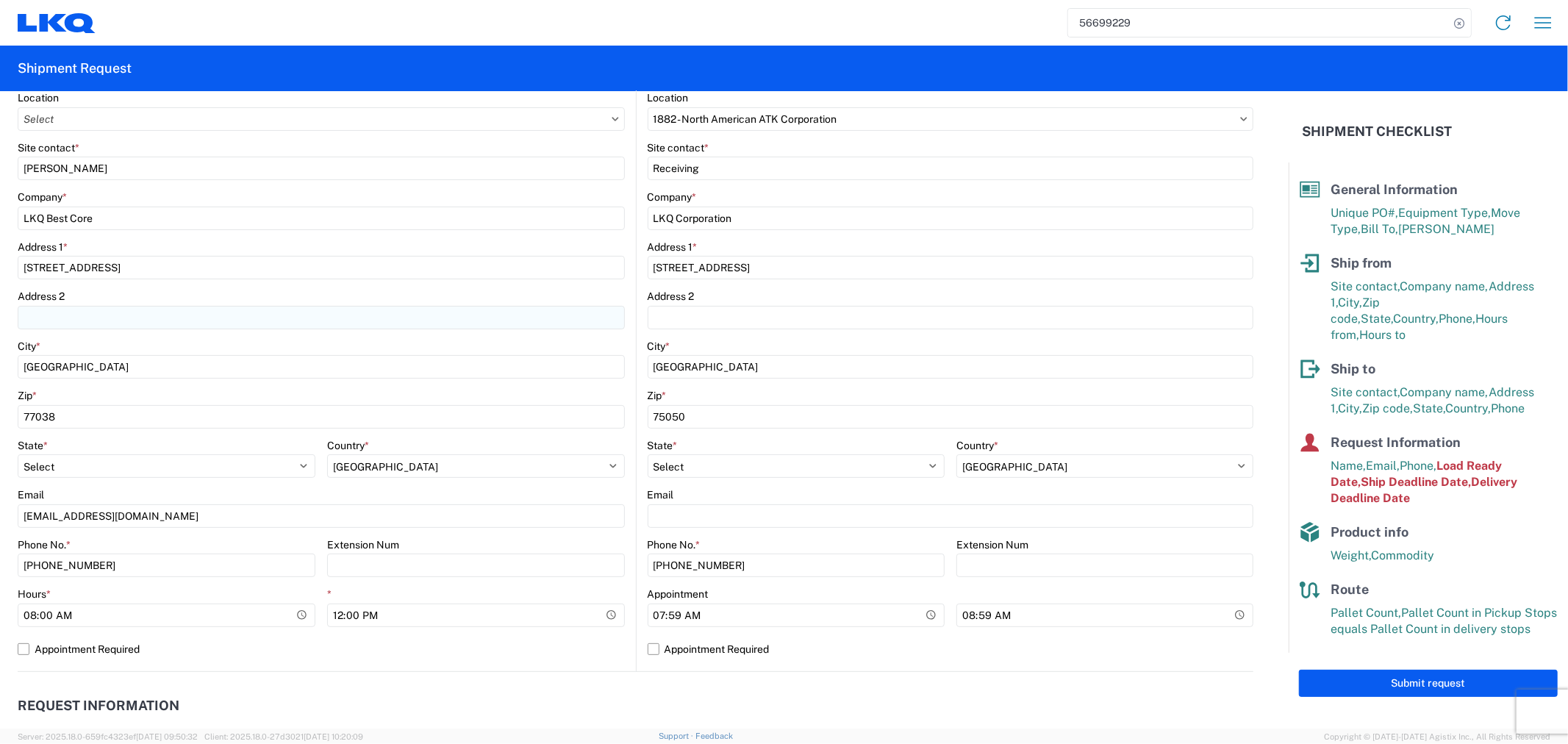
scroll to position [245, 0]
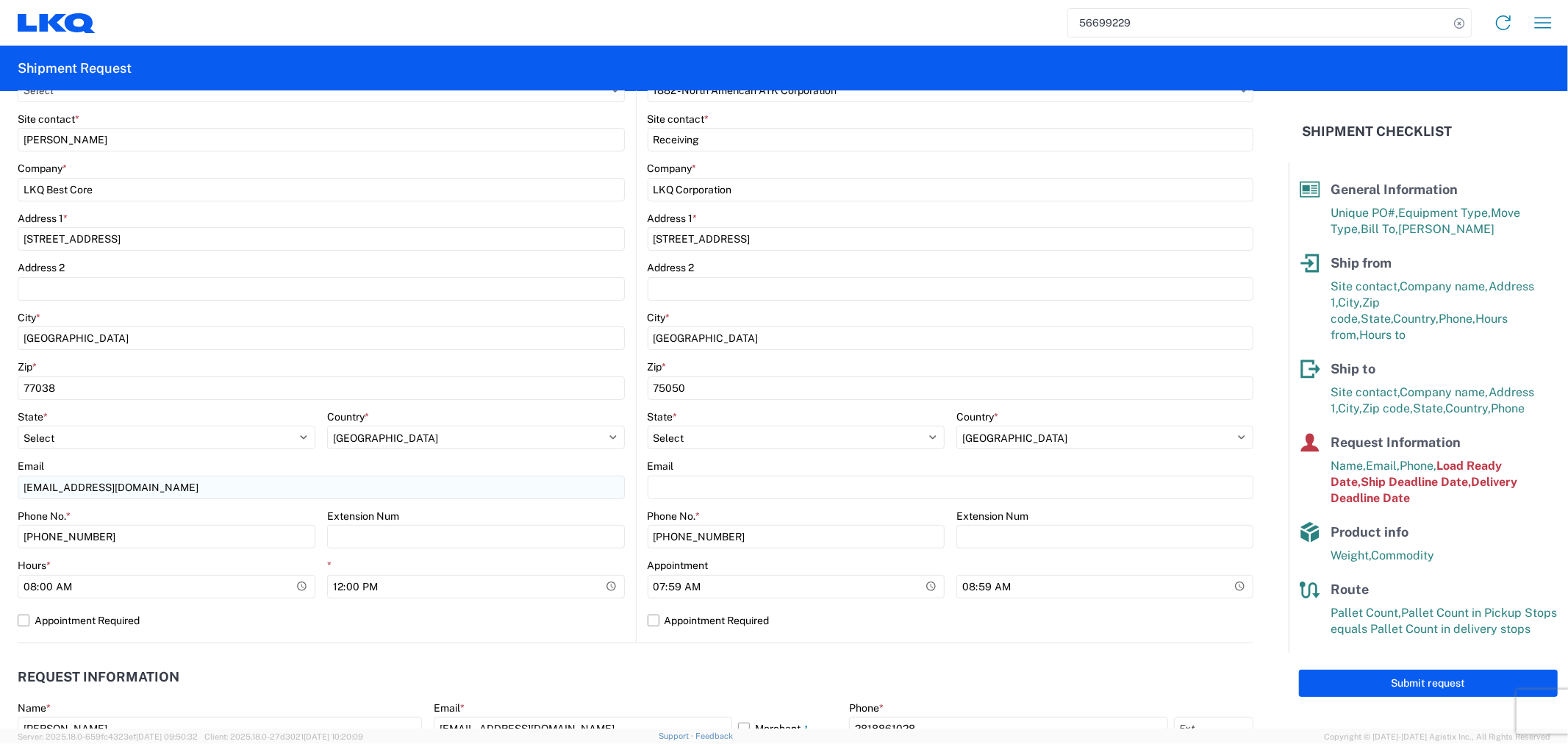
type input "ATK-09092025"
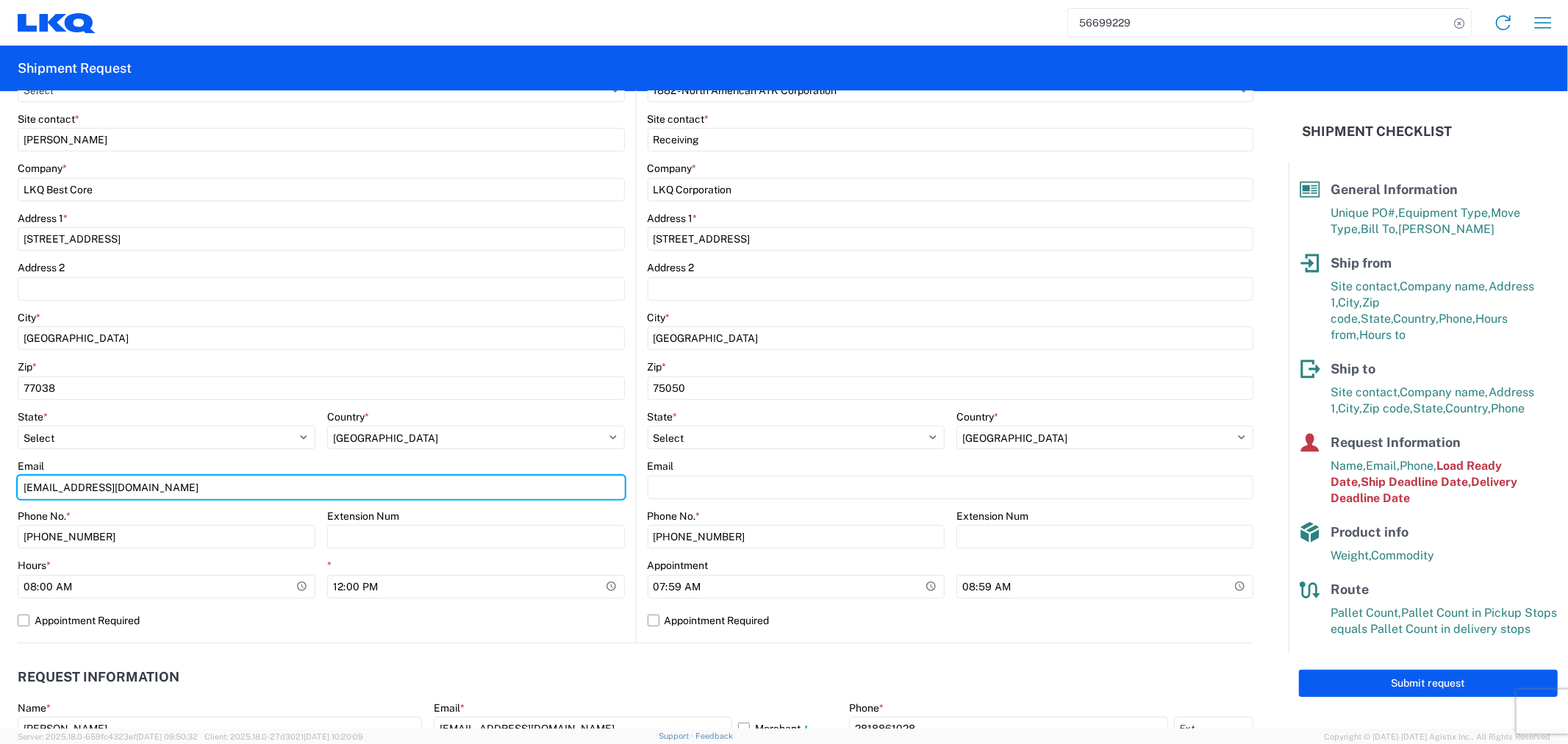
drag, startPoint x: 150, startPoint y: 486, endPoint x: -11, endPoint y: 491, distance: 161.1
click at [0, 491] on html "56699229 Home Shipment request Shipment tracking Shipment Request General Infor…" at bounding box center [784, 372] width 1568 height 744
type input "[EMAIL_ADDRESS][DOMAIN_NAME]; [EMAIL_ADDRESS][DOMAIN_NAME]"
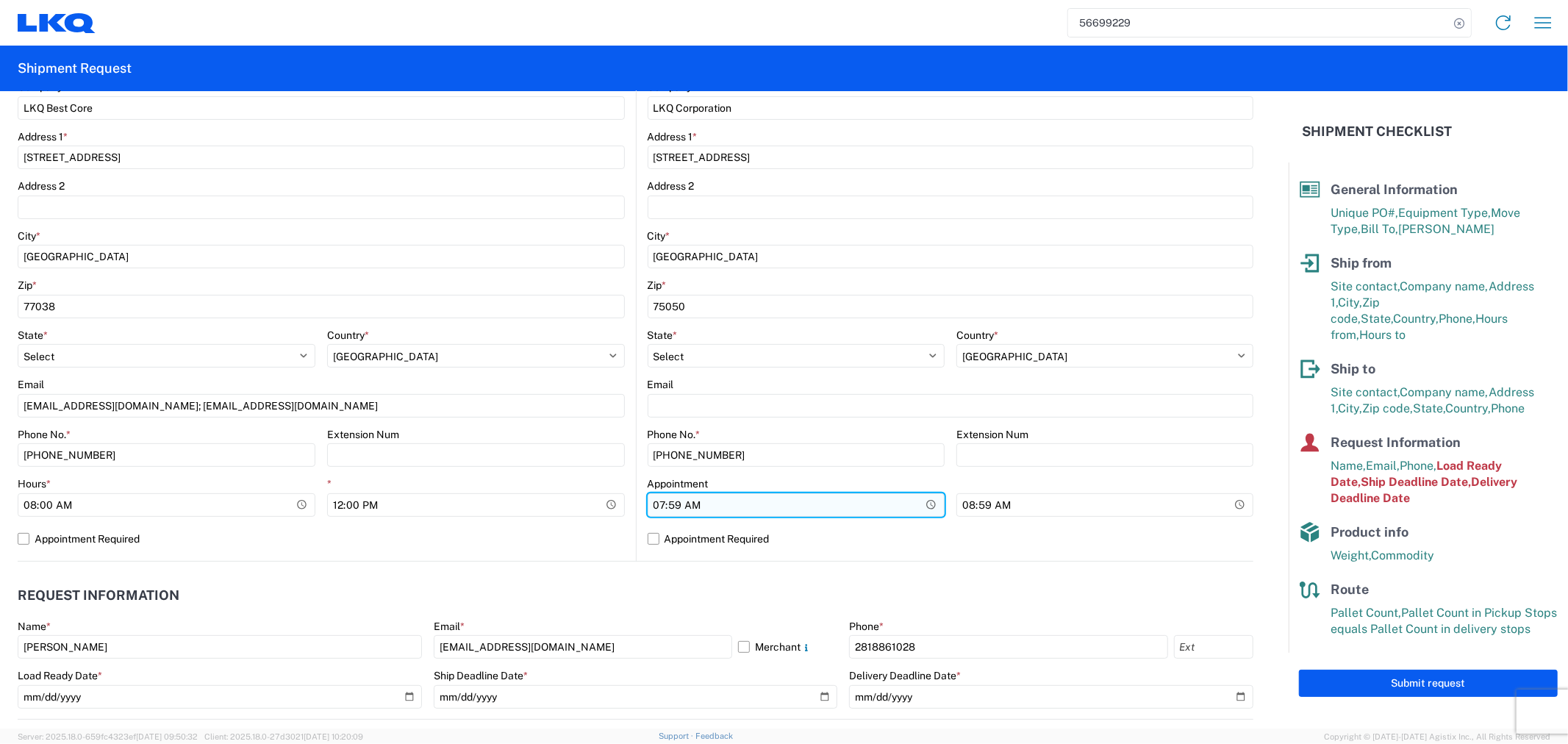
click at [687, 503] on input "07:59:00" at bounding box center [797, 504] width 297 height 23
type input "07:00"
drag, startPoint x: 888, startPoint y: 517, endPoint x: 899, endPoint y: 529, distance: 16.3
click at [889, 519] on agx-form-control-wrapper-v2 "Appointment 07:00" at bounding box center [797, 503] width 297 height 50
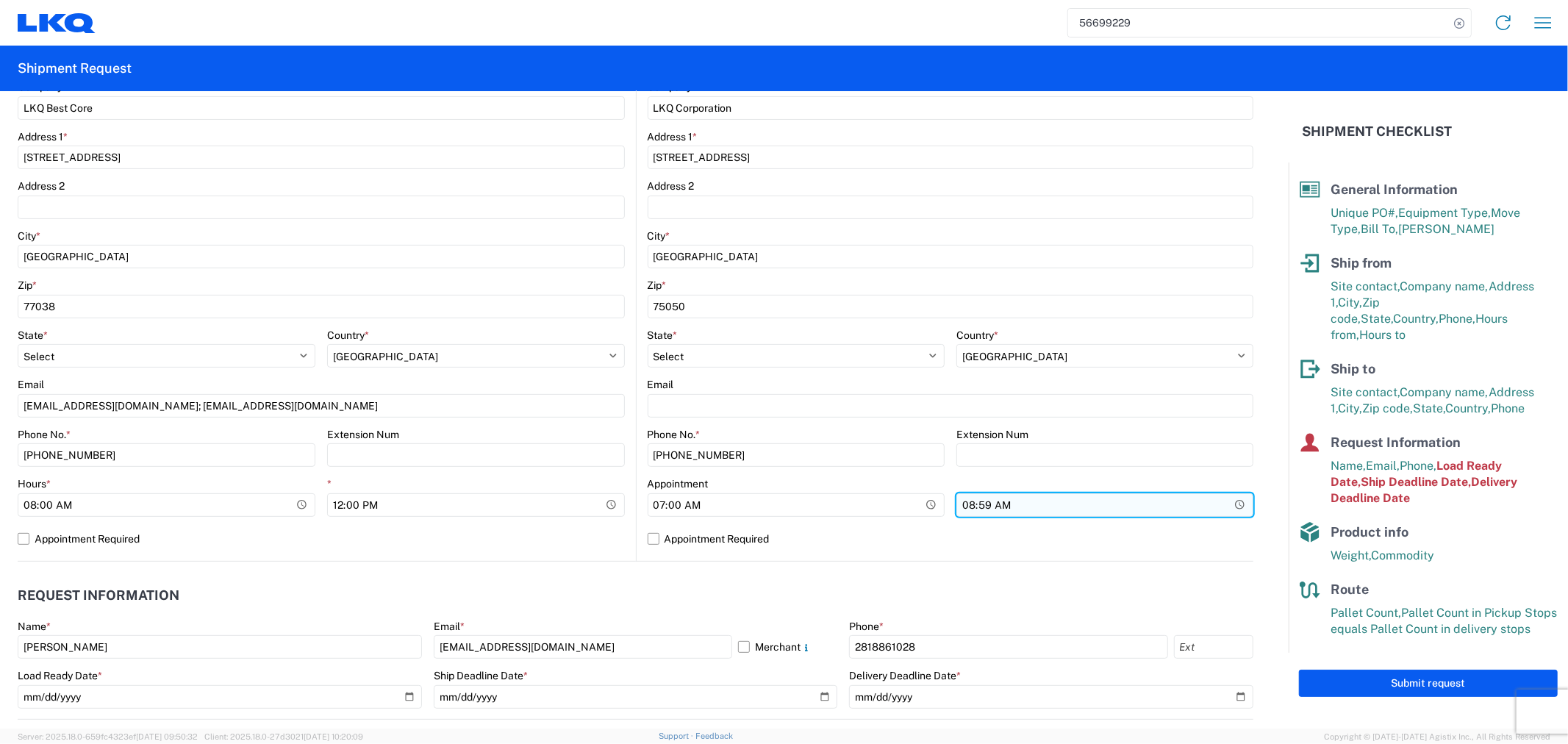
click at [980, 504] on input "08:59:00" at bounding box center [1105, 504] width 297 height 23
type input "13:00"
click at [1089, 525] on agx-form-control-wrapper-v2 "13:00" at bounding box center [1105, 509] width 297 height 37
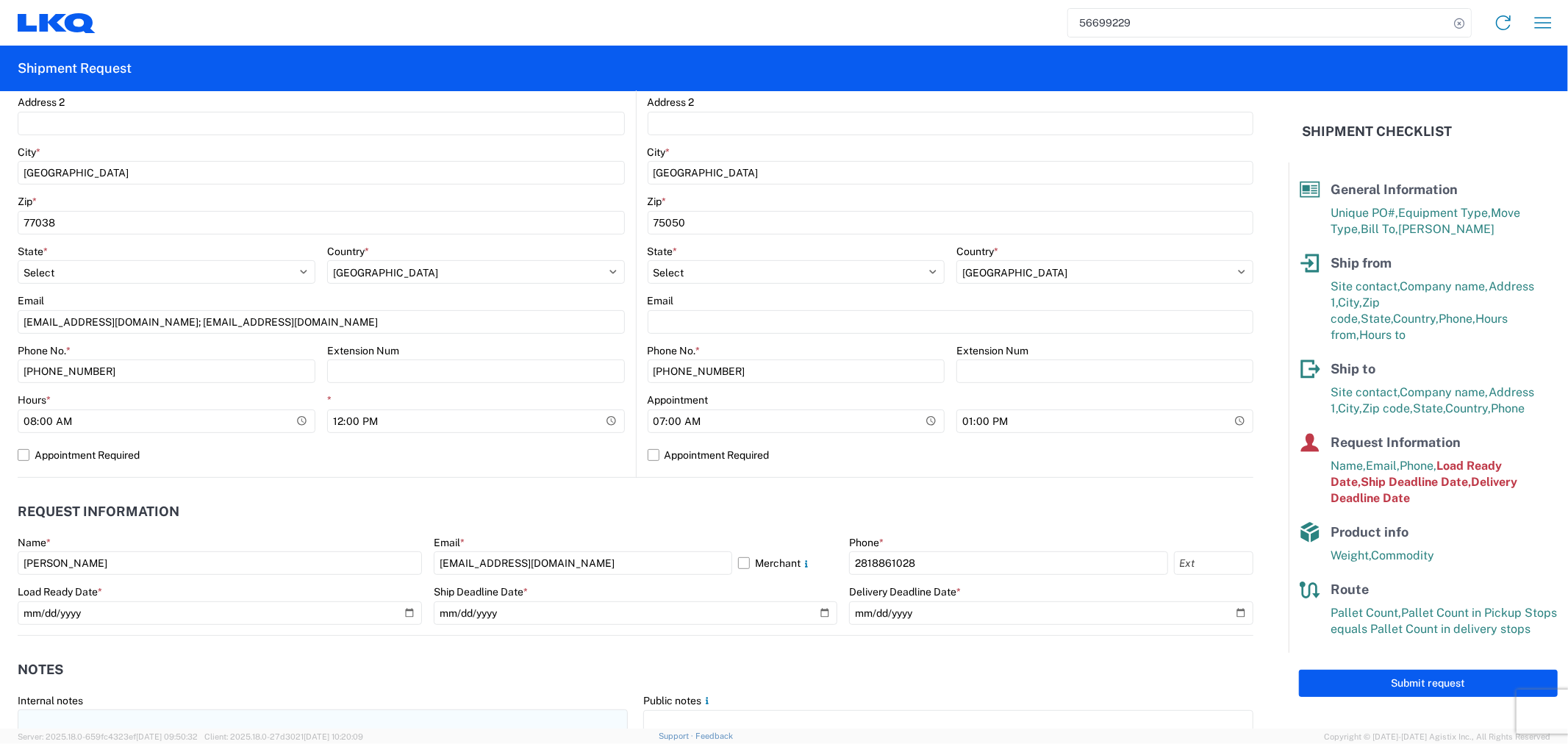
scroll to position [489, 0]
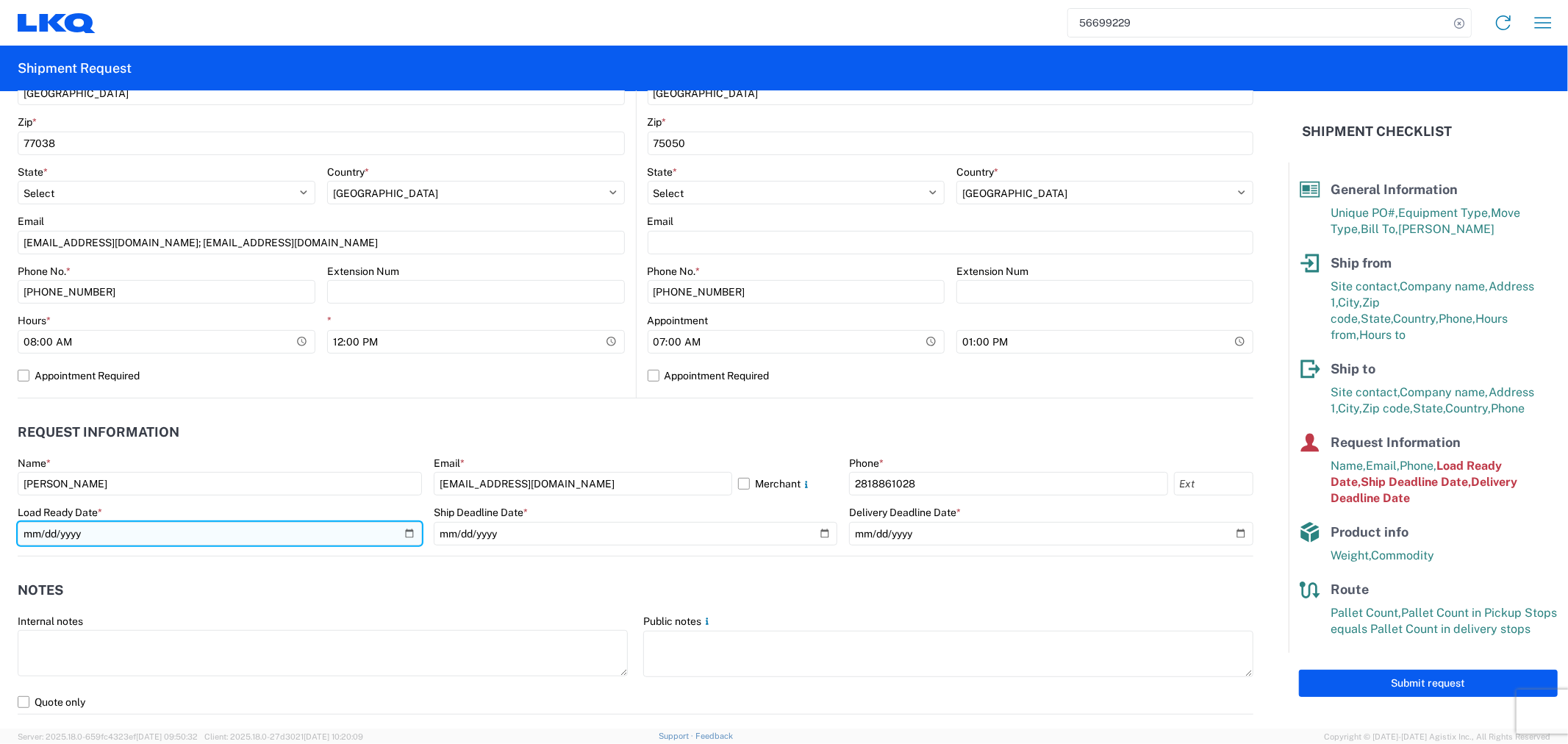
click at [403, 532] on input "[DATE]" at bounding box center [220, 533] width 405 height 23
type input "[DATE]"
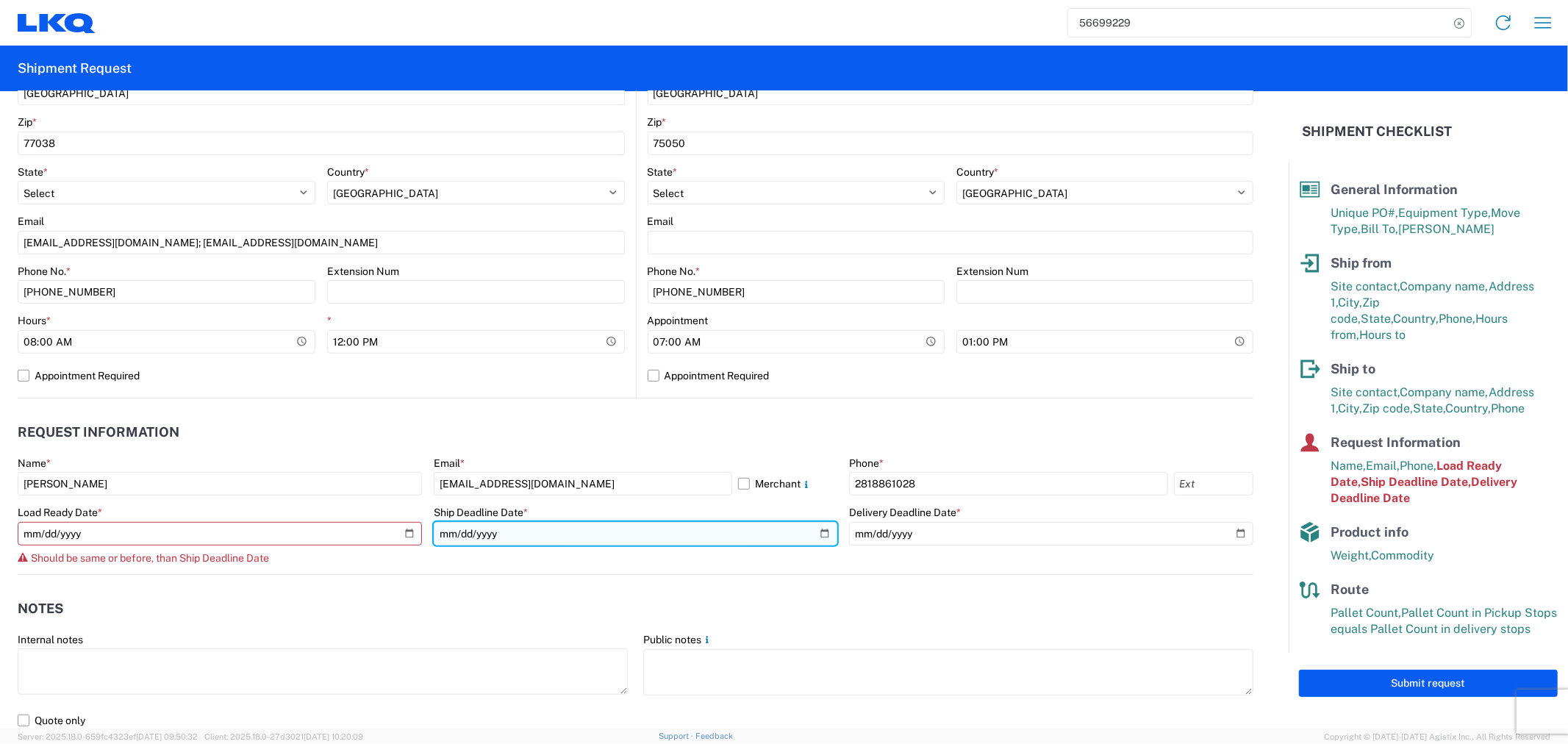
click at [818, 532] on input "[DATE]" at bounding box center [636, 533] width 405 height 23
type input "[DATE]"
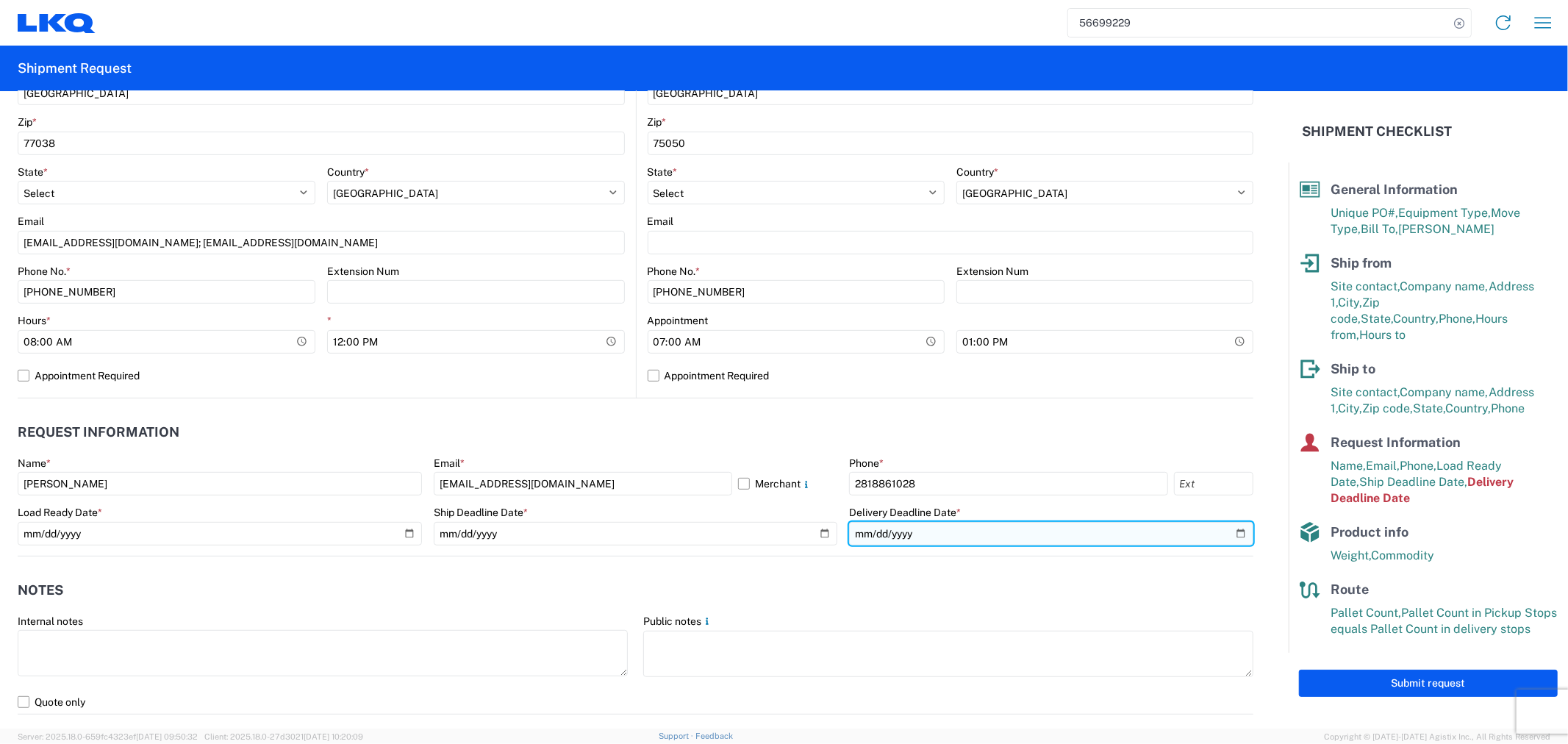
click at [1224, 532] on input "[DATE]" at bounding box center [1052, 533] width 405 height 23
type input "[DATE]"
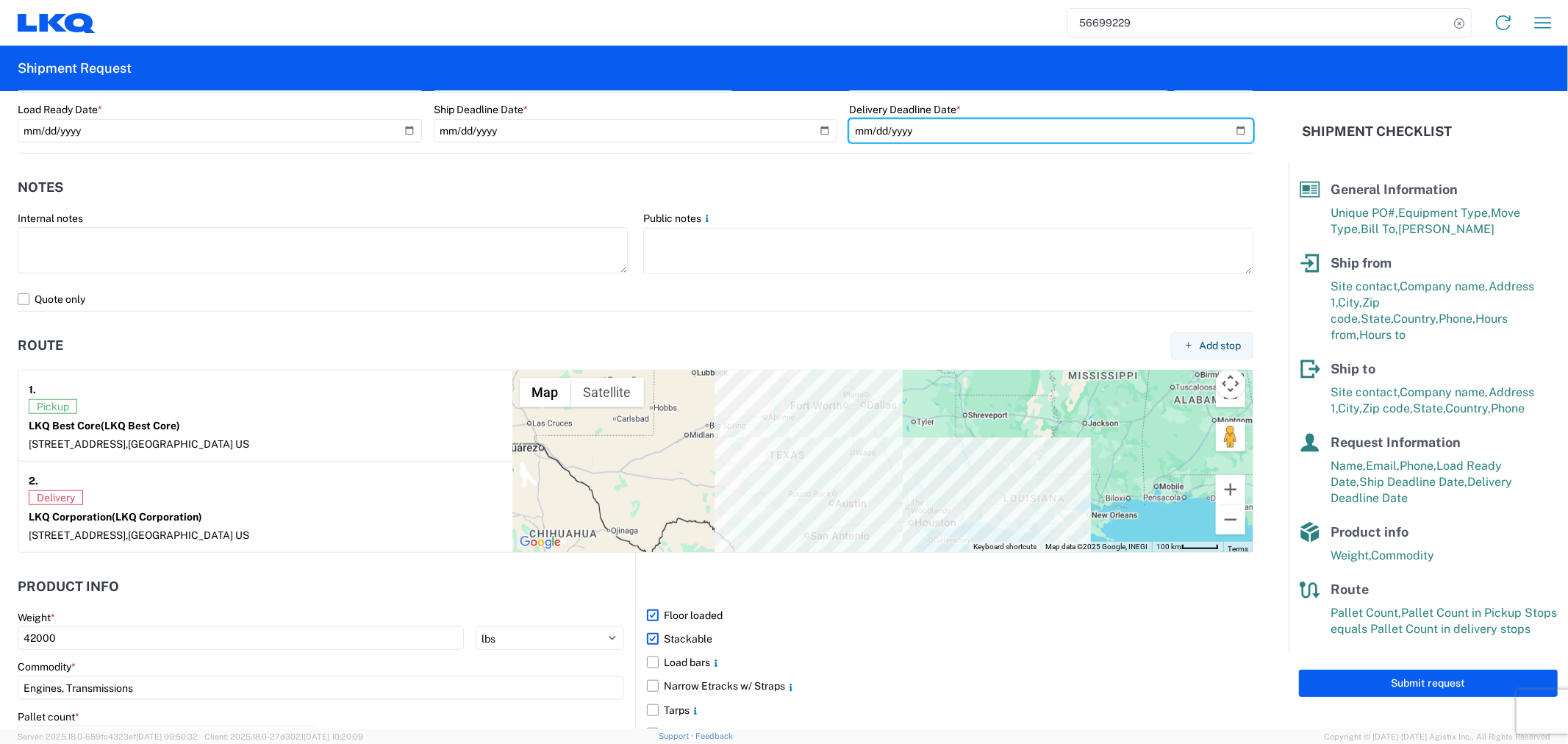
scroll to position [1062, 0]
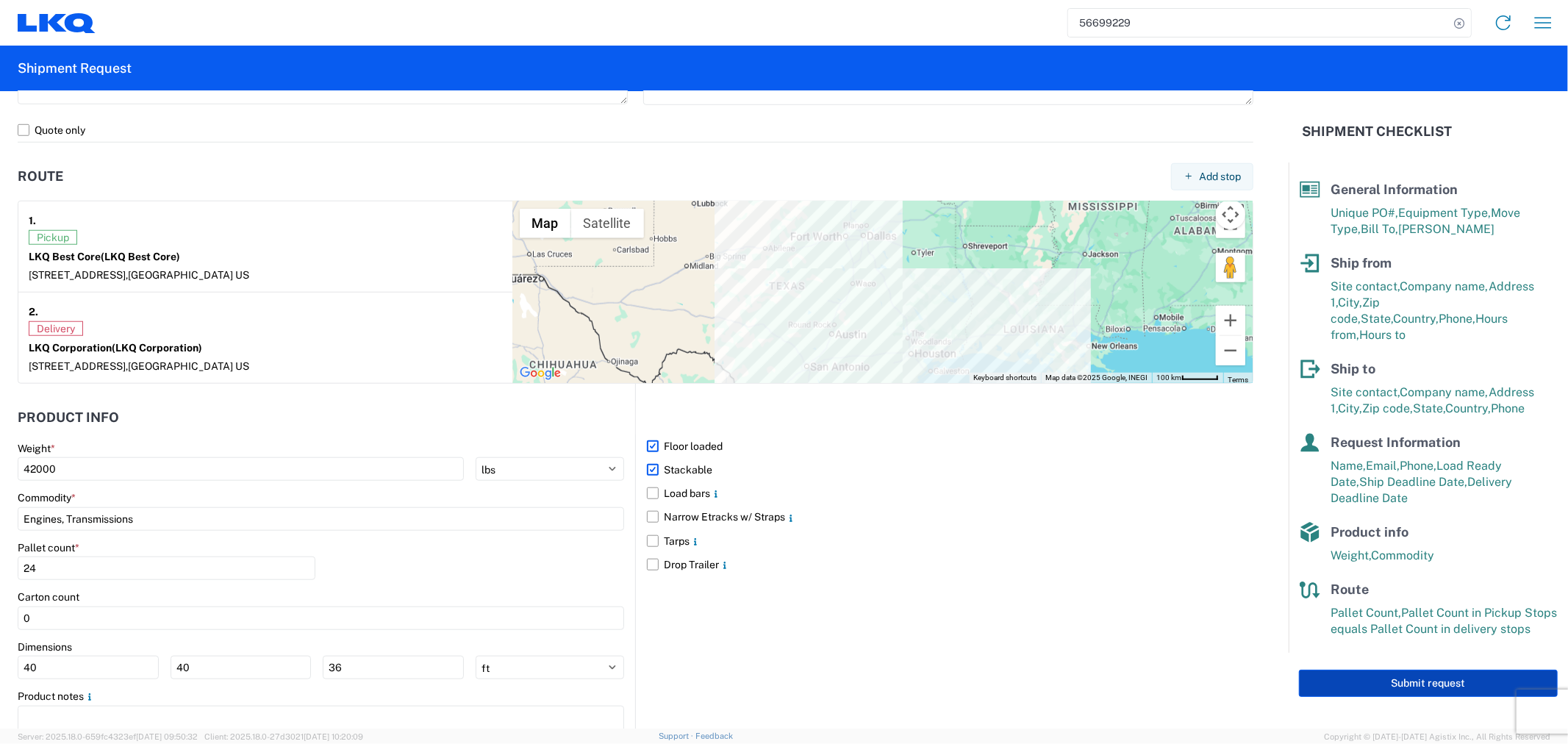
click at [1397, 670] on button "Submit request" at bounding box center [1428, 683] width 259 height 27
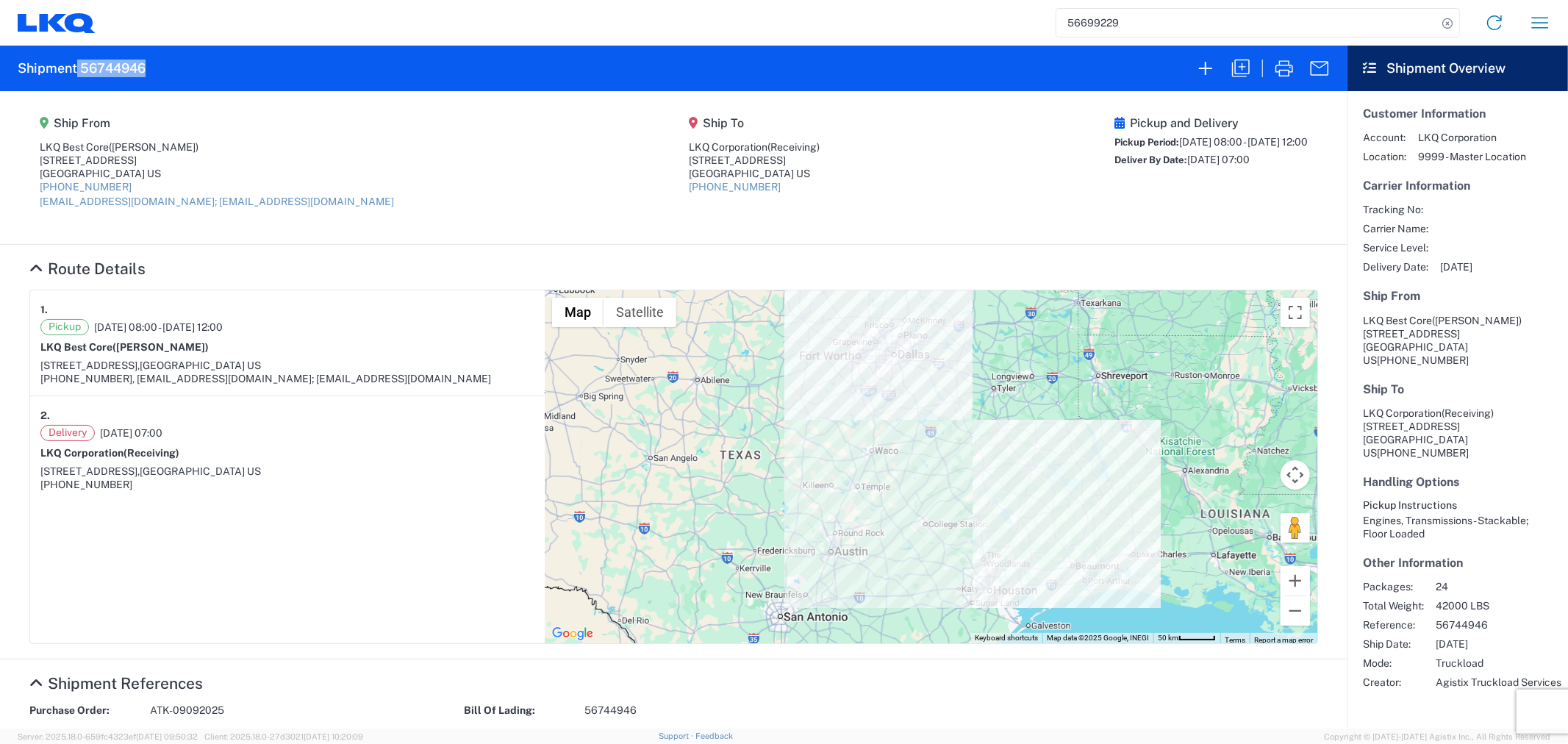
drag, startPoint x: 154, startPoint y: 71, endPoint x: 78, endPoint y: 72, distance: 76.0
click at [78, 72] on agx-form-header "Shipment 56744946" at bounding box center [673, 68] width 1347 height 46
copy h2 "56744946"
